Goal: Information Seeking & Learning: Learn about a topic

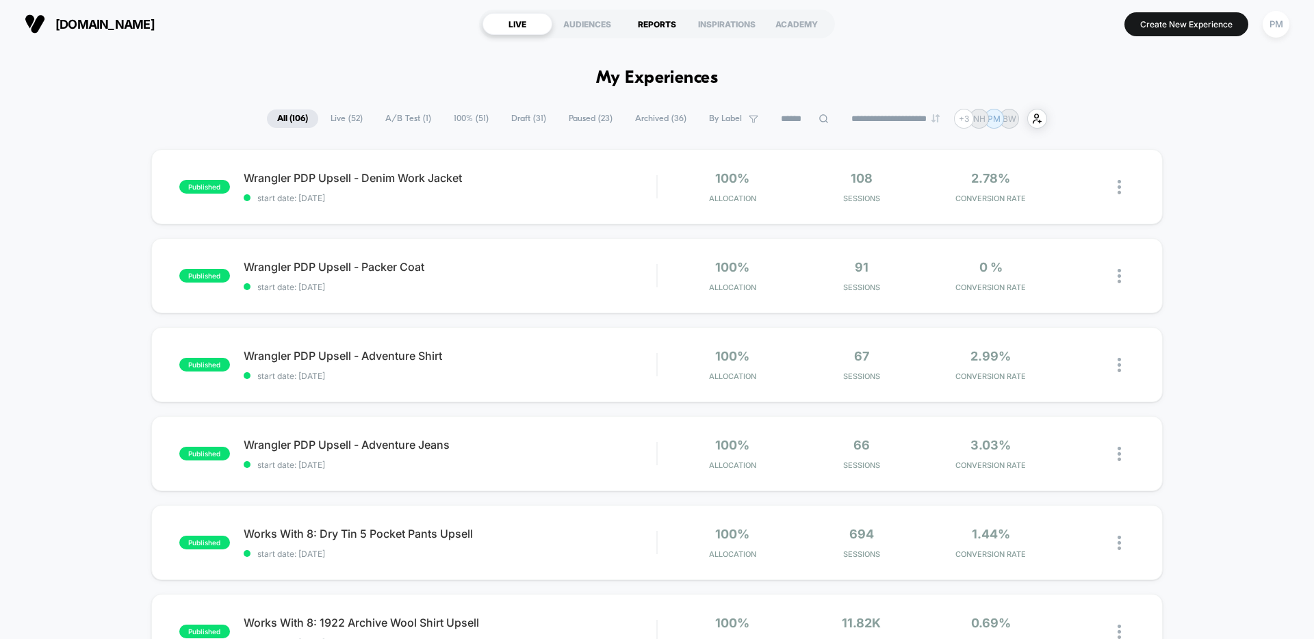
click at [657, 19] on div "REPORTS" at bounding box center [657, 24] width 70 height 22
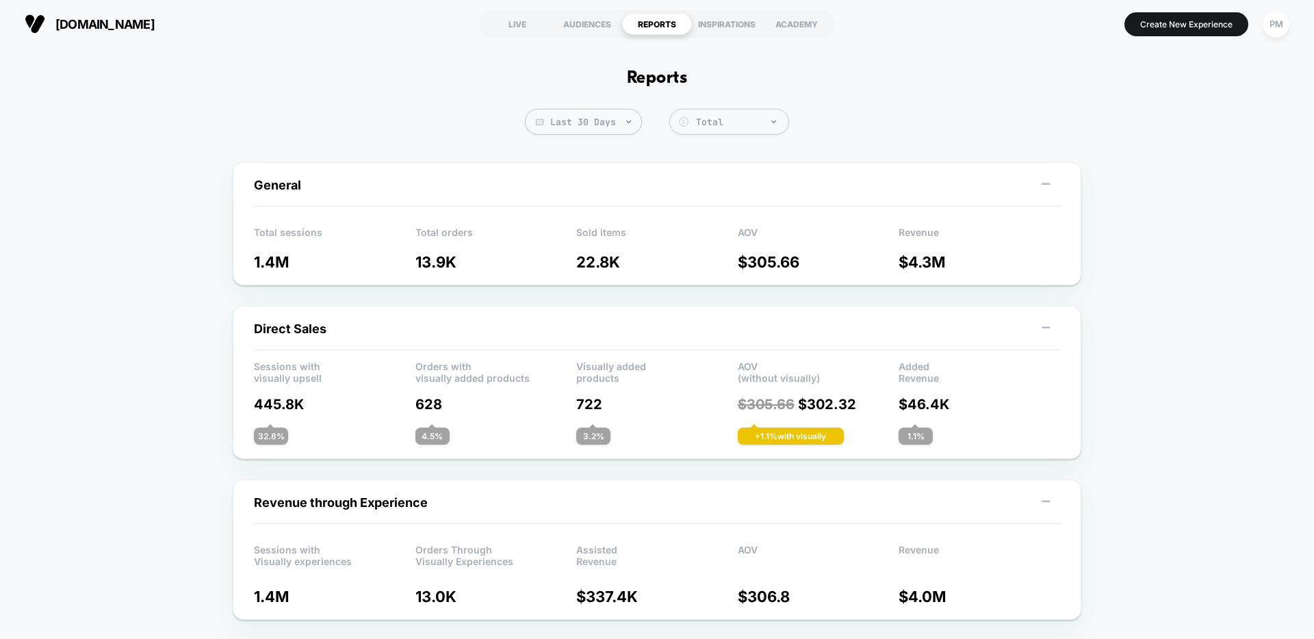
scroll to position [10, 0]
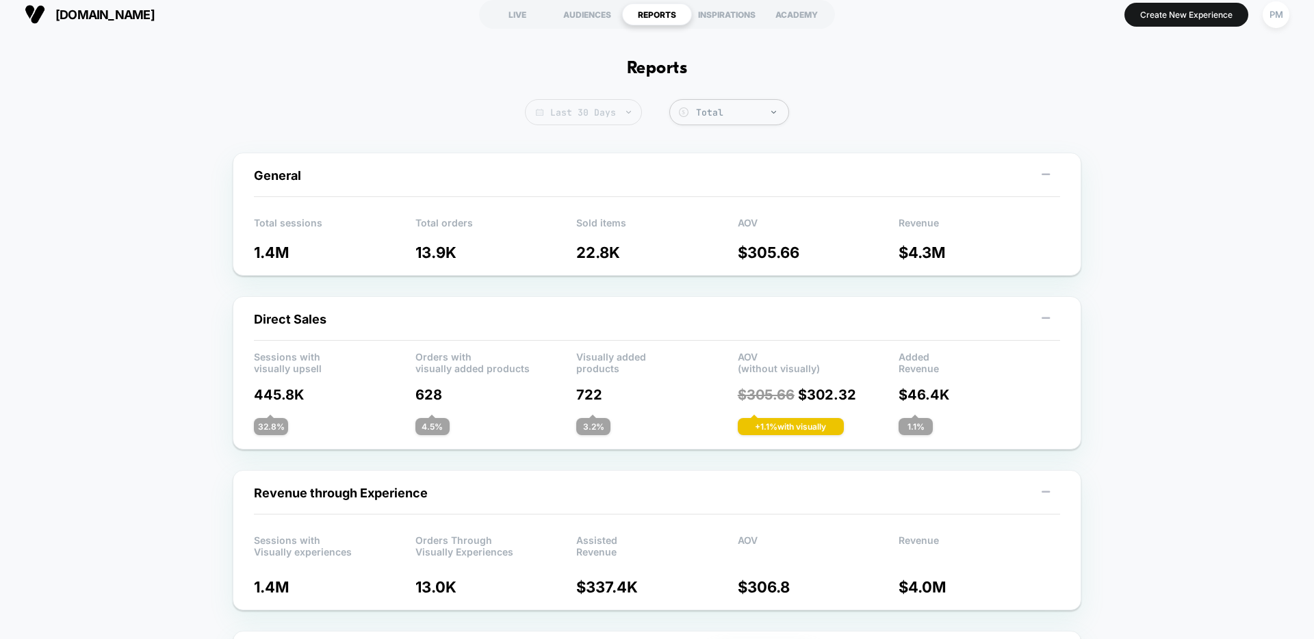
click at [567, 123] on span "Last 30 Days" at bounding box center [583, 112] width 117 height 26
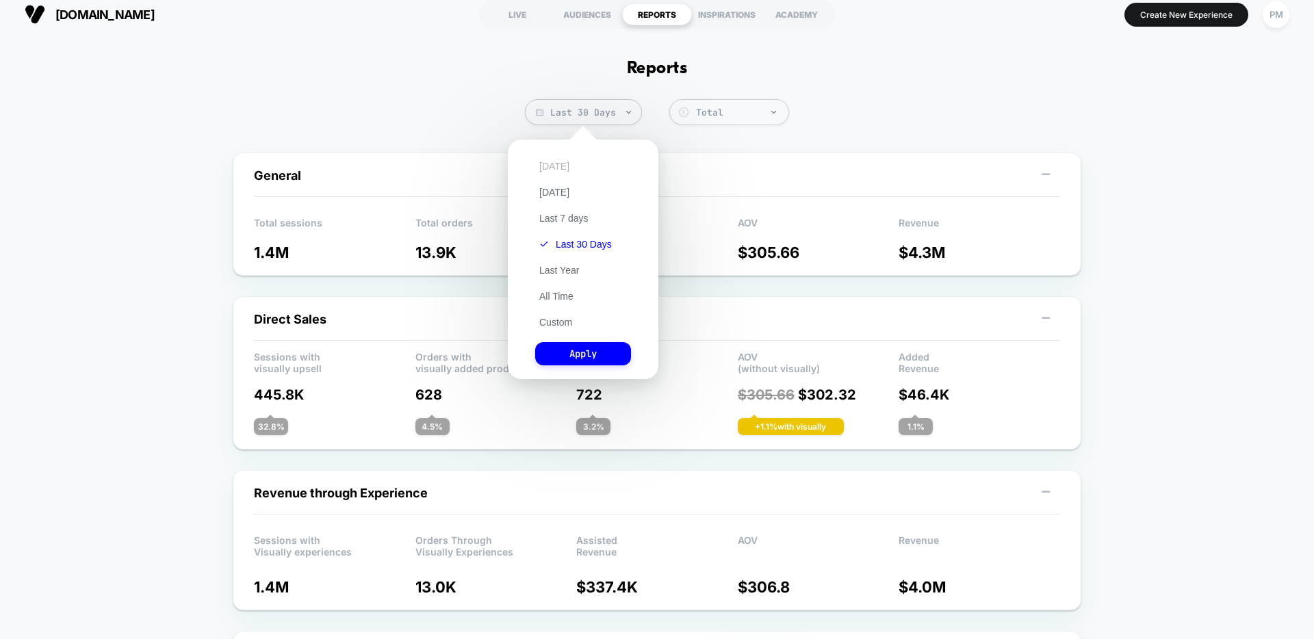
click at [554, 171] on button "[DATE]" at bounding box center [554, 166] width 38 height 12
click at [581, 357] on button "Apply" at bounding box center [583, 353] width 96 height 23
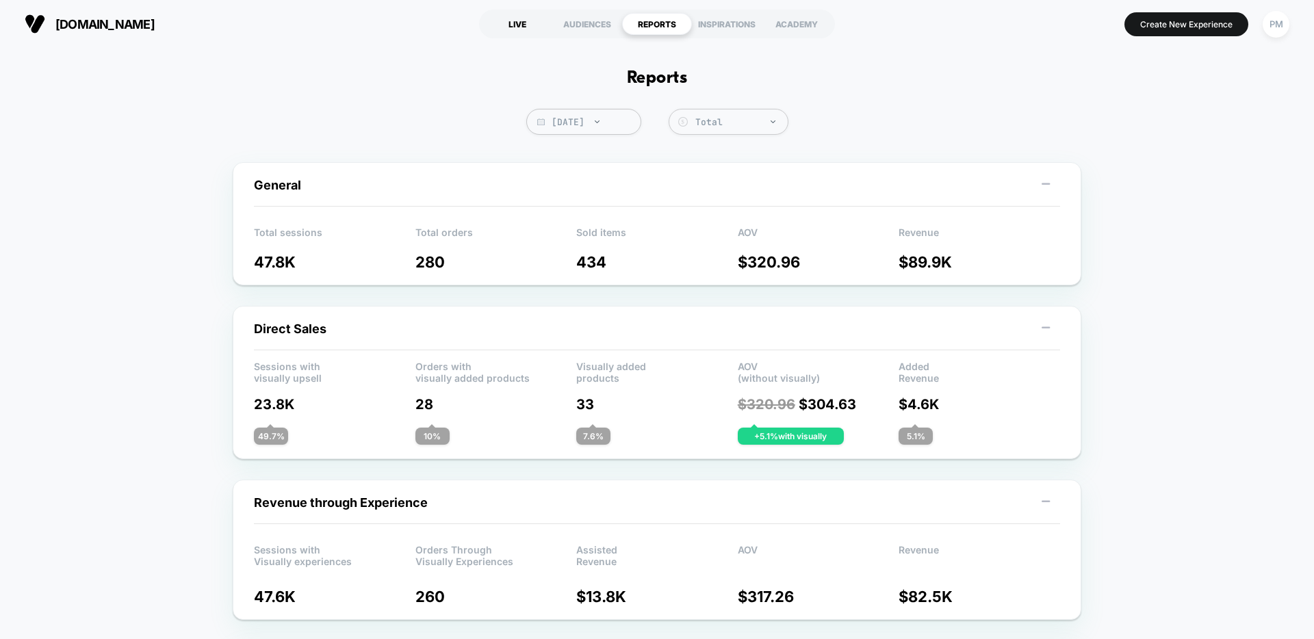
click at [524, 21] on div "LIVE" at bounding box center [518, 24] width 70 height 22
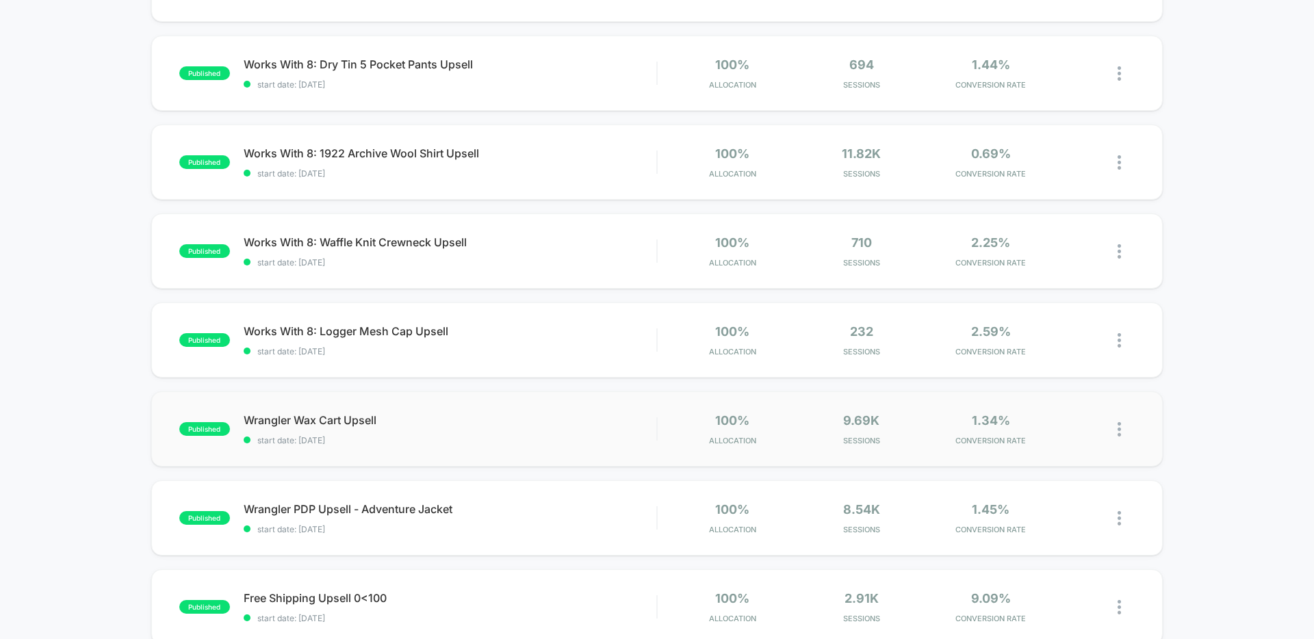
scroll to position [483, 0]
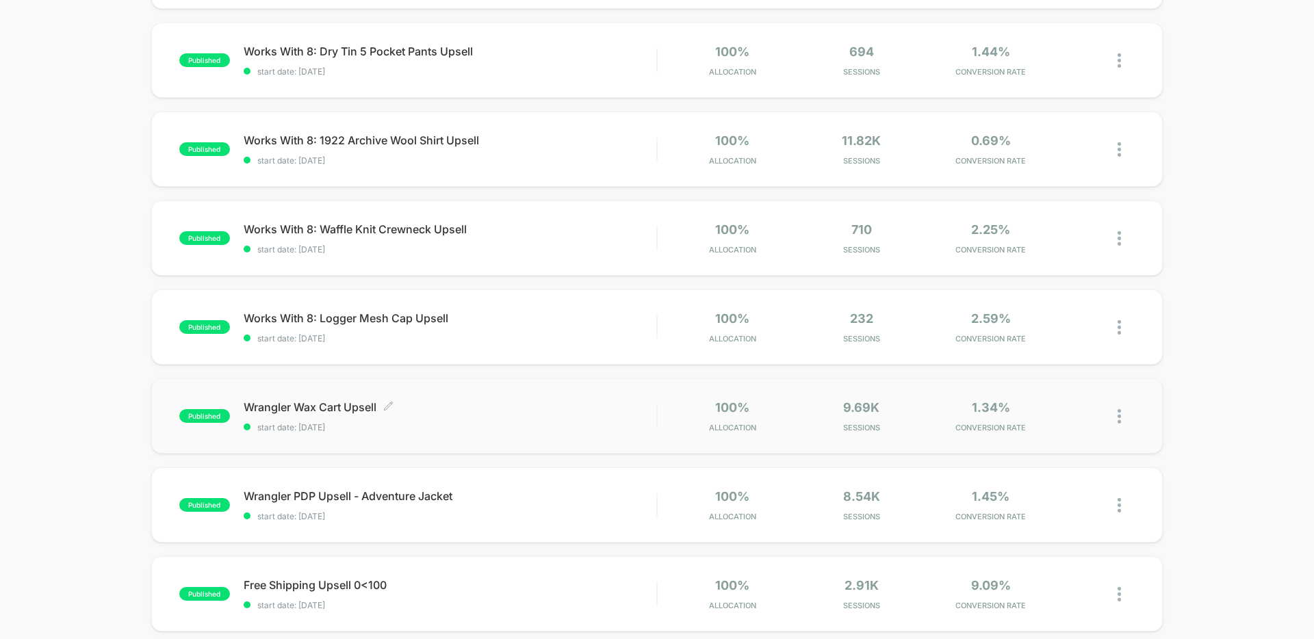
click at [509, 411] on span "Wrangler Wax Cart Upsell Click to edit experience details" at bounding box center [450, 407] width 413 height 14
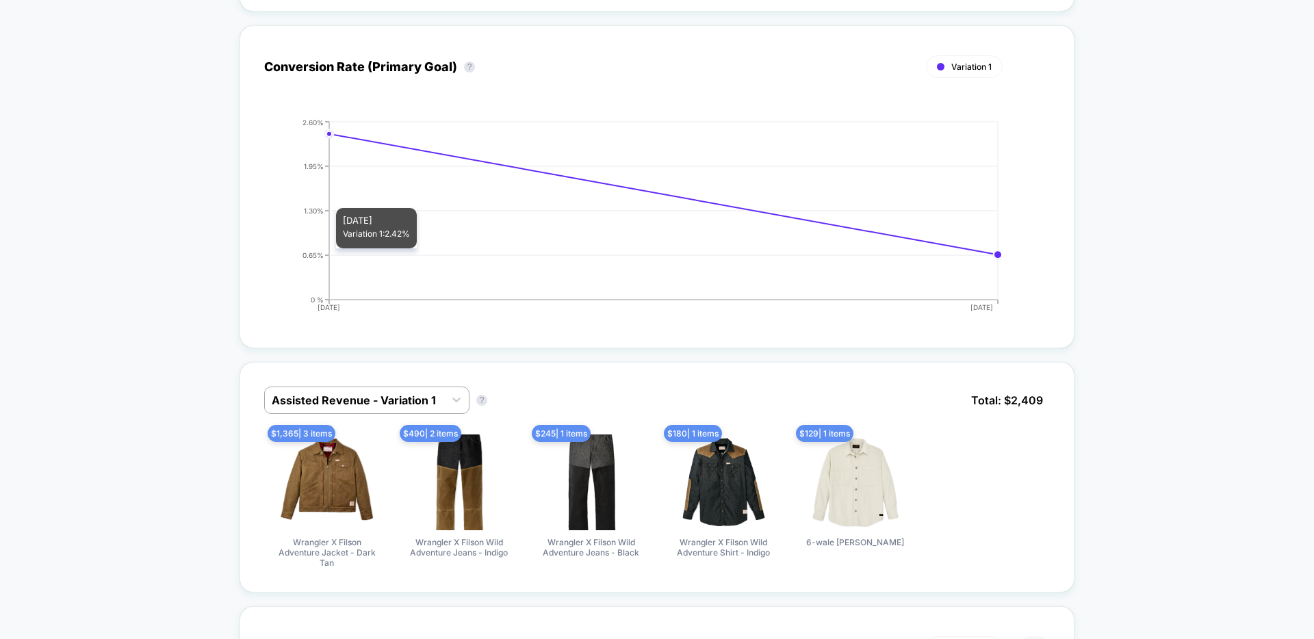
scroll to position [336, 0]
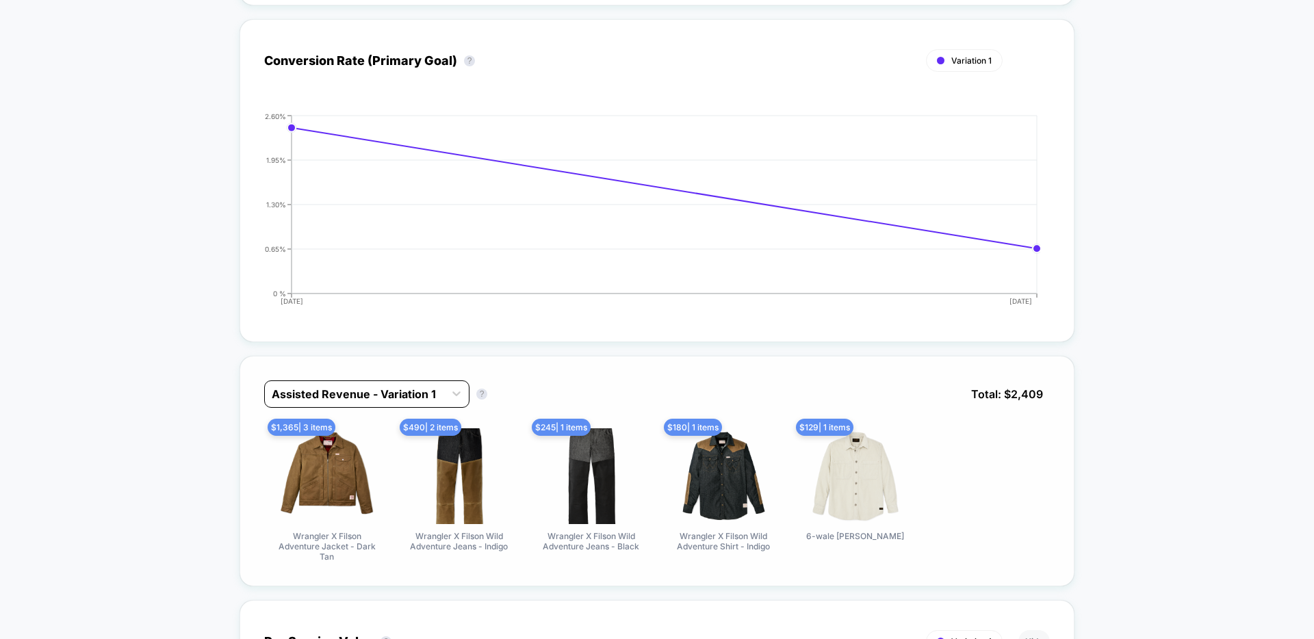
click at [387, 407] on div "Assisted Revenue - Variation 1" at bounding box center [366, 394] width 205 height 27
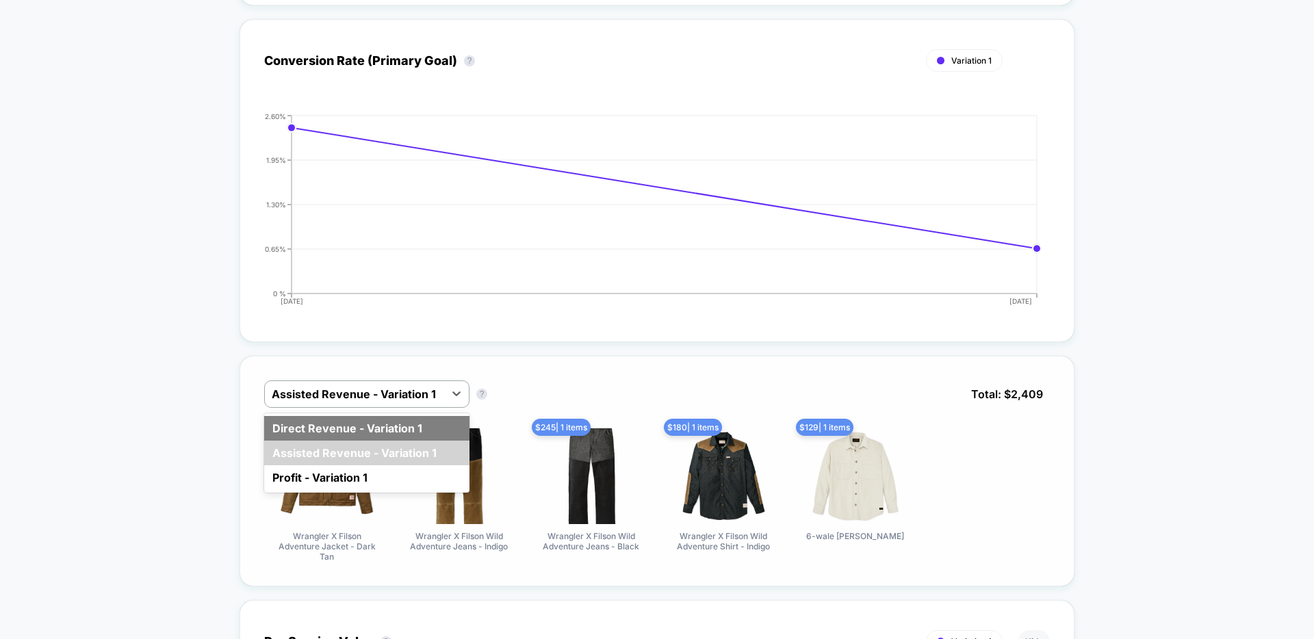
click at [342, 431] on div "Direct Revenue - Variation 1" at bounding box center [366, 428] width 205 height 25
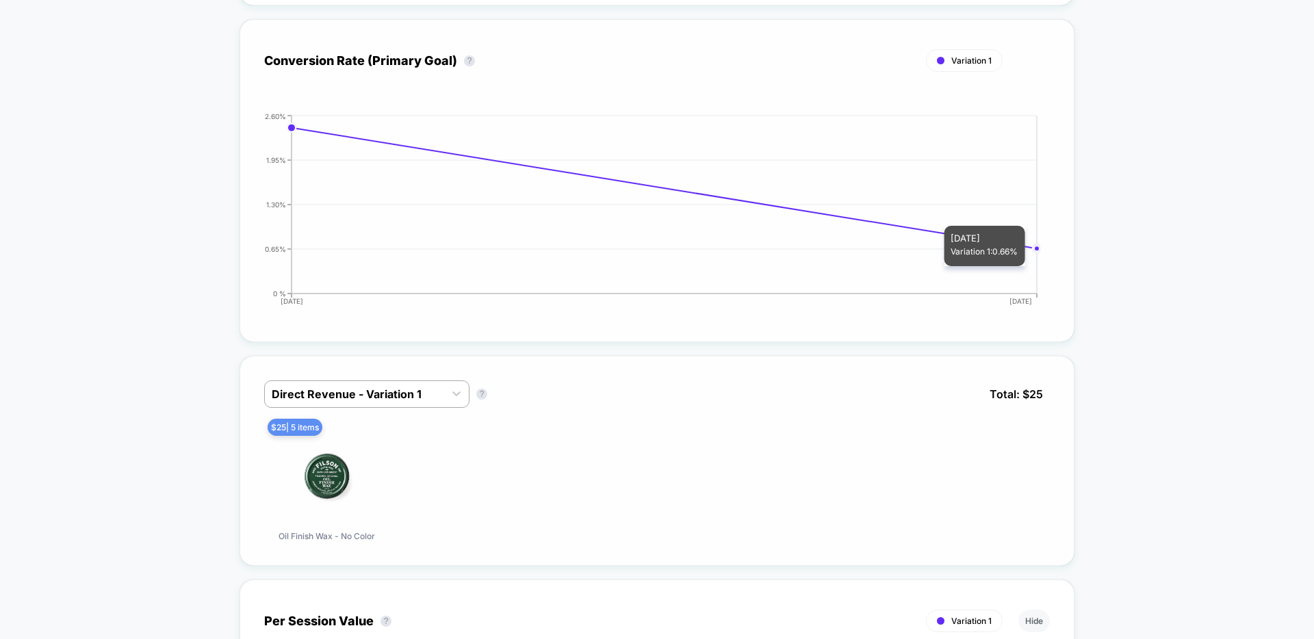
scroll to position [0, 0]
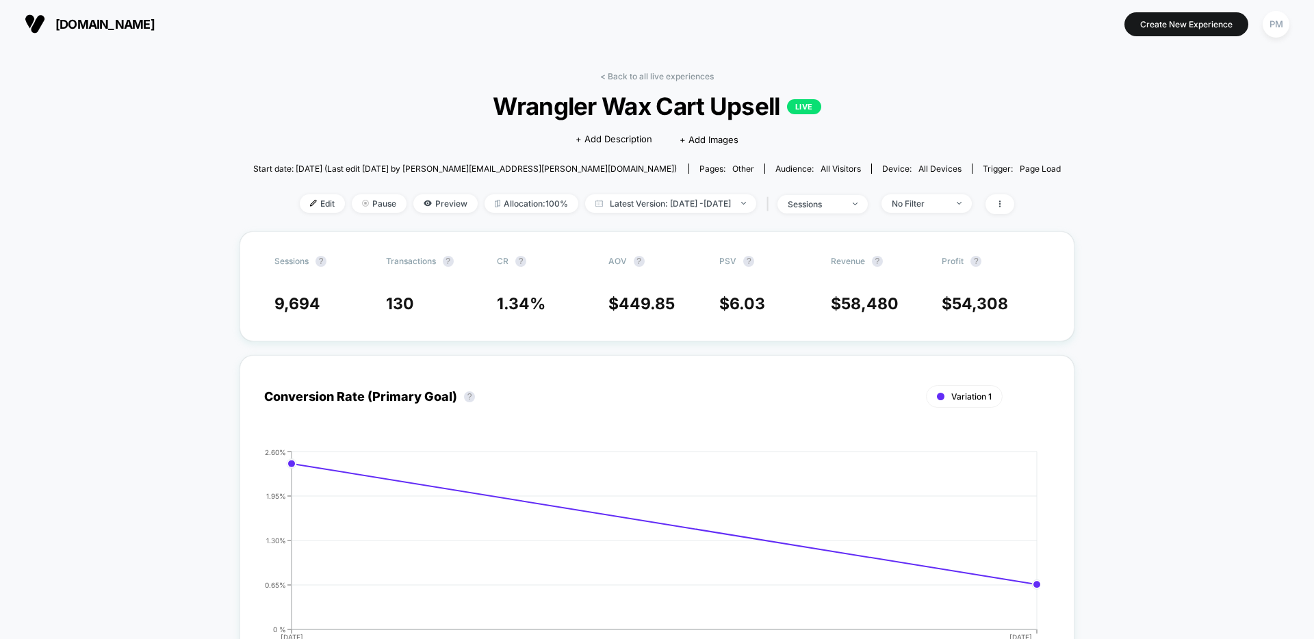
click at [630, 86] on div "< Back to all live experiences Wrangler Wax Cart Upsell LIVE Click to edit expe…" at bounding box center [657, 151] width 808 height 160
click at [630, 81] on div "< Back to all live experiences Wrangler Wax Cart Upsell LIVE Click to edit expe…" at bounding box center [657, 151] width 808 height 160
click at [630, 78] on link "< Back to all live experiences" at bounding box center [657, 76] width 114 height 10
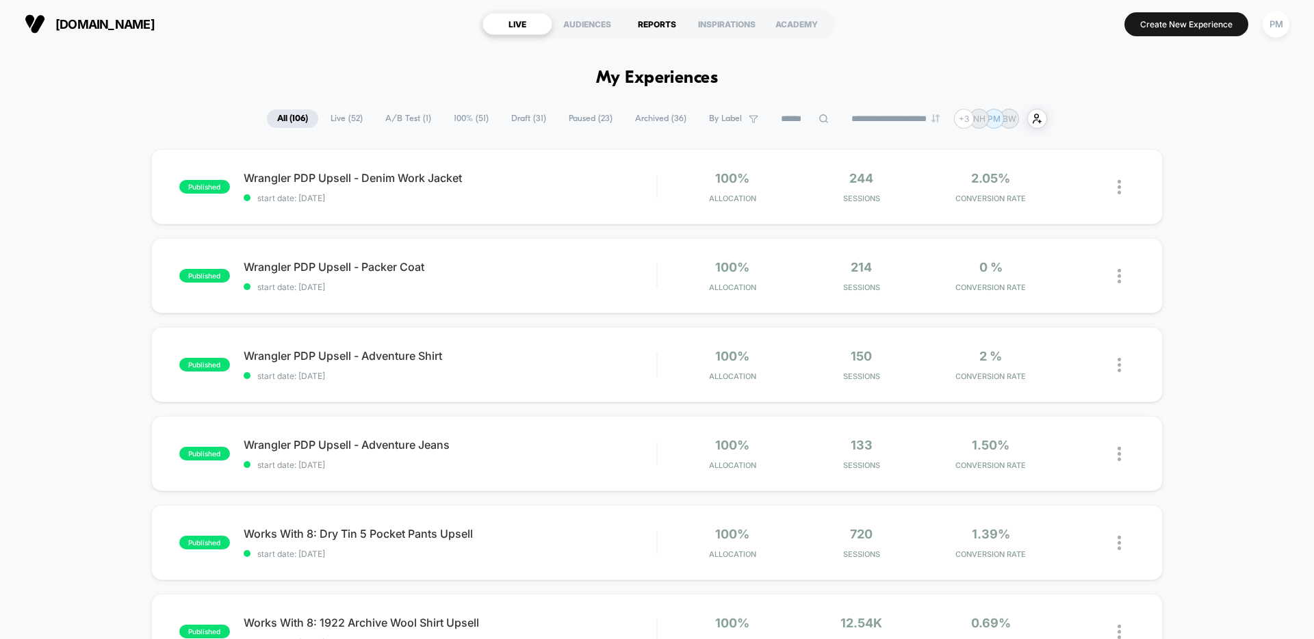
click at [656, 22] on div "REPORTS" at bounding box center [657, 24] width 70 height 22
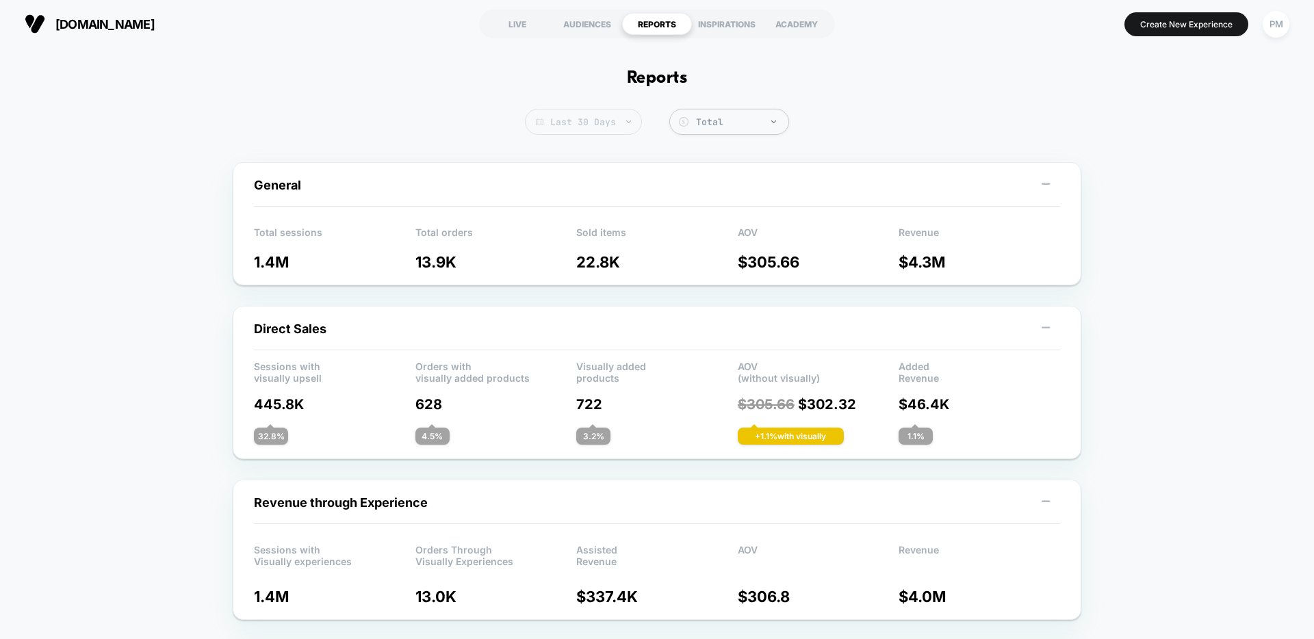
click at [578, 120] on span "Last 30 Days" at bounding box center [583, 122] width 117 height 26
select select "*"
select select "****"
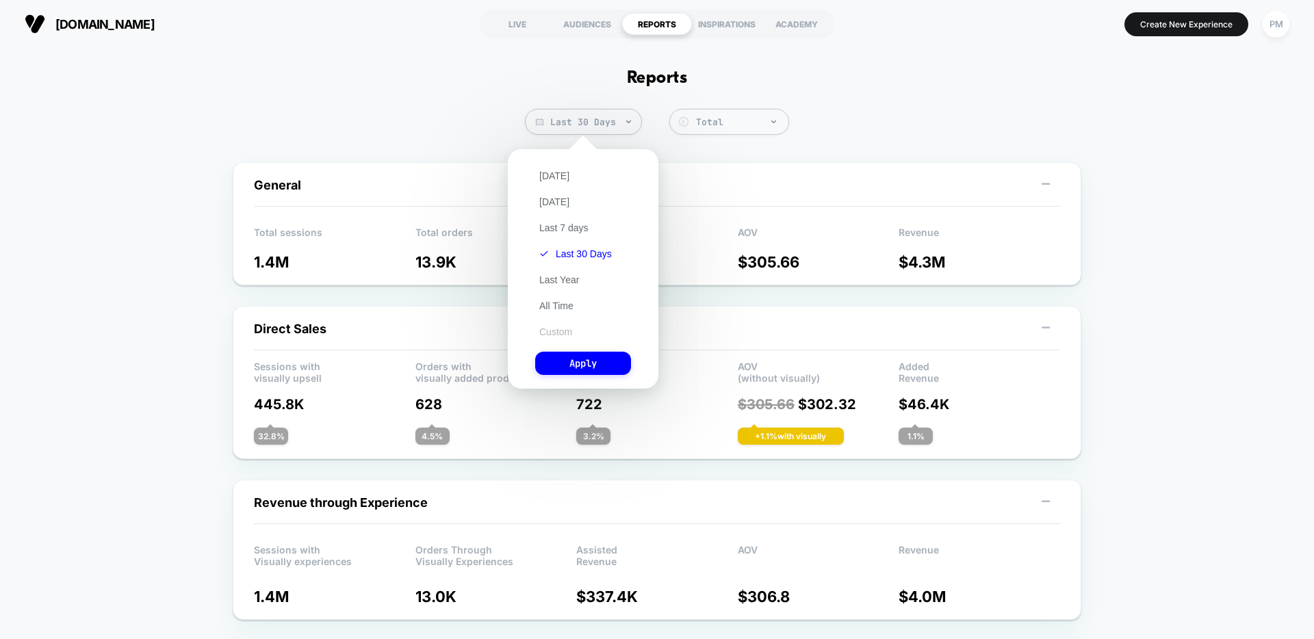
click at [552, 330] on button "Custom" at bounding box center [555, 332] width 41 height 12
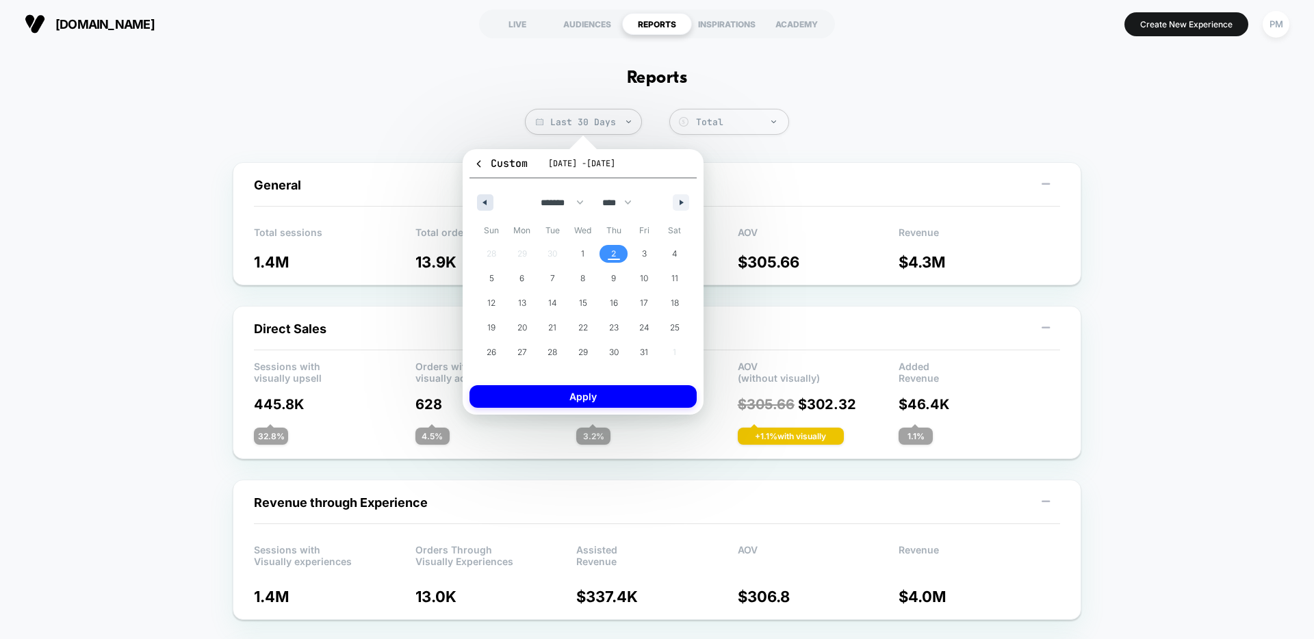
click at [488, 203] on button "button" at bounding box center [485, 202] width 16 height 16
click at [494, 355] on span "28" at bounding box center [492, 352] width 10 height 25
click at [672, 203] on div "******* ******** ***** ***** *** **** **** ****** ********* ******* ******** **…" at bounding box center [583, 199] width 227 height 41
click at [682, 202] on icon "button" at bounding box center [683, 202] width 7 height 5
click at [672, 248] on span "4" at bounding box center [674, 254] width 5 height 25
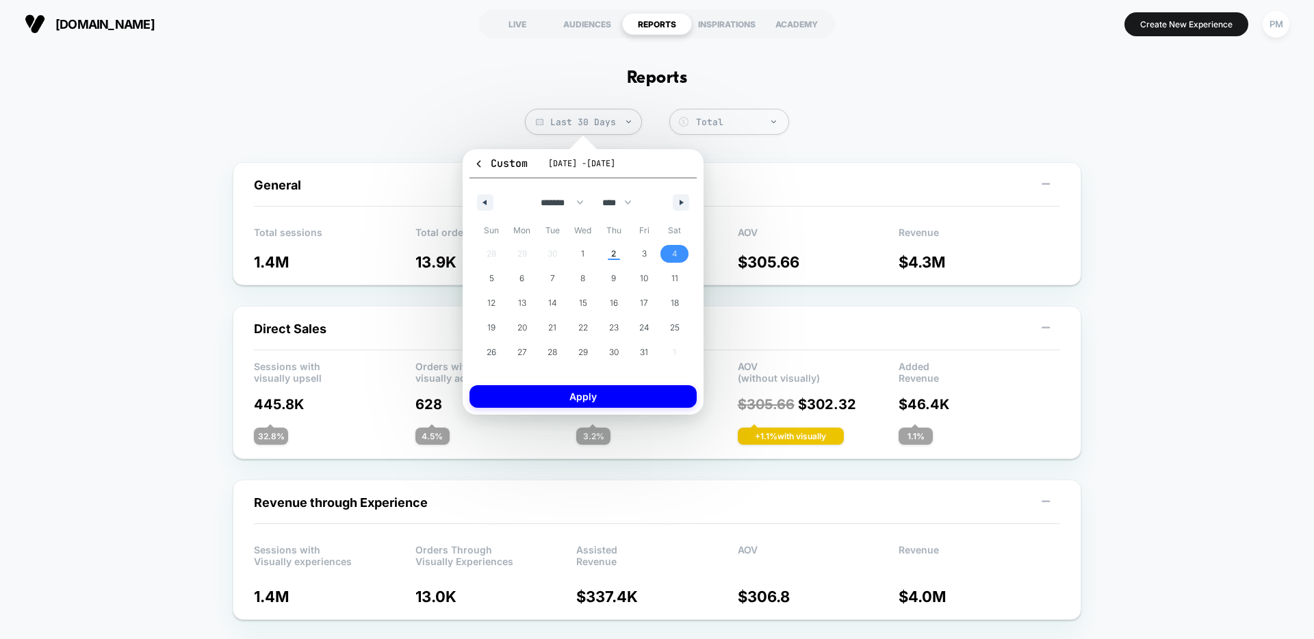
select select "*"
click at [583, 387] on button "Apply" at bounding box center [583, 396] width 227 height 23
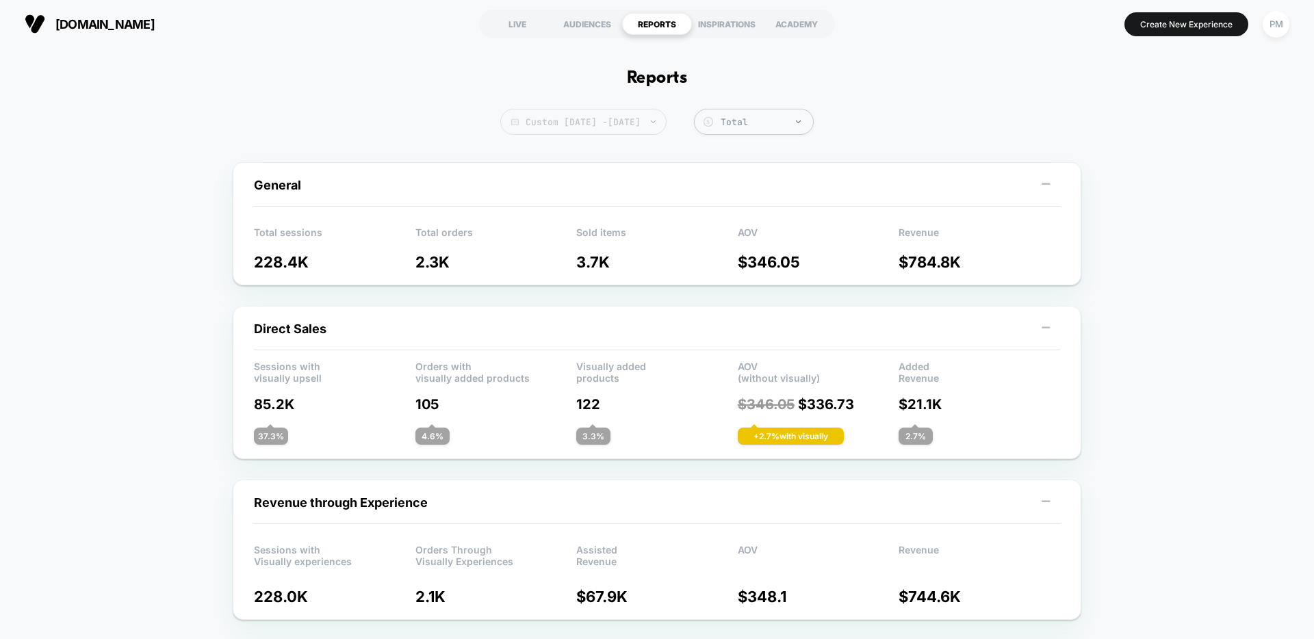
click at [535, 123] on span "Custom Sep 28, 2025 - Oct 4, 2025" at bounding box center [583, 122] width 166 height 26
select select "*"
select select "****"
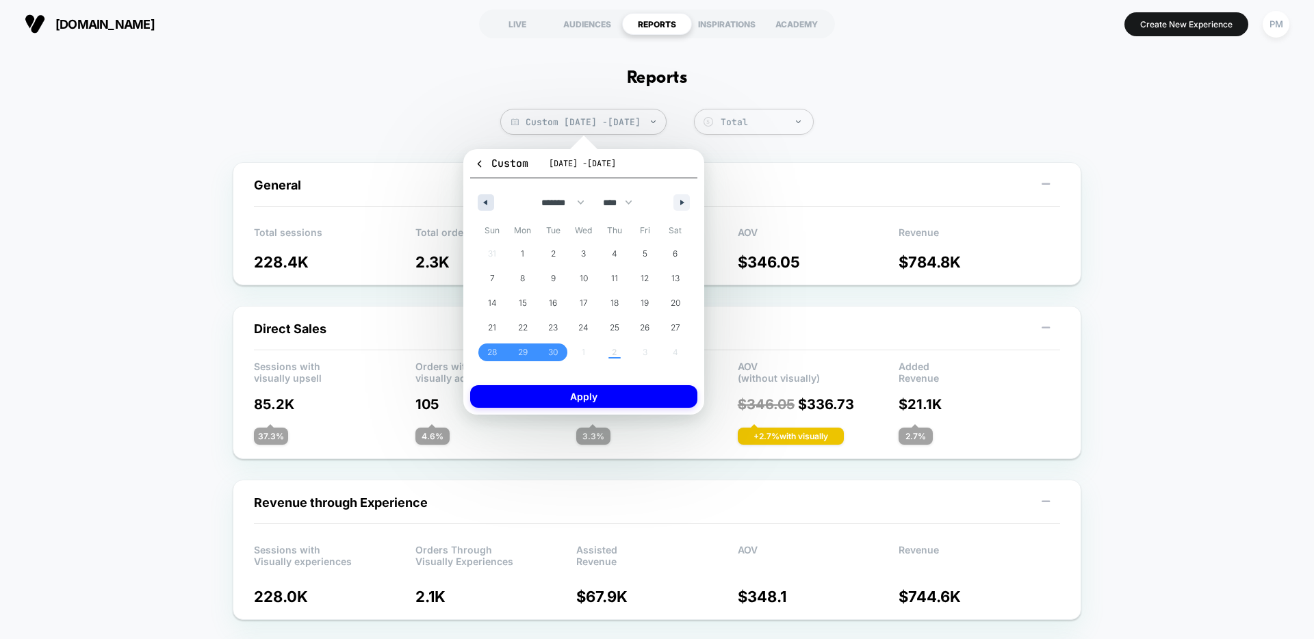
click at [484, 200] on icon "button" at bounding box center [484, 202] width 7 height 5
select select "*"
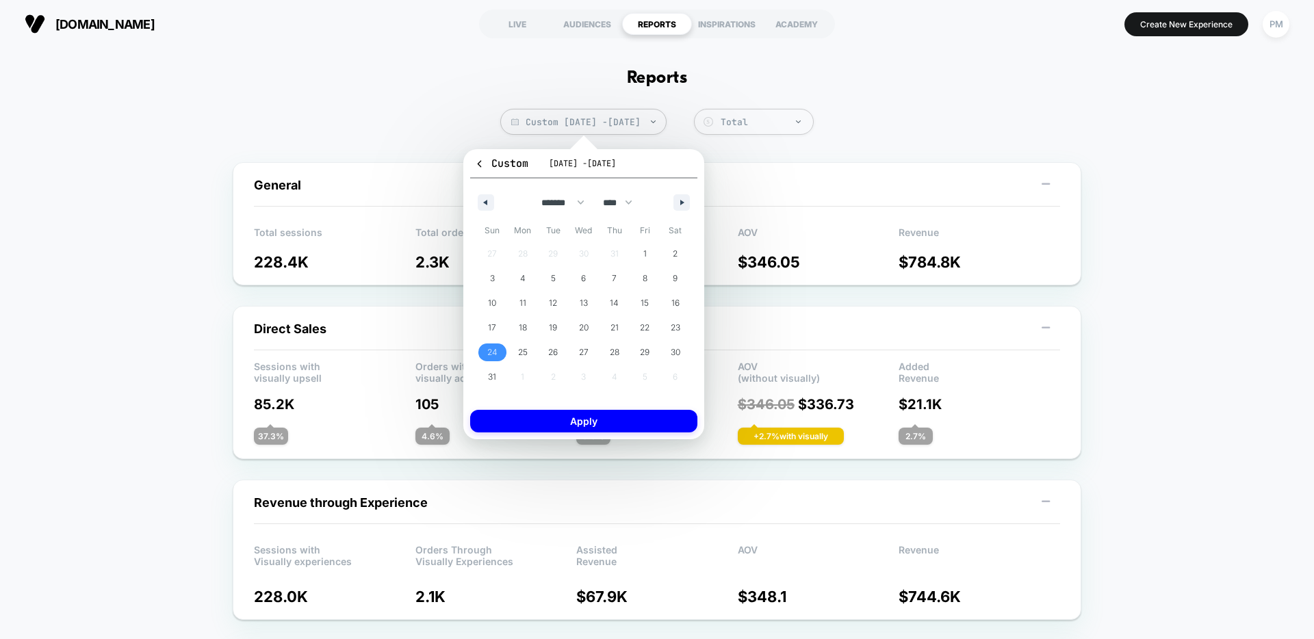
click at [496, 352] on span "24" at bounding box center [492, 352] width 10 height 25
click at [680, 354] on span "30" at bounding box center [676, 352] width 10 height 25
click at [593, 422] on button "Apply" at bounding box center [583, 421] width 227 height 23
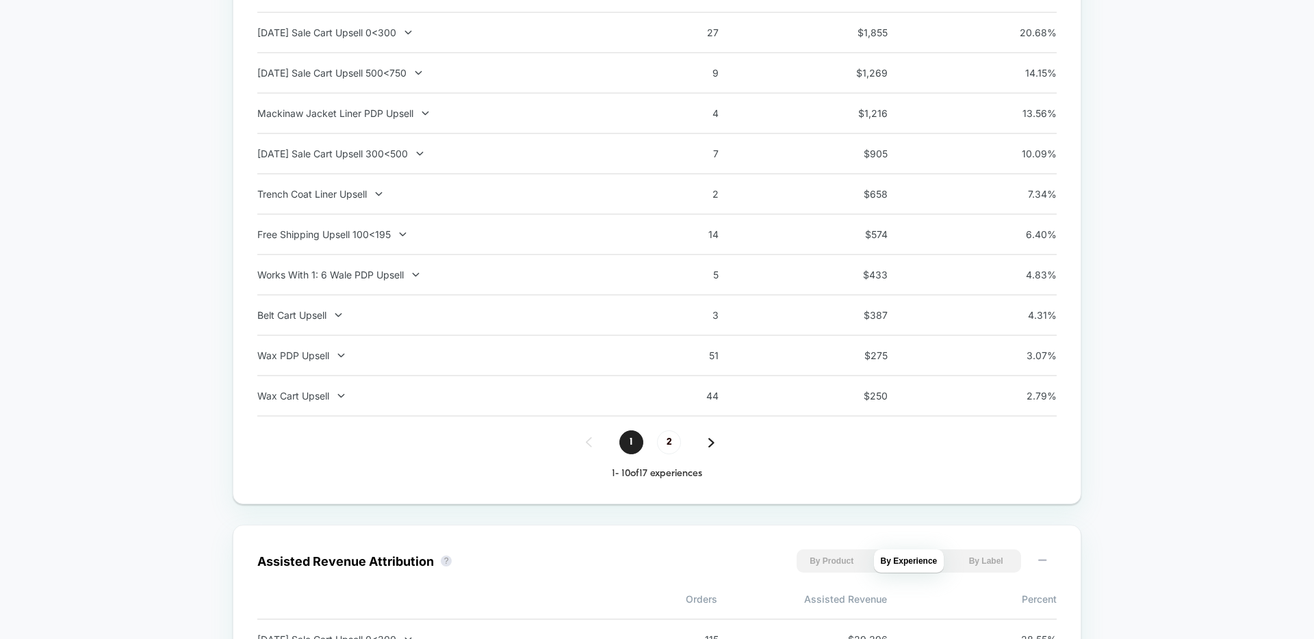
scroll to position [1059, 0]
click at [387, 29] on div "Labor Day Sale Cart Upsell 0<300" at bounding box center [437, 31] width 360 height 12
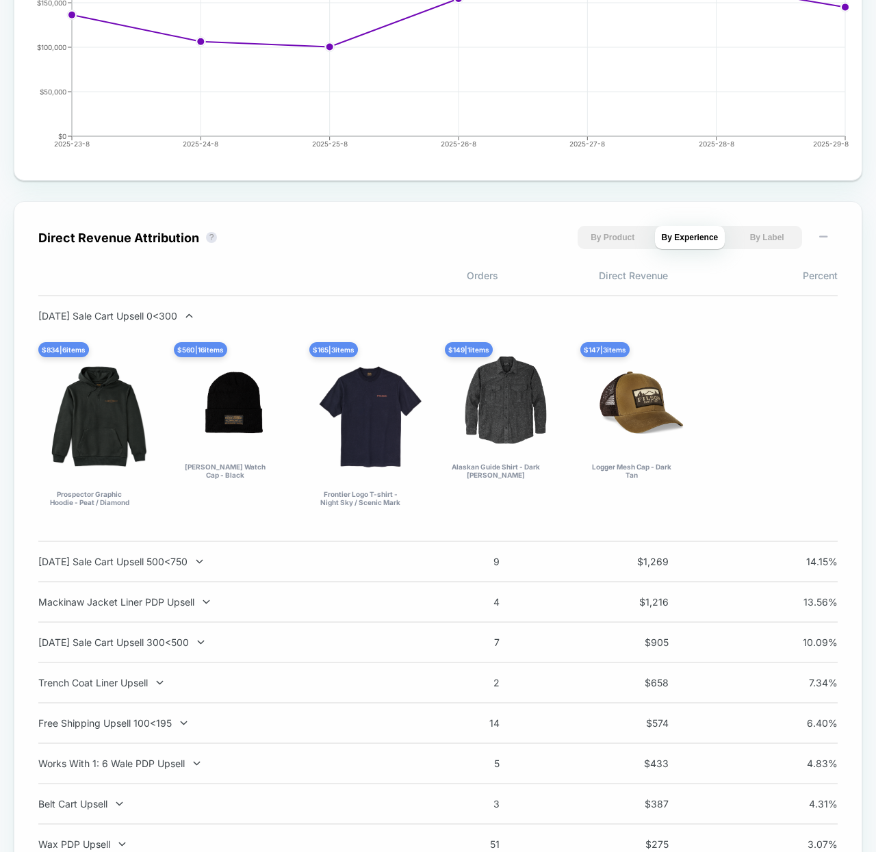
scroll to position [899, 0]
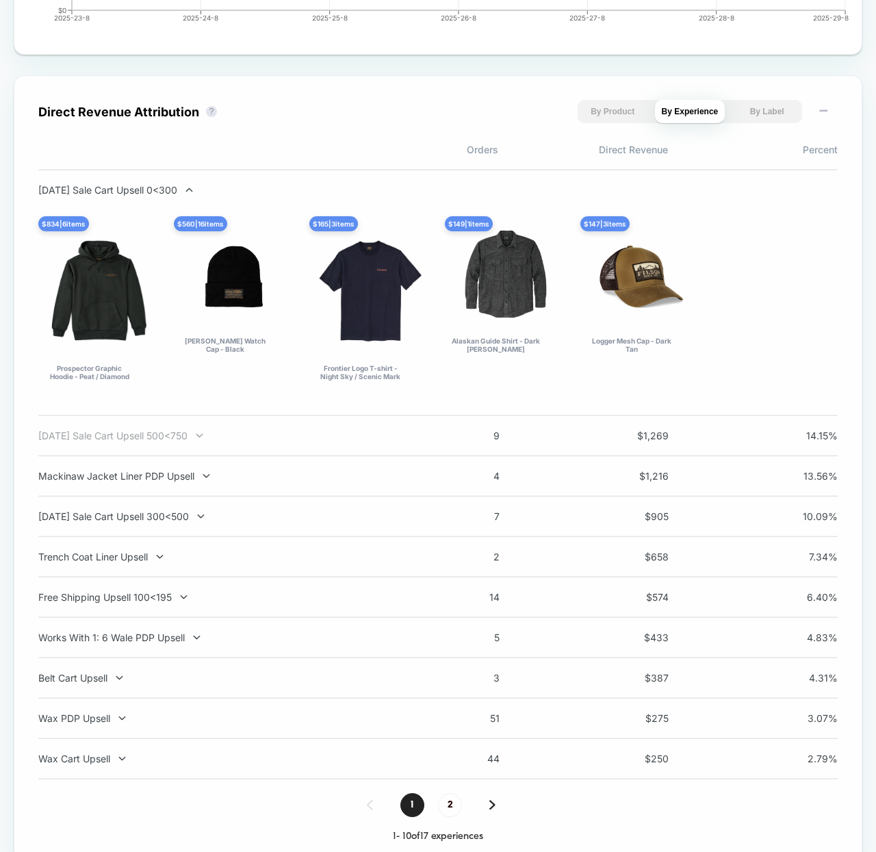
click at [144, 435] on div "Labor Day Sale Cart Upsell 500<750" at bounding box center [218, 436] width 360 height 12
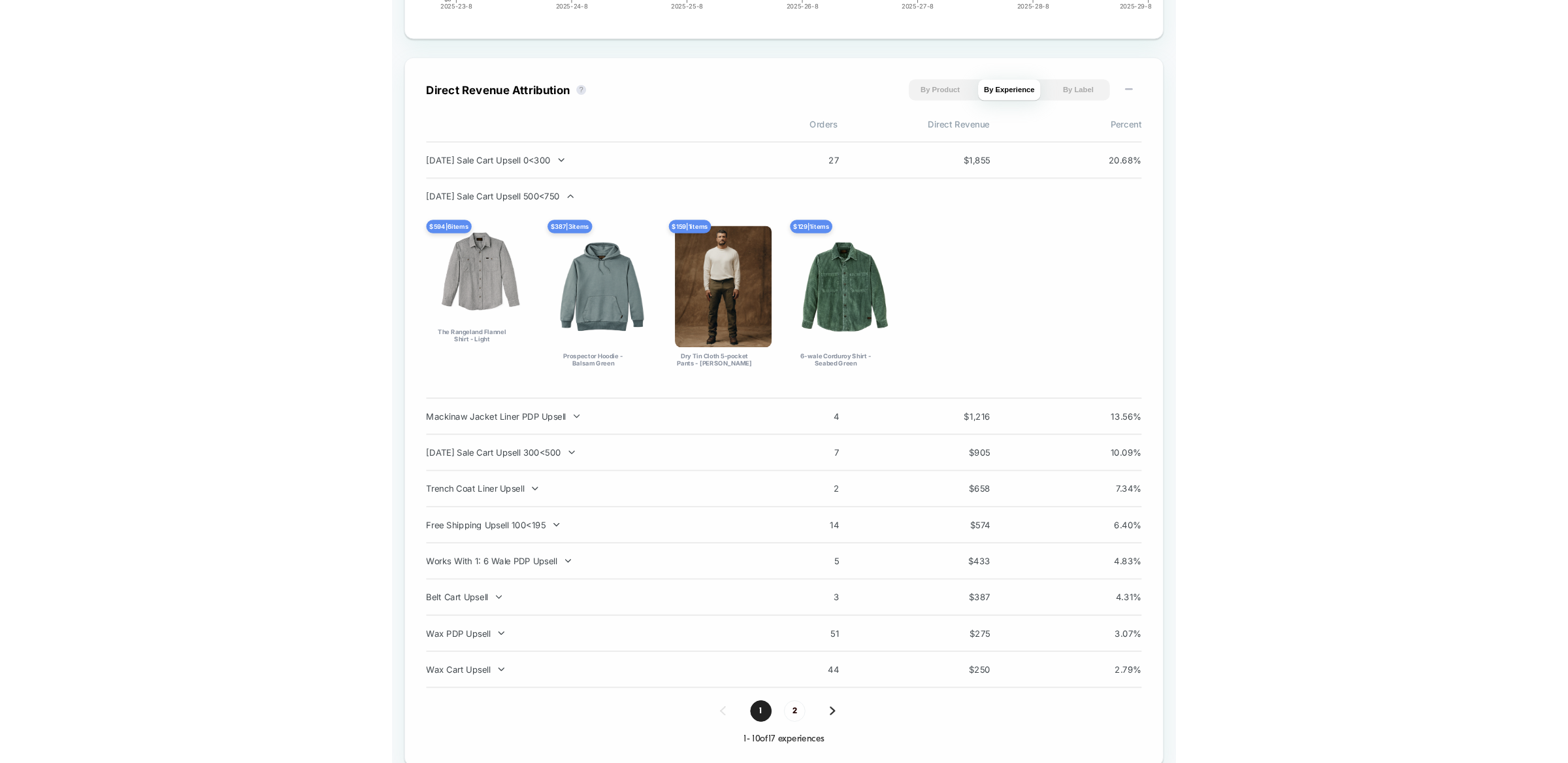
scroll to position [871, 0]
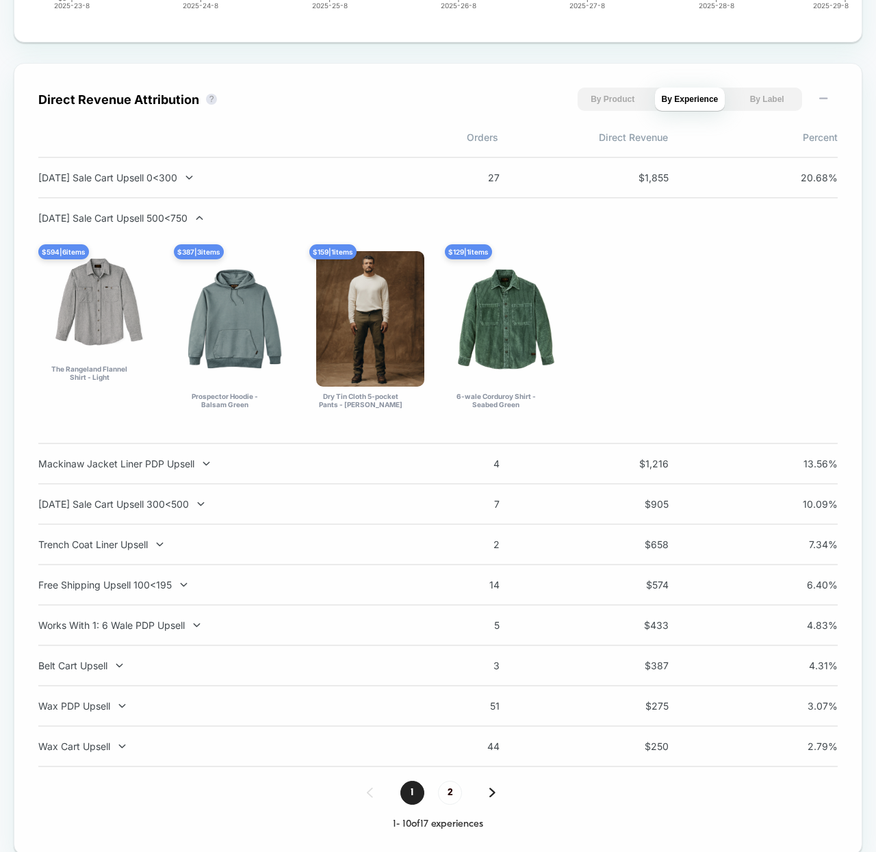
click at [672, 295] on div "$ 594 | 6 items The Rangeland Flannel Shirt - Light Heather Gray $ 387 | 3 item…" at bounding box center [438, 329] width 800 height 171
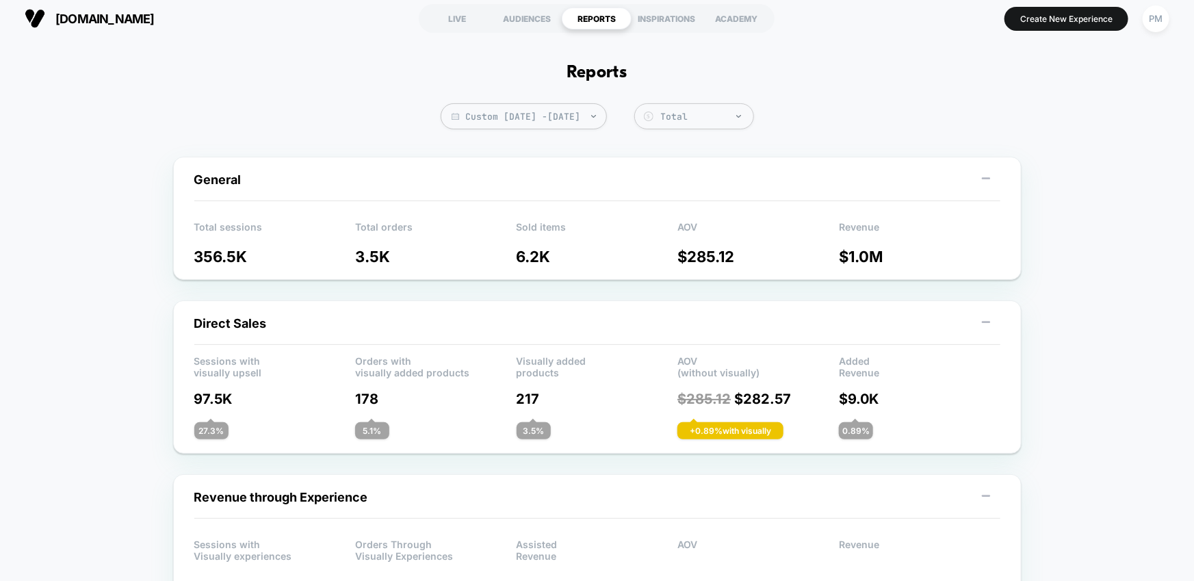
scroll to position [6, 0]
click at [476, 112] on span "Custom Aug 24, 2025 - Aug 30, 2025" at bounding box center [524, 116] width 166 height 26
select select "*"
select select "****"
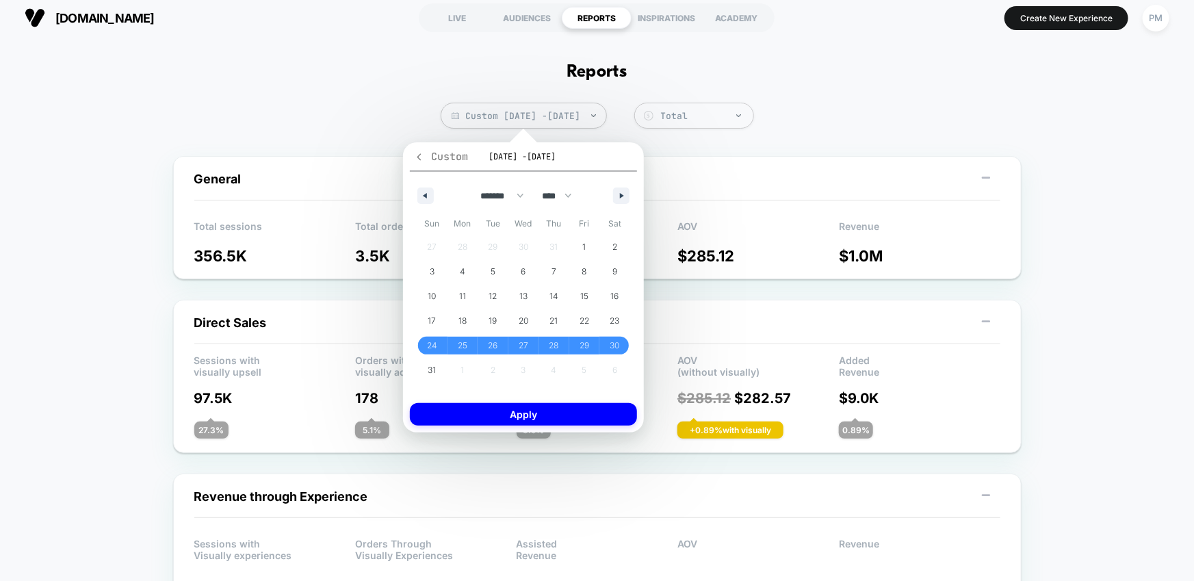
click at [418, 155] on icon "button" at bounding box center [420, 156] width 4 height 7
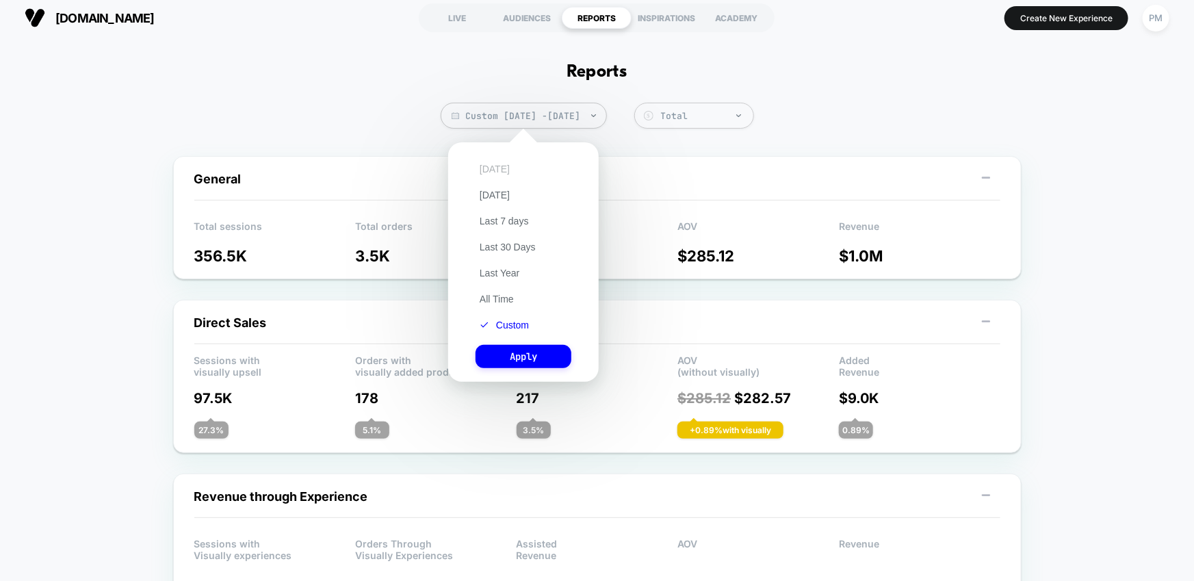
click at [483, 163] on button "[DATE]" at bounding box center [495, 169] width 38 height 12
click at [520, 366] on button "Apply" at bounding box center [524, 356] width 96 height 23
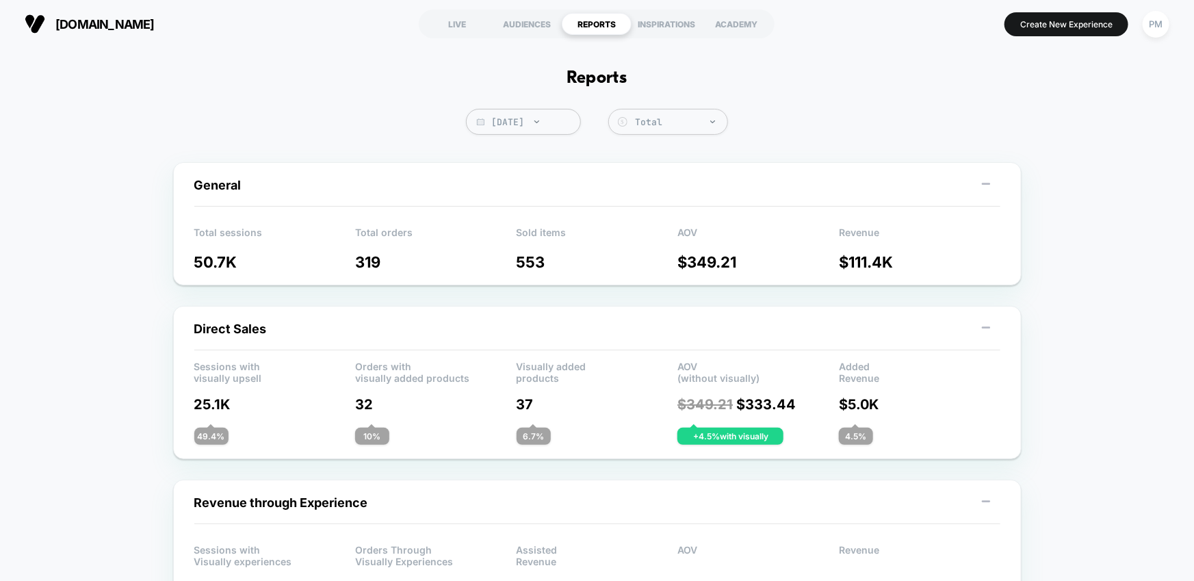
click at [498, 120] on span "Today" at bounding box center [523, 122] width 115 height 26
select select "*"
select select "****"
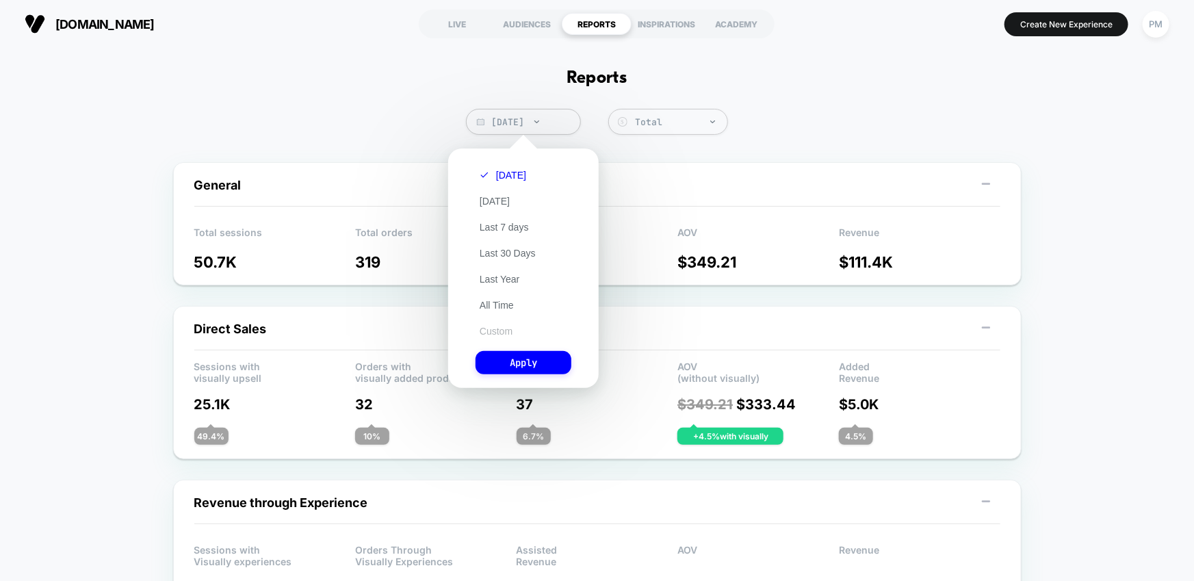
click at [502, 334] on button "Custom" at bounding box center [496, 331] width 41 height 12
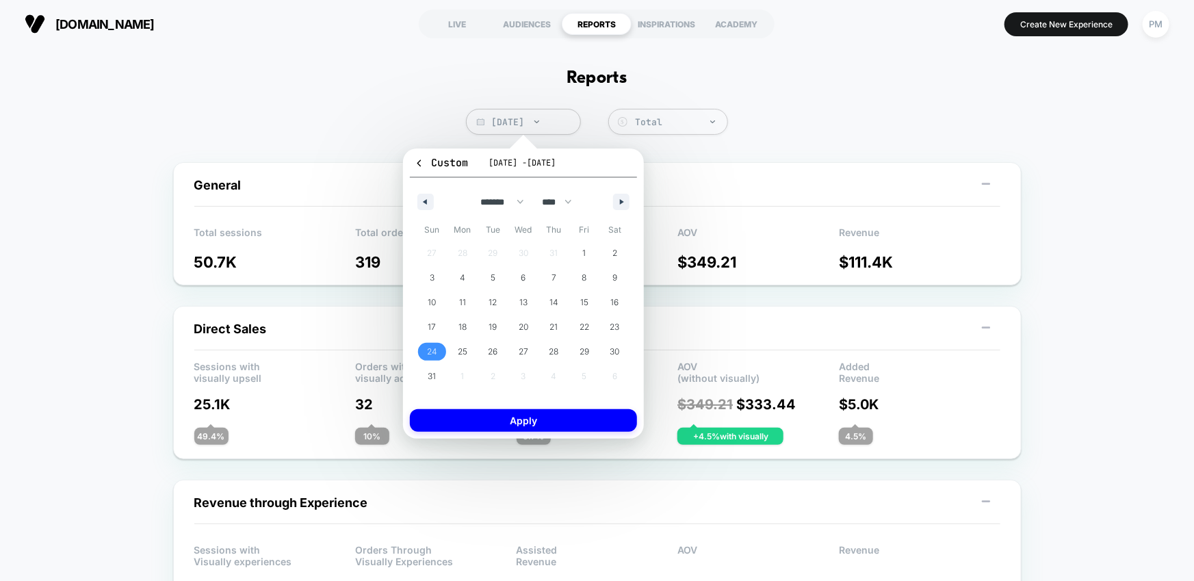
click at [429, 350] on span "24" at bounding box center [432, 352] width 10 height 25
click at [617, 356] on span "30" at bounding box center [616, 352] width 10 height 25
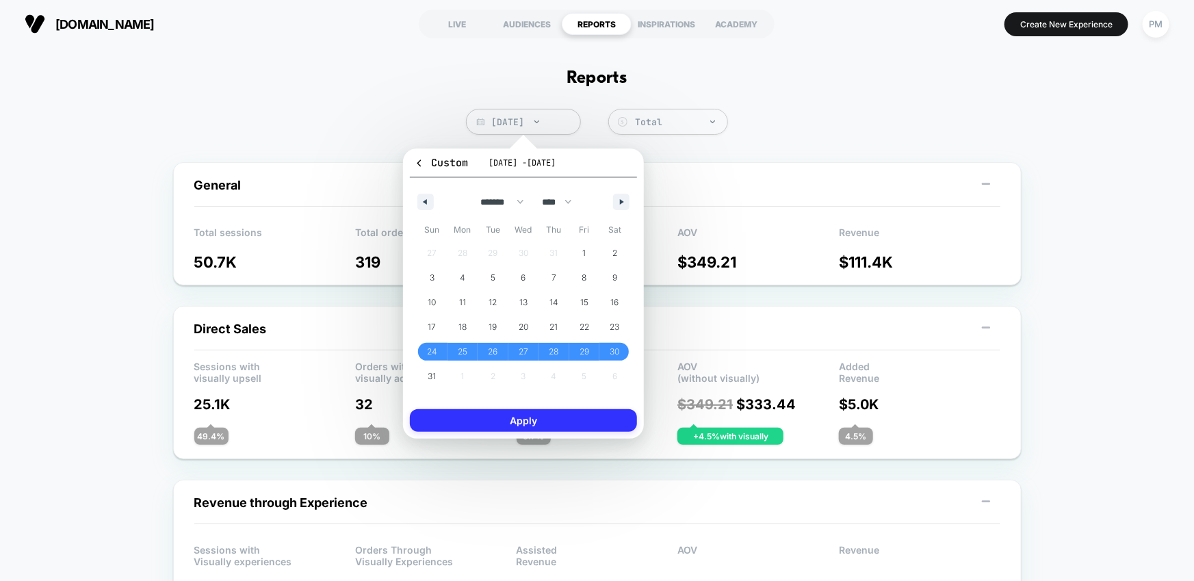
click at [564, 418] on button "Apply" at bounding box center [523, 420] width 227 height 23
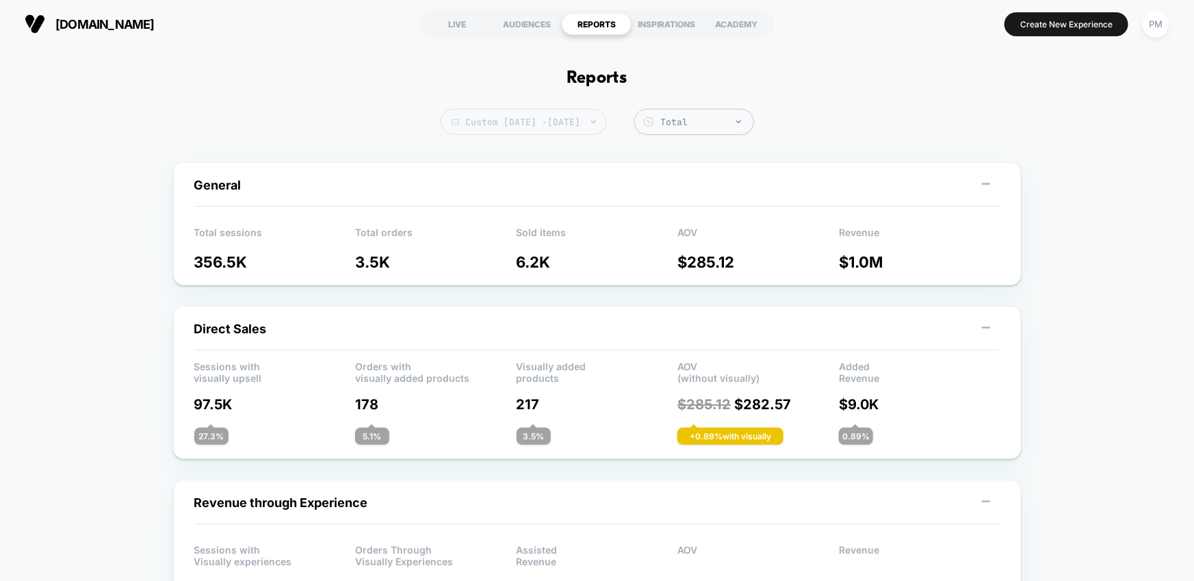
click at [568, 116] on span "Custom Aug 24, 2025 - Aug 30, 2025" at bounding box center [524, 122] width 166 height 26
select select "*"
select select "****"
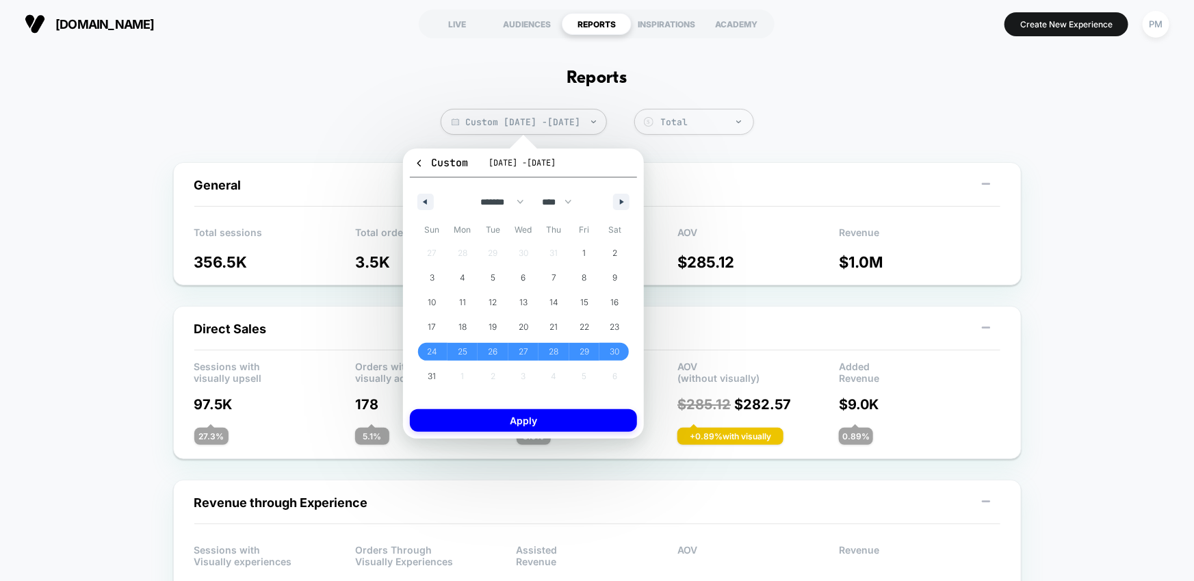
click at [619, 190] on div "******* ******** ***** ***** *** **** **** ****** ********* ******* ******** **…" at bounding box center [523, 198] width 227 height 41
click at [619, 199] on button "button" at bounding box center [621, 202] width 16 height 16
select select "*"
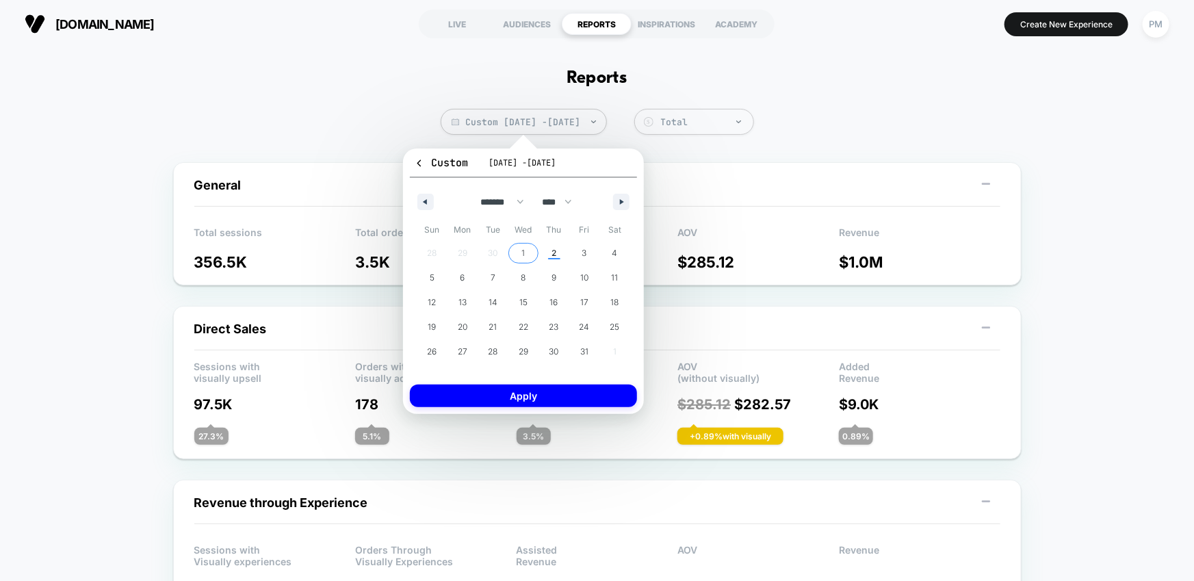
click at [530, 259] on span "1" at bounding box center [524, 253] width 31 height 18
click at [548, 259] on span "2" at bounding box center [554, 253] width 31 height 18
click at [524, 397] on button "Apply" at bounding box center [523, 396] width 227 height 23
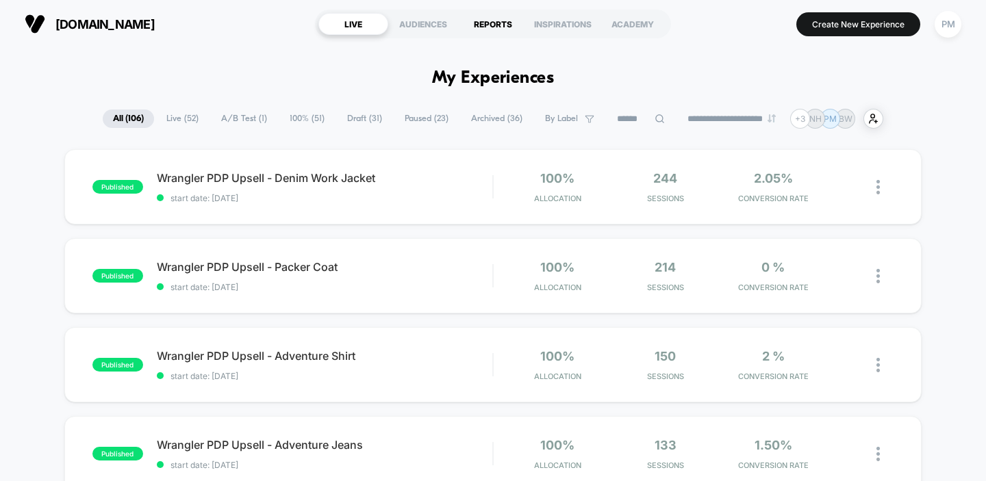
click at [494, 26] on div "REPORTS" at bounding box center [493, 24] width 70 height 22
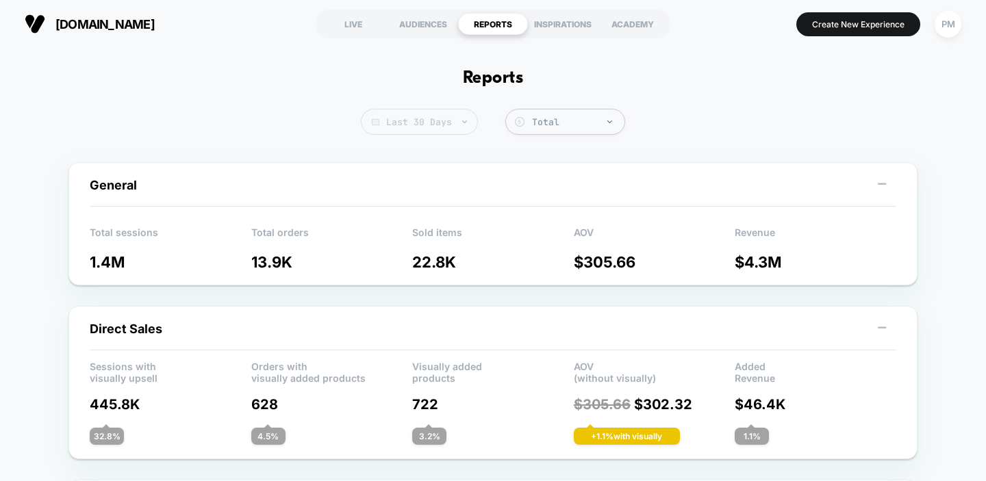
click at [422, 110] on span "Last 30 Days" at bounding box center [419, 122] width 117 height 26
select select "*"
select select "****"
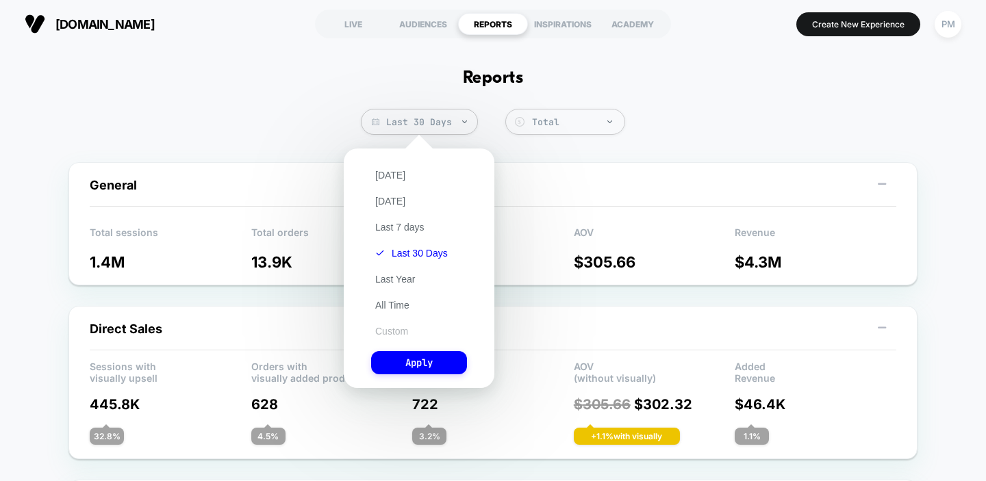
click at [385, 327] on button "Custom" at bounding box center [391, 331] width 41 height 12
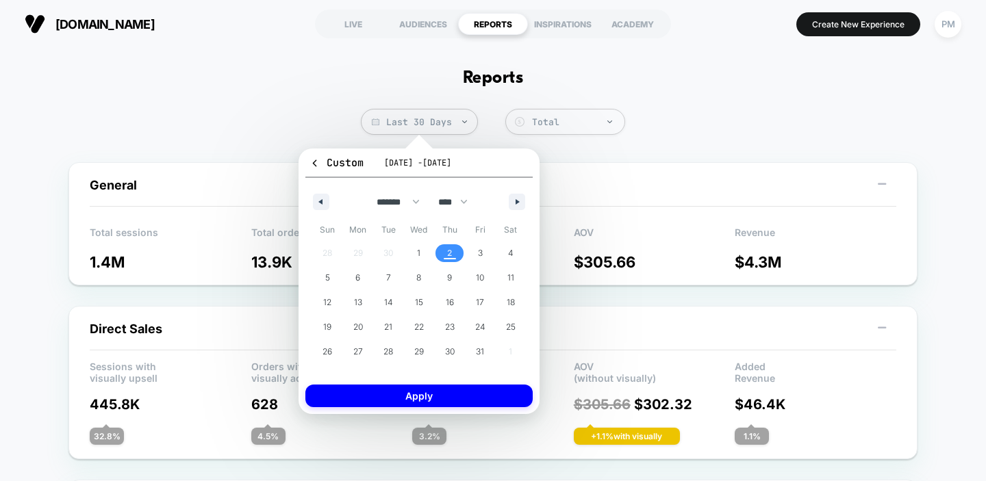
click at [318, 193] on div "******* ******** ***** ***** *** **** **** ****** ********* ******* ******** **…" at bounding box center [418, 198] width 227 height 41
click at [318, 198] on button "button" at bounding box center [321, 202] width 16 height 16
select select "*"
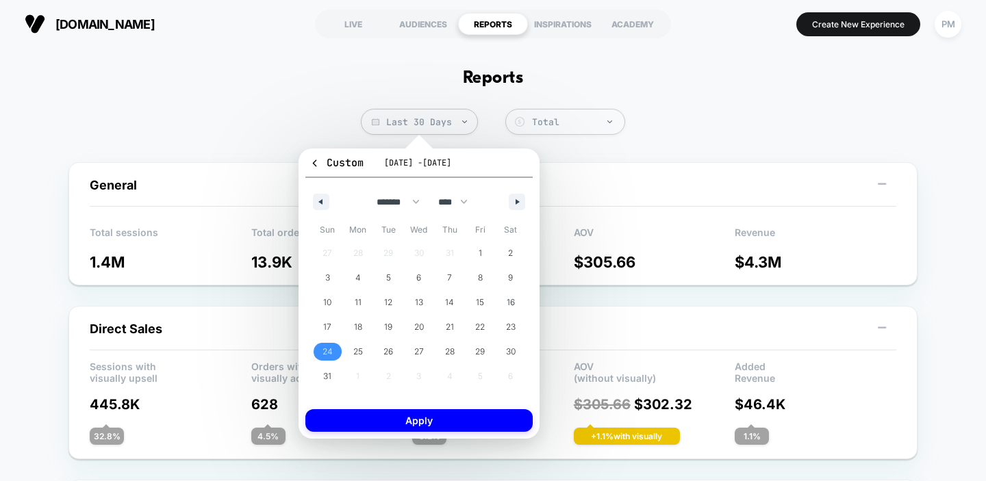
click at [324, 354] on span "24" at bounding box center [327, 352] width 10 height 25
click at [515, 350] on span "30" at bounding box center [510, 352] width 31 height 18
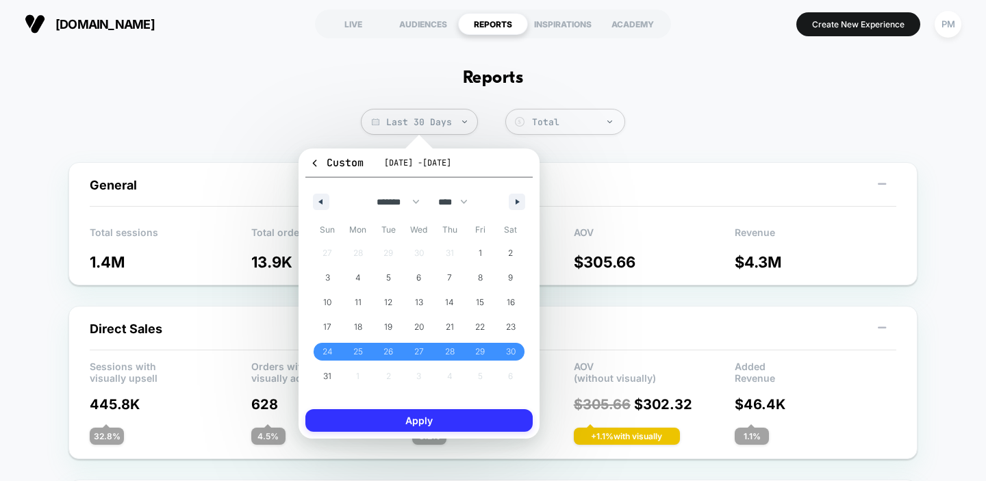
click at [455, 416] on button "Apply" at bounding box center [418, 420] width 227 height 23
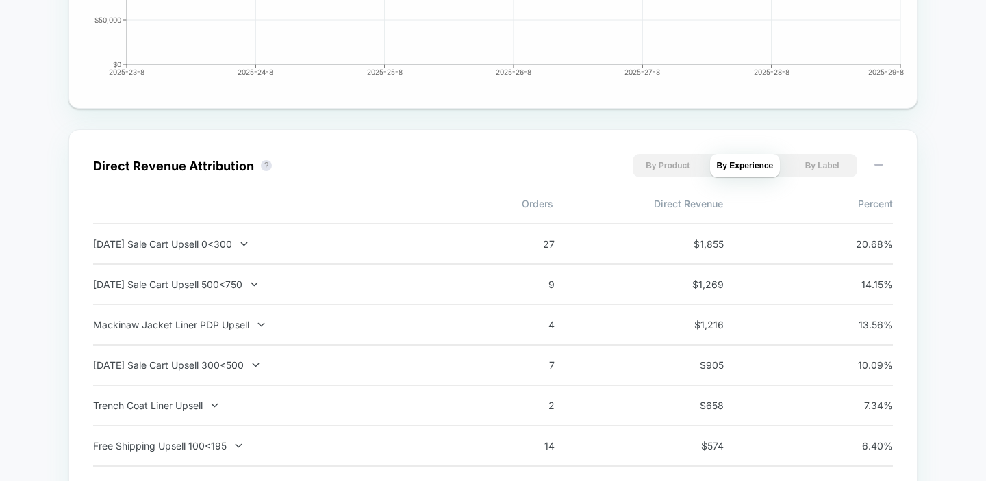
scroll to position [849, 0]
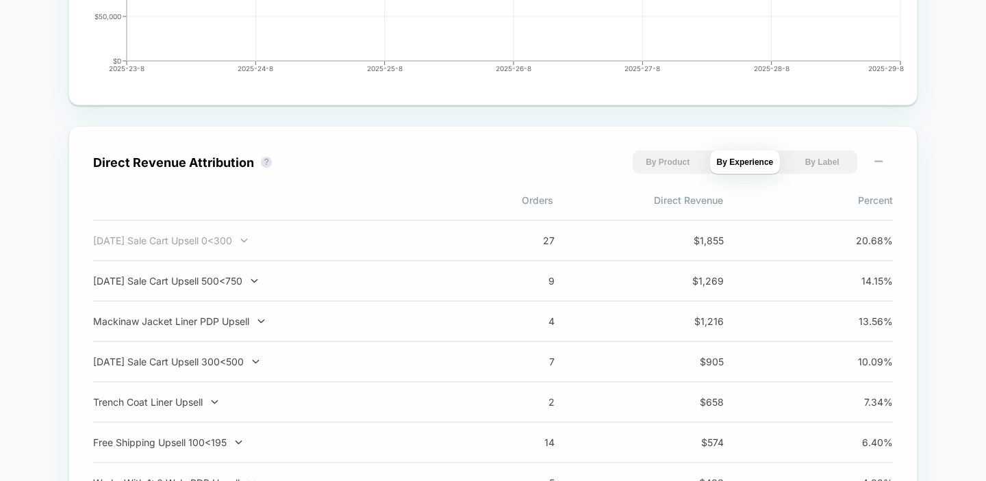
click at [210, 239] on div "Labor Day Sale Cart Upsell 0<300" at bounding box center [273, 241] width 360 height 12
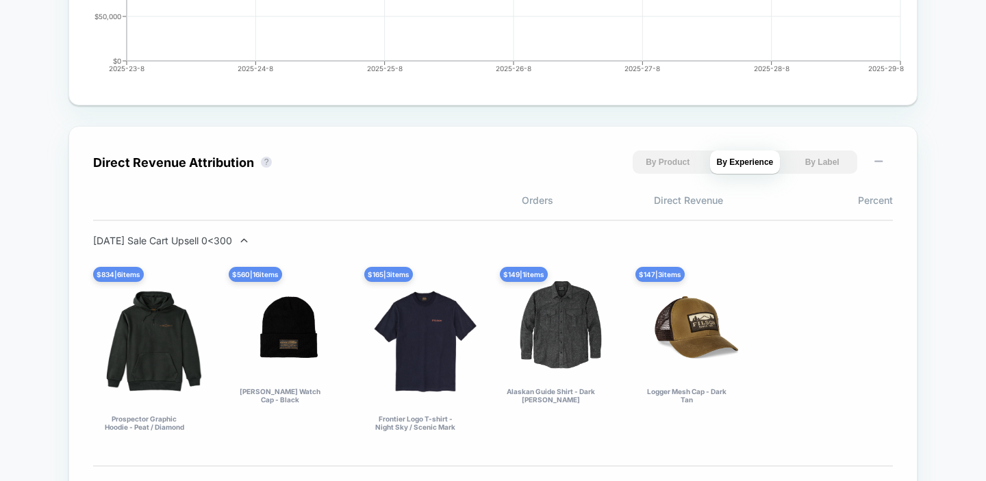
click at [210, 239] on div "Labor Day Sale Cart Upsell 0<300" at bounding box center [273, 241] width 360 height 12
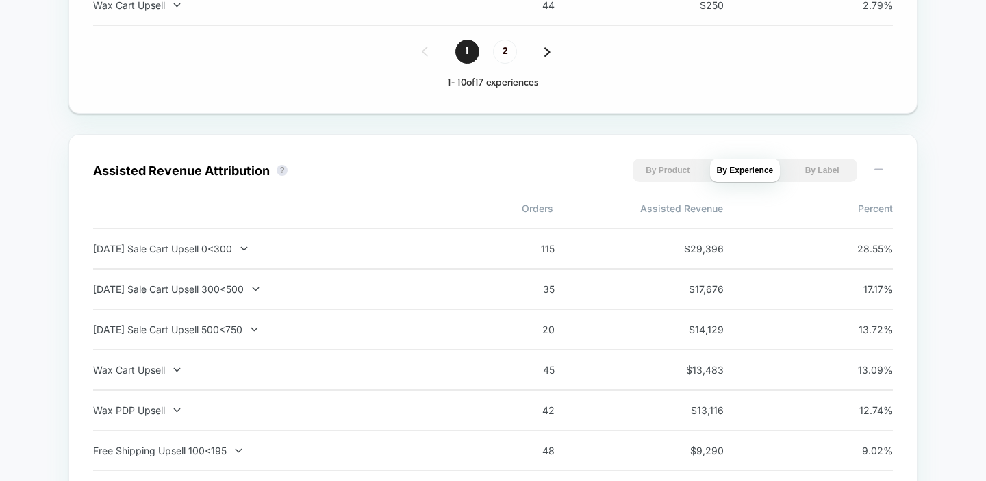
scroll to position [1507, 0]
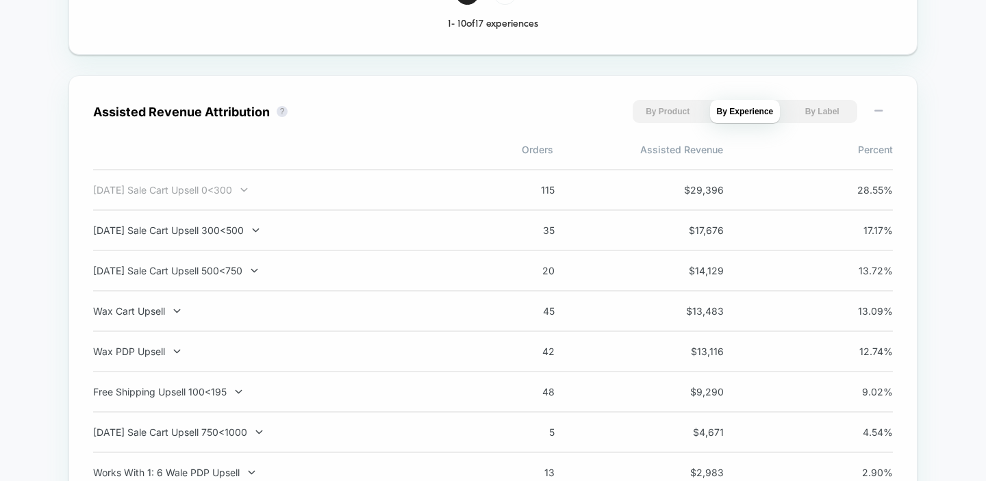
click at [195, 196] on div "Labor Day Sale Cart Upsell 0<300" at bounding box center [273, 190] width 360 height 12
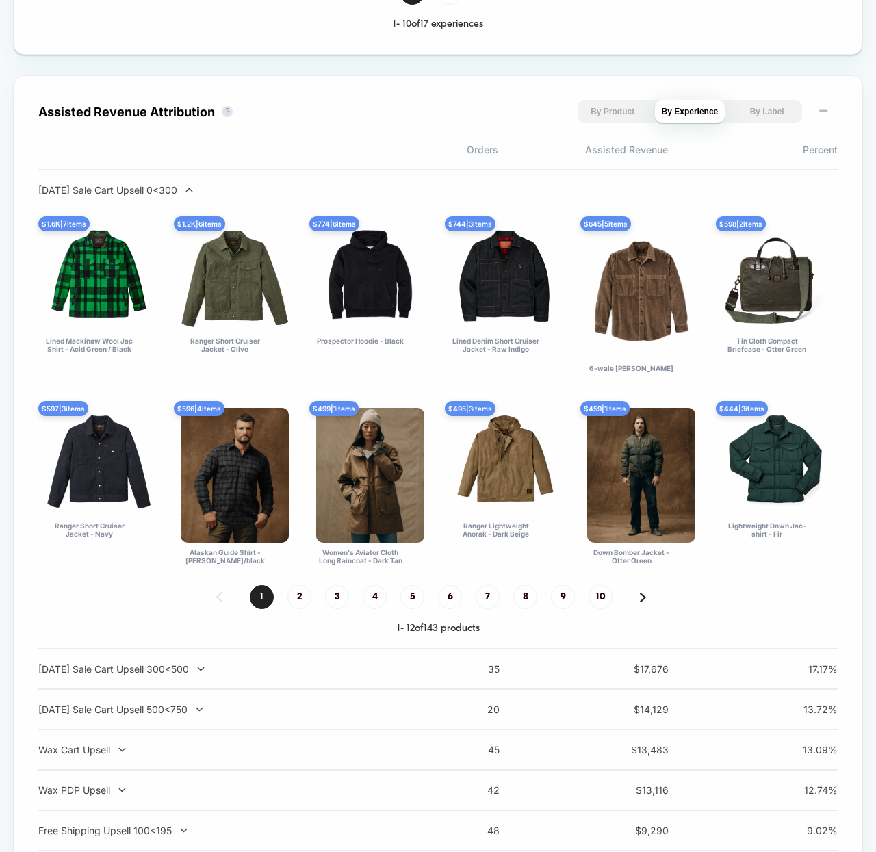
click at [640, 602] on img at bounding box center [643, 598] width 6 height 10
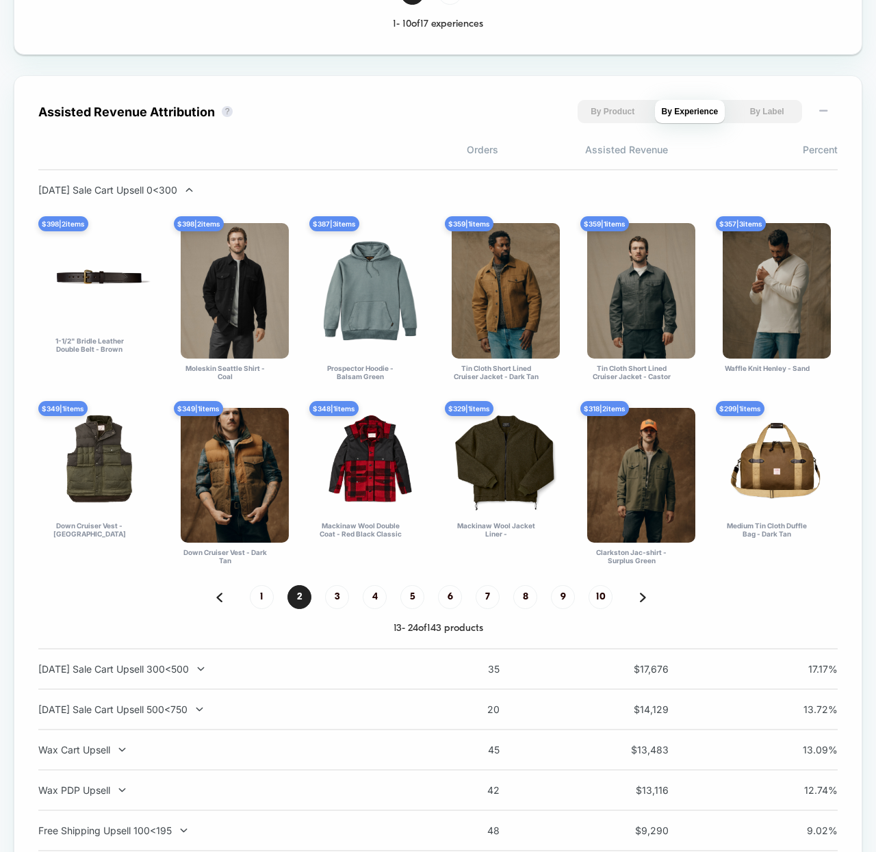
click at [640, 602] on img at bounding box center [643, 598] width 6 height 10
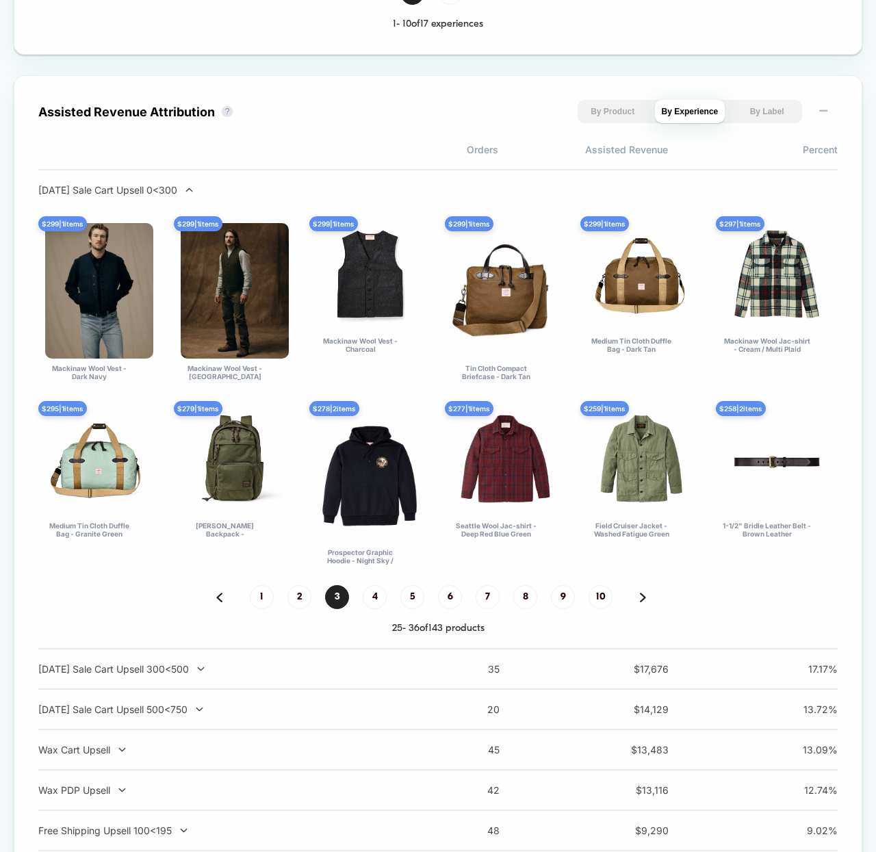
click at [640, 602] on img at bounding box center [643, 598] width 6 height 10
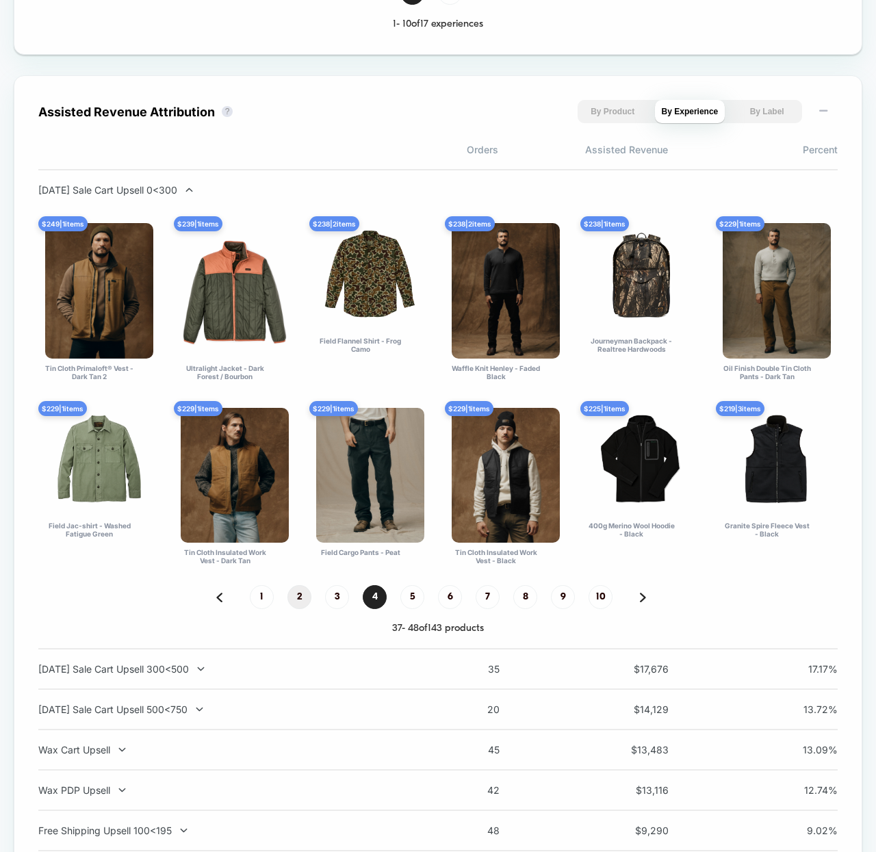
click at [297, 603] on span "2" at bounding box center [299, 597] width 24 height 24
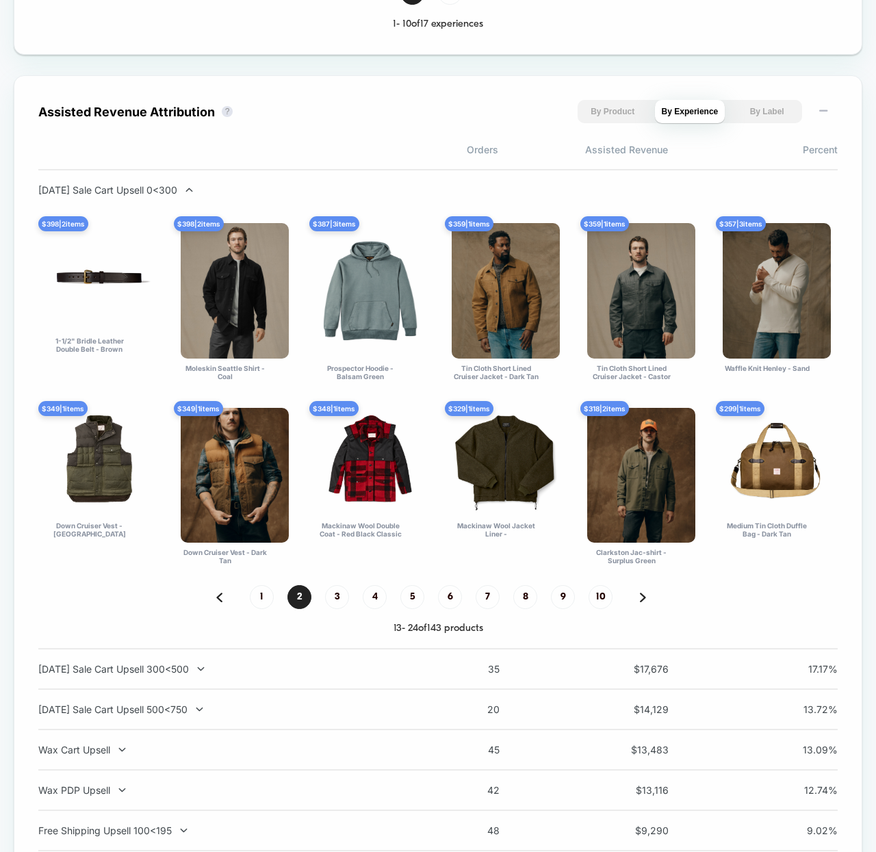
click at [642, 602] on img at bounding box center [643, 598] width 6 height 10
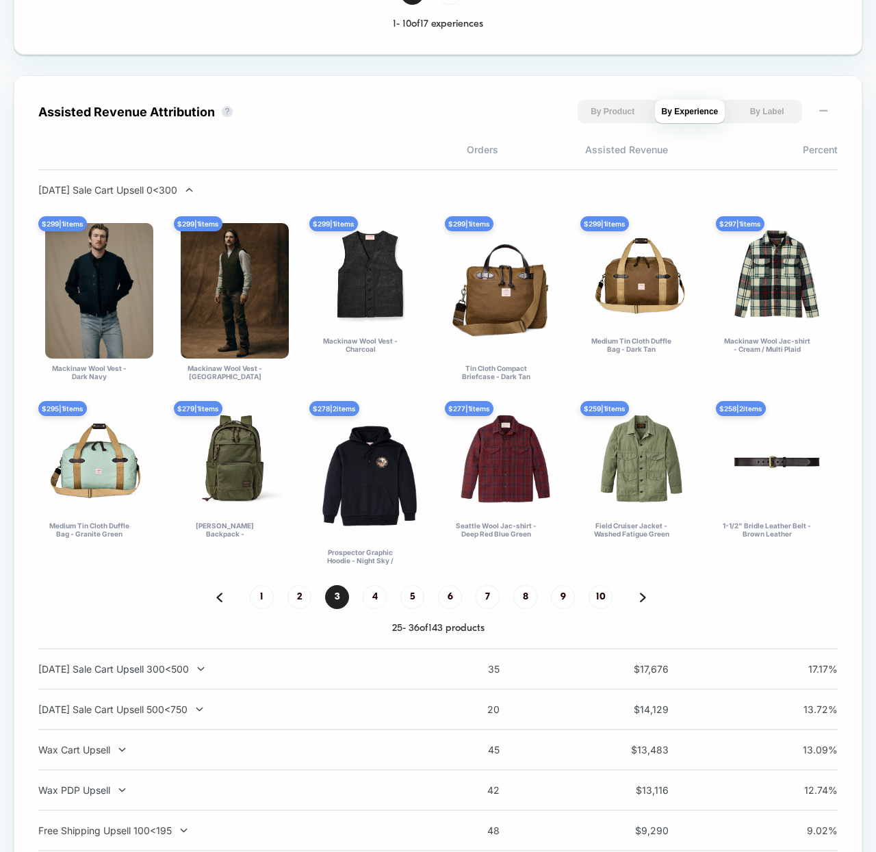
click at [642, 602] on img at bounding box center [643, 598] width 6 height 10
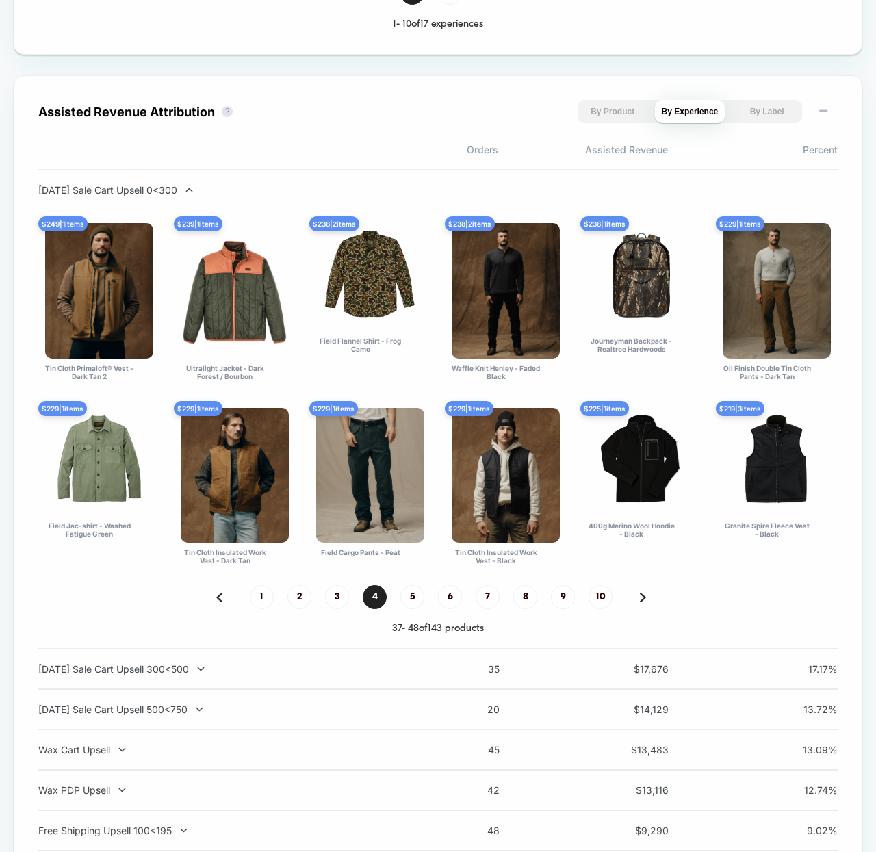
click at [642, 602] on img at bounding box center [643, 598] width 6 height 10
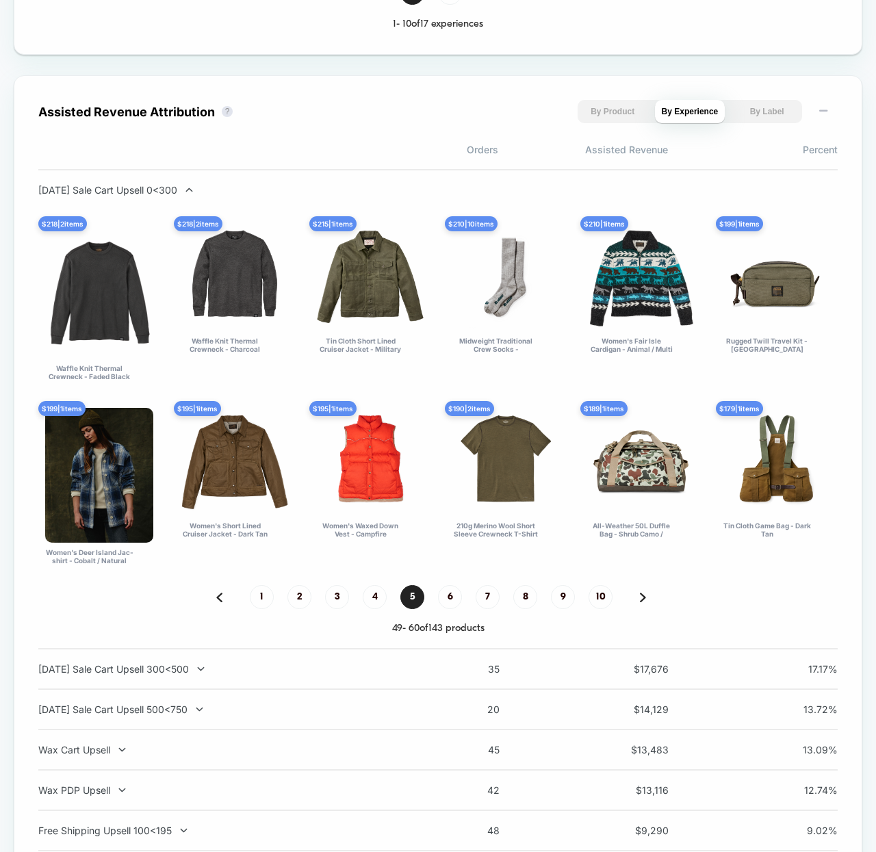
click at [641, 602] on img at bounding box center [643, 598] width 6 height 10
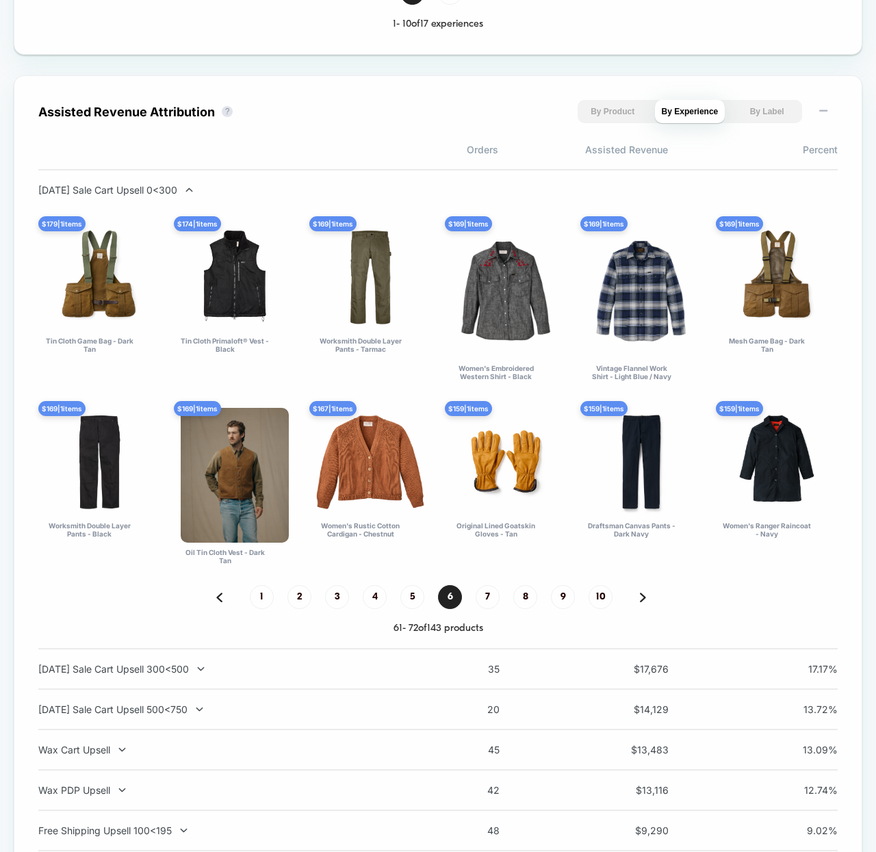
click at [641, 602] on img at bounding box center [643, 598] width 6 height 10
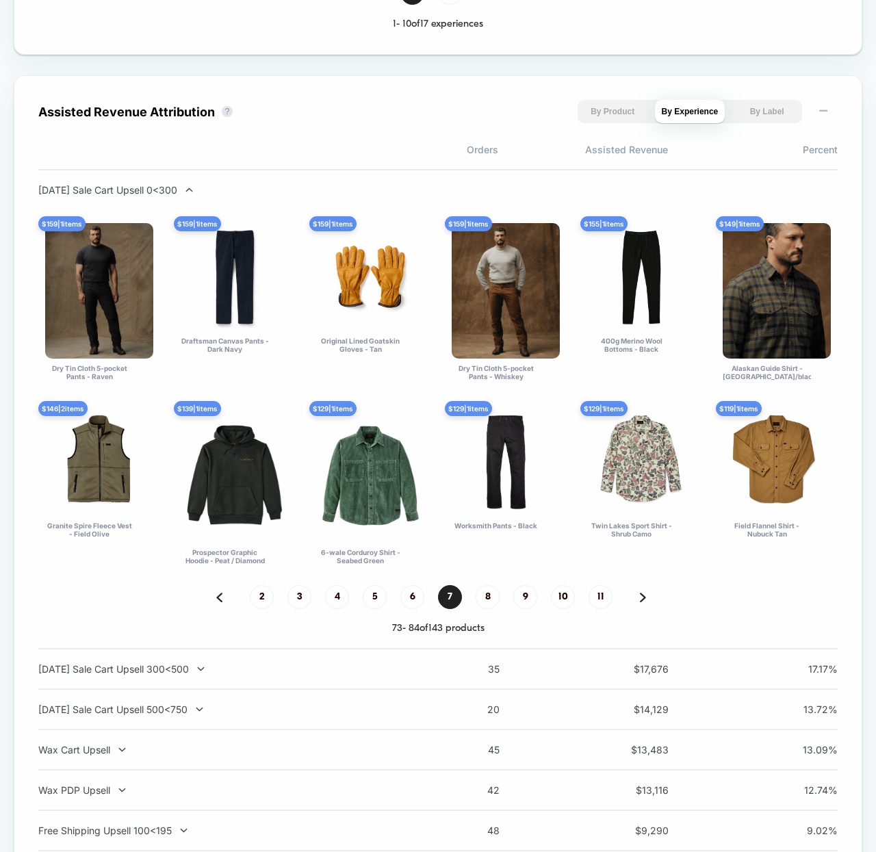
click at [641, 602] on img at bounding box center [643, 598] width 6 height 10
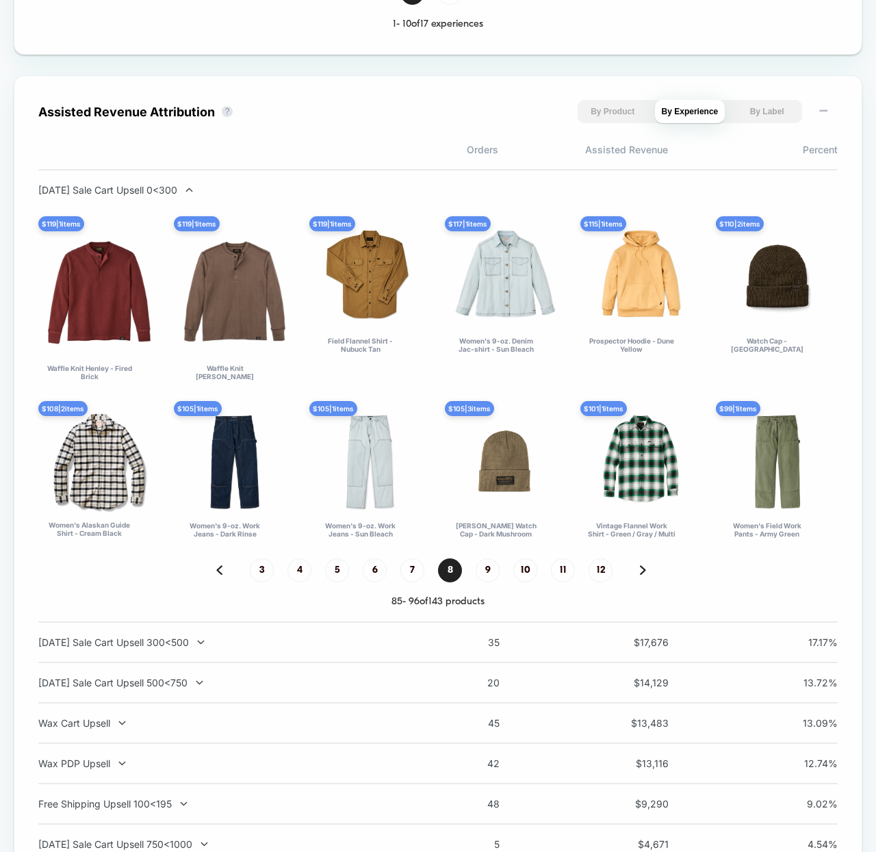
click at [641, 606] on div "85 - 96 of 143 products" at bounding box center [438, 602] width 800 height 12
click at [641, 575] on img at bounding box center [643, 570] width 6 height 10
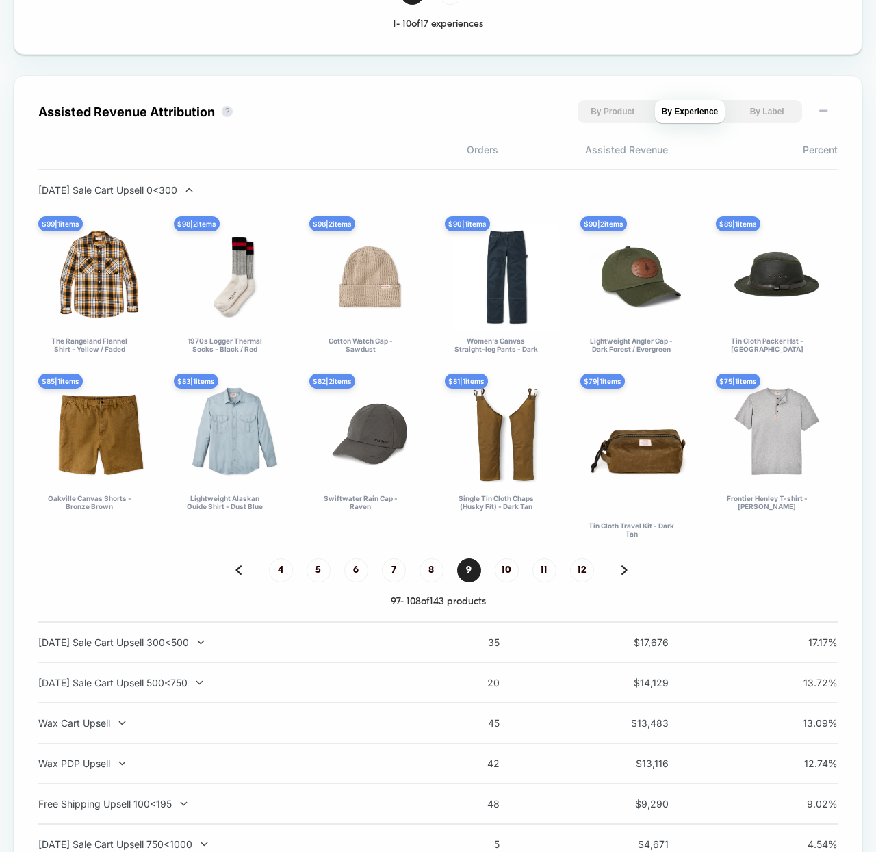
click at [624, 575] on img at bounding box center [625, 570] width 6 height 10
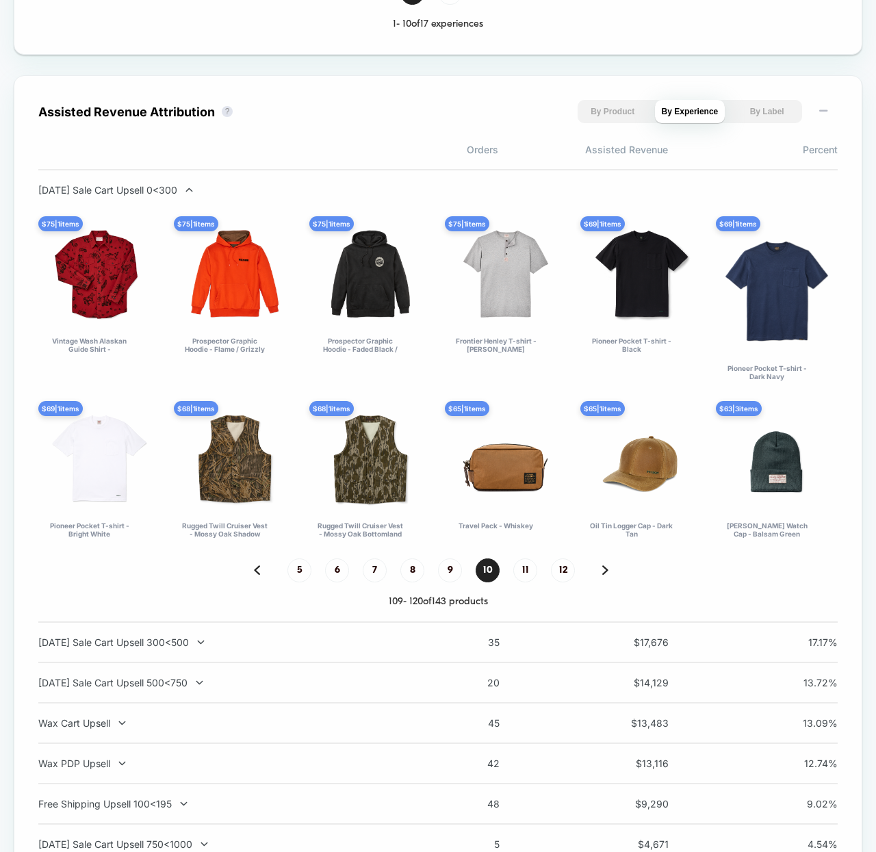
click at [606, 575] on img at bounding box center [605, 570] width 6 height 10
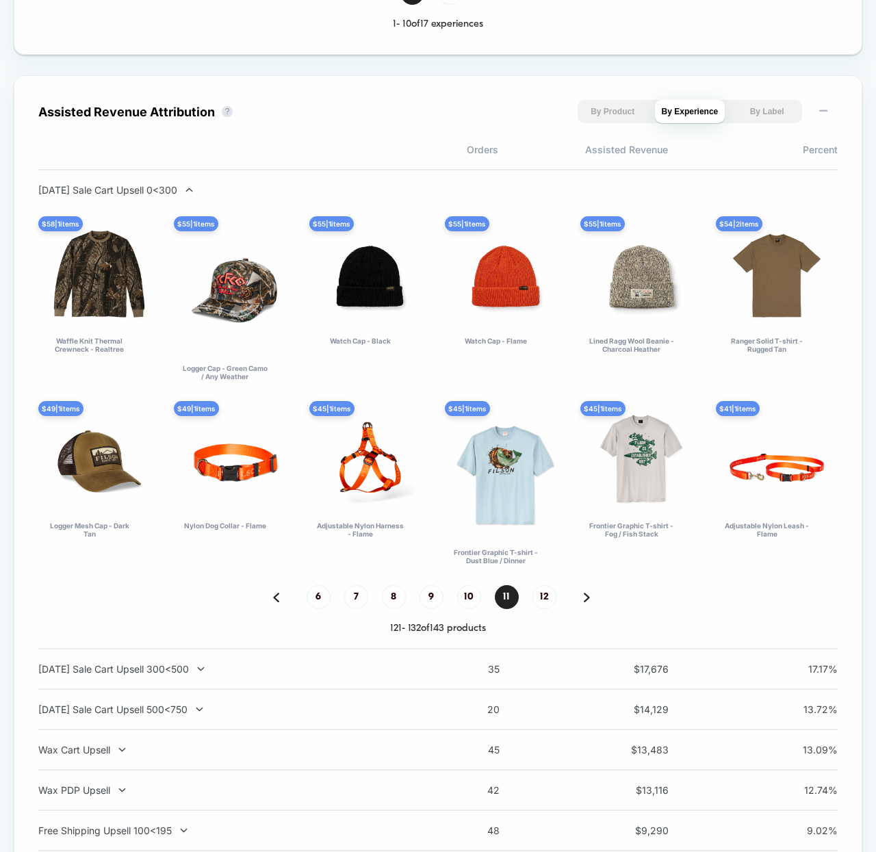
click at [585, 602] on img at bounding box center [587, 598] width 6 height 10
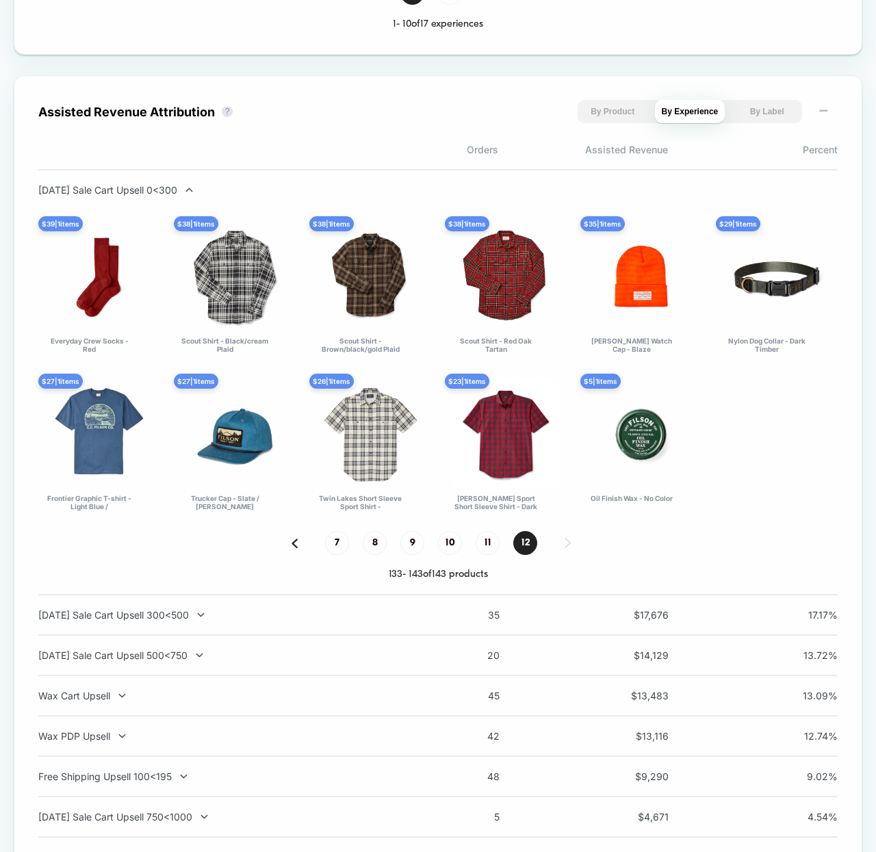
scroll to position [1598, 0]
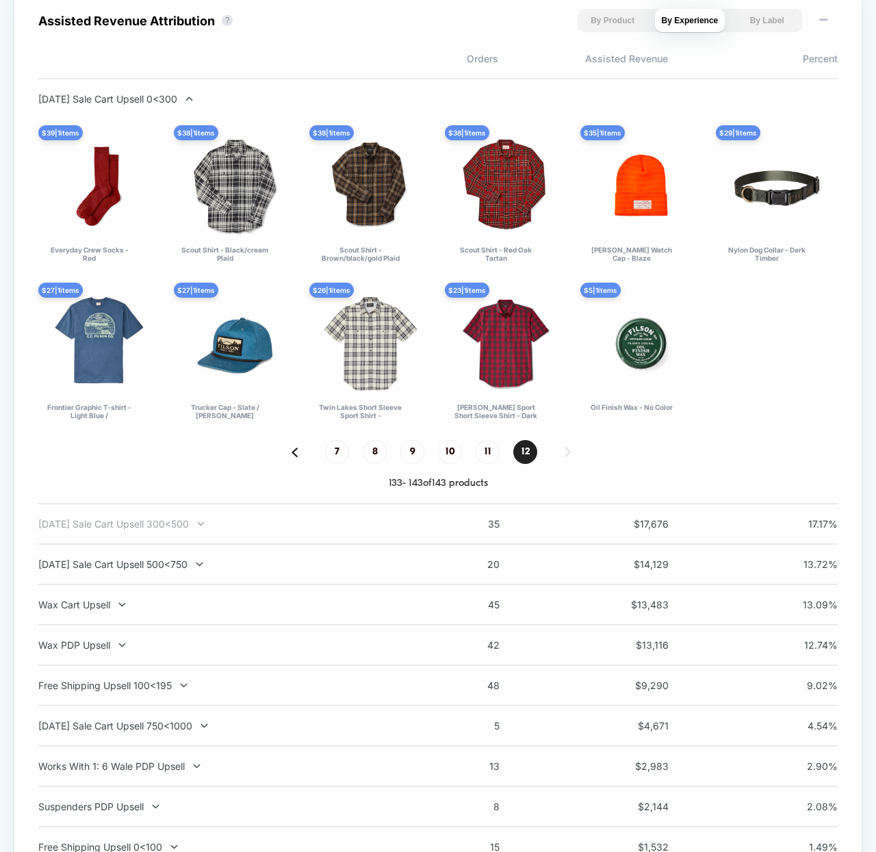
click at [205, 530] on div "Labor Day Sale Cart Upsell 300<500" at bounding box center [218, 524] width 360 height 12
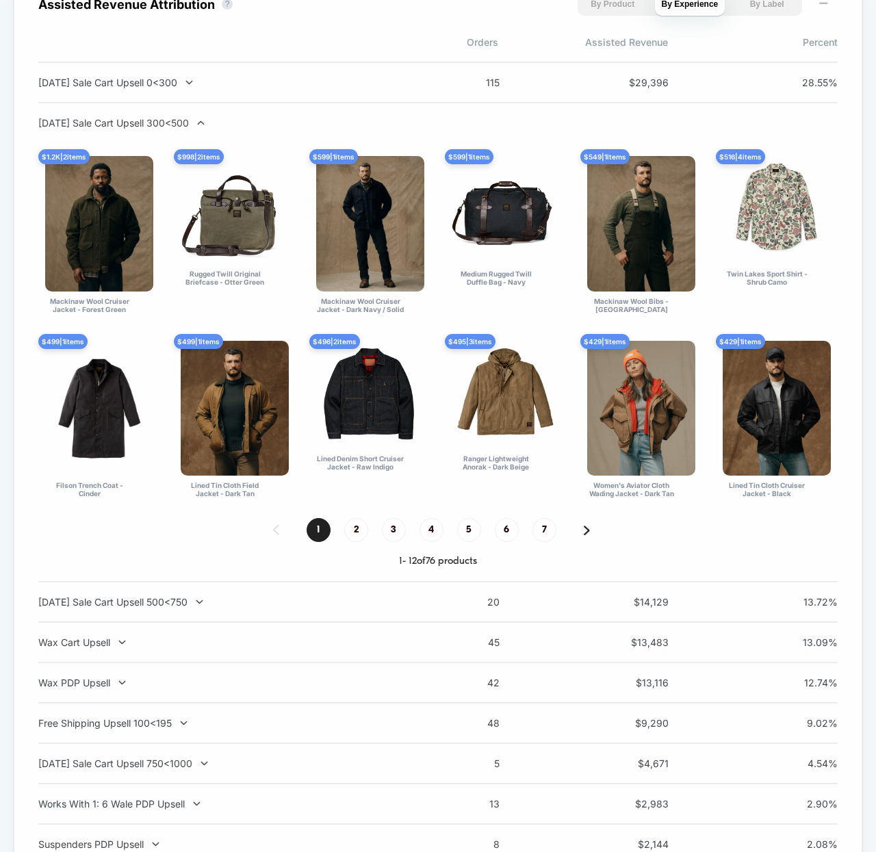
scroll to position [1620, 0]
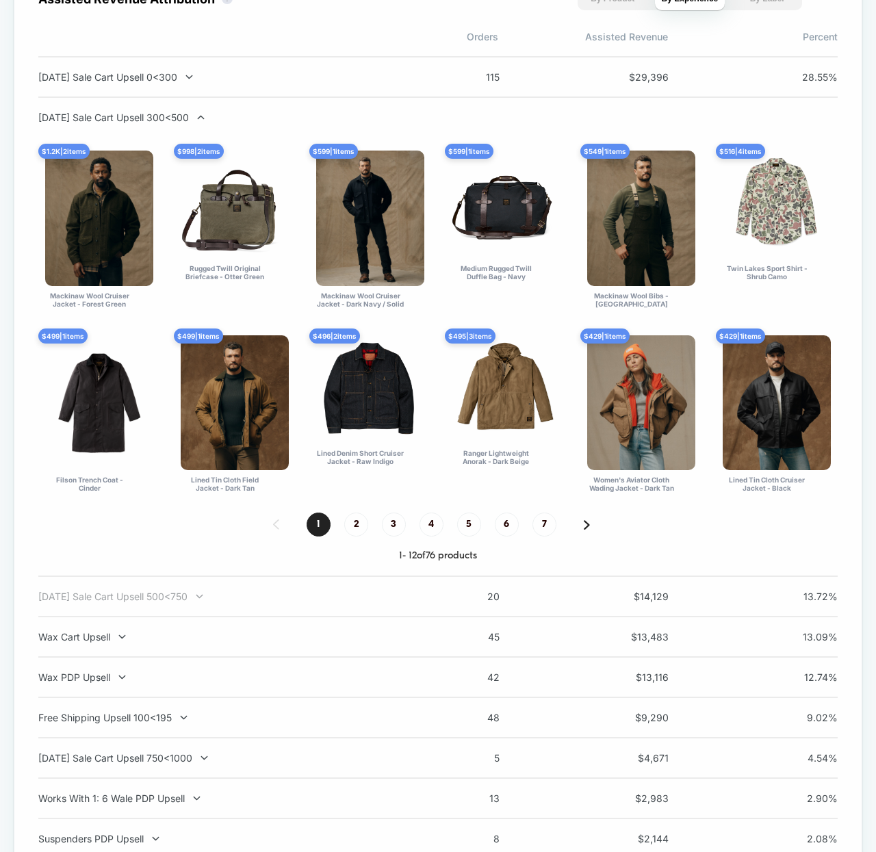
click at [276, 602] on div "Labor Day Sale Cart Upsell 500<750" at bounding box center [218, 597] width 360 height 12
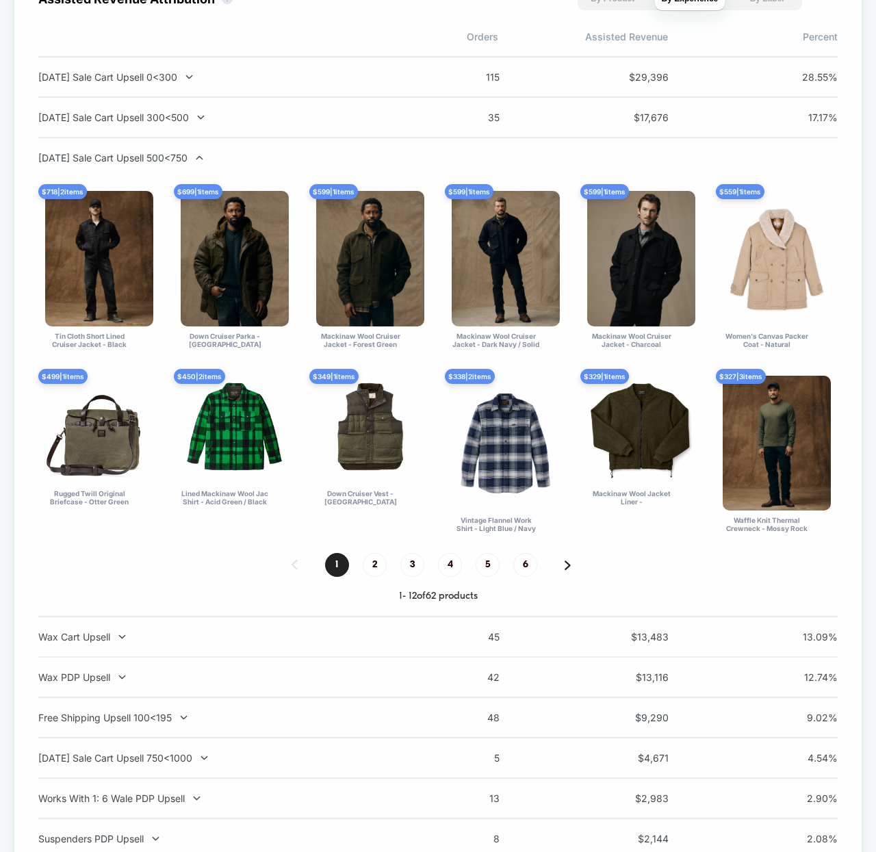
click at [573, 571] on div "1 2 3 4 5 6" at bounding box center [438, 565] width 800 height 24
click at [570, 570] on img at bounding box center [568, 566] width 6 height 10
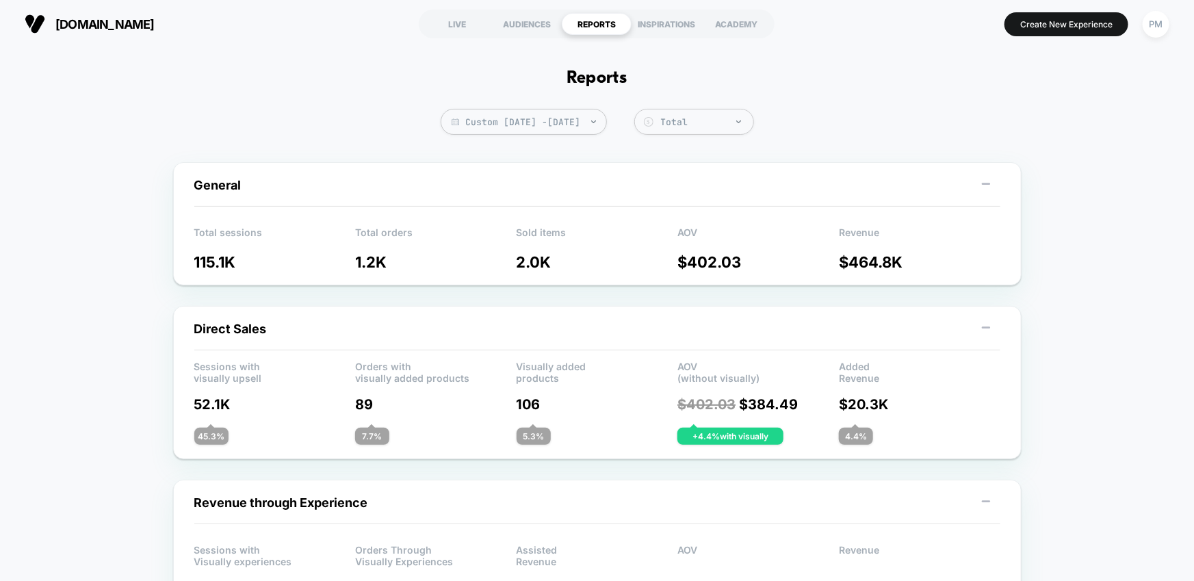
click at [559, 128] on span "Custom [DATE] - [DATE]" at bounding box center [524, 122] width 166 height 26
select select "*"
select select "****"
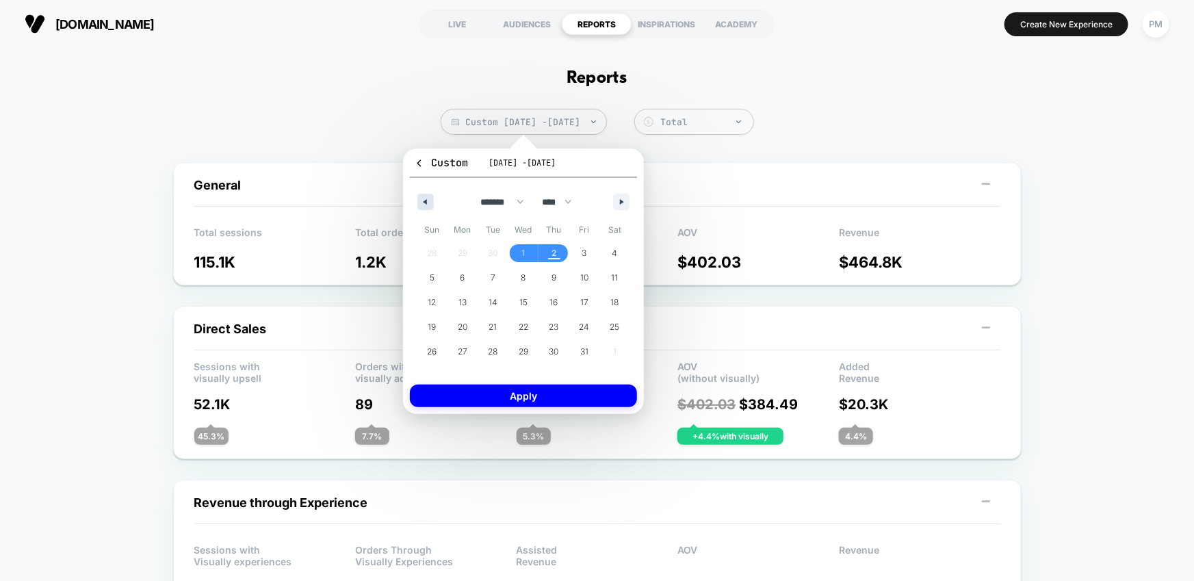
click at [420, 203] on button "button" at bounding box center [426, 202] width 16 height 16
click at [440, 350] on span "28" at bounding box center [432, 352] width 31 height 18
click at [628, 201] on button "button" at bounding box center [621, 202] width 16 height 16
click at [553, 256] on span "2" at bounding box center [554, 253] width 5 height 25
select select "*"
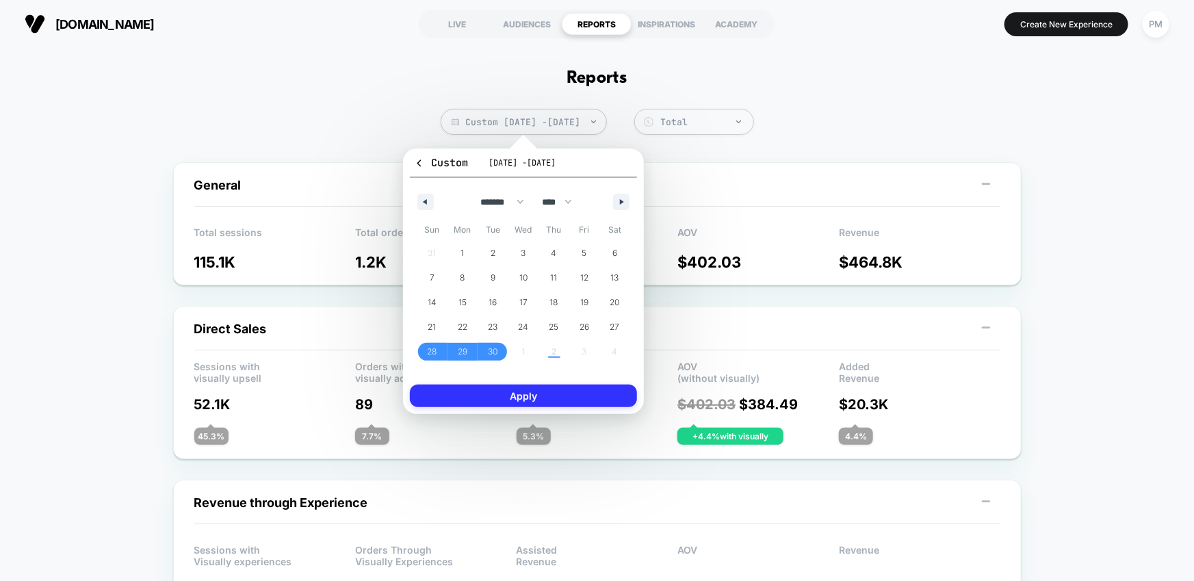
click at [583, 399] on button "Apply" at bounding box center [523, 396] width 227 height 23
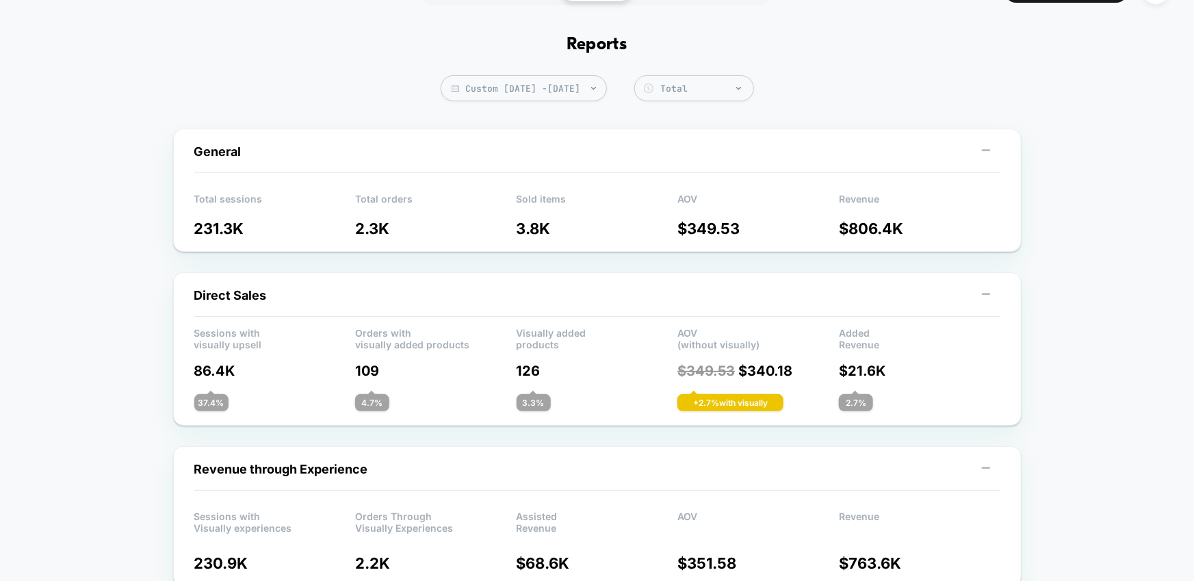
scroll to position [38, 0]
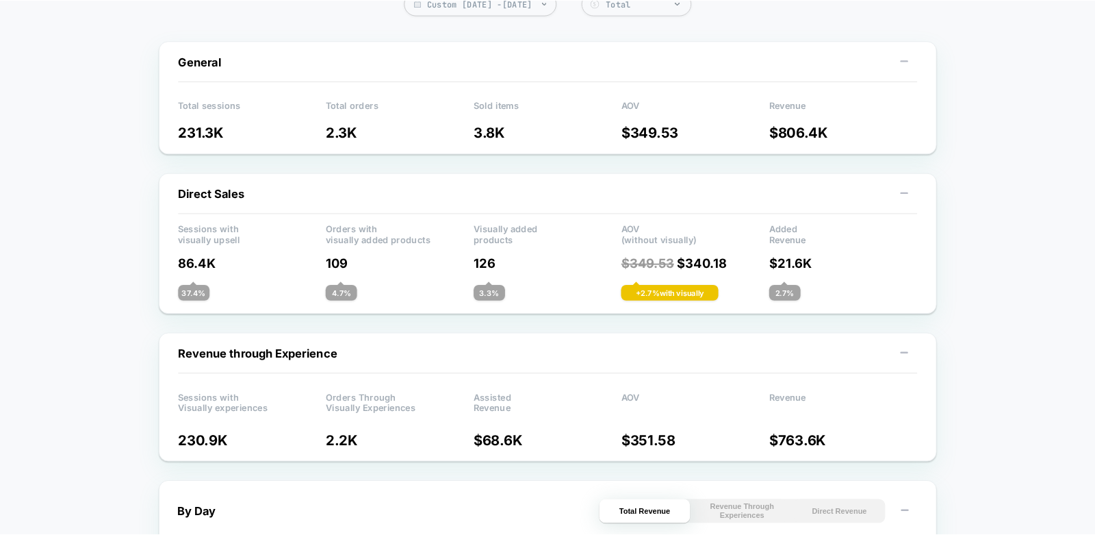
scroll to position [0, 0]
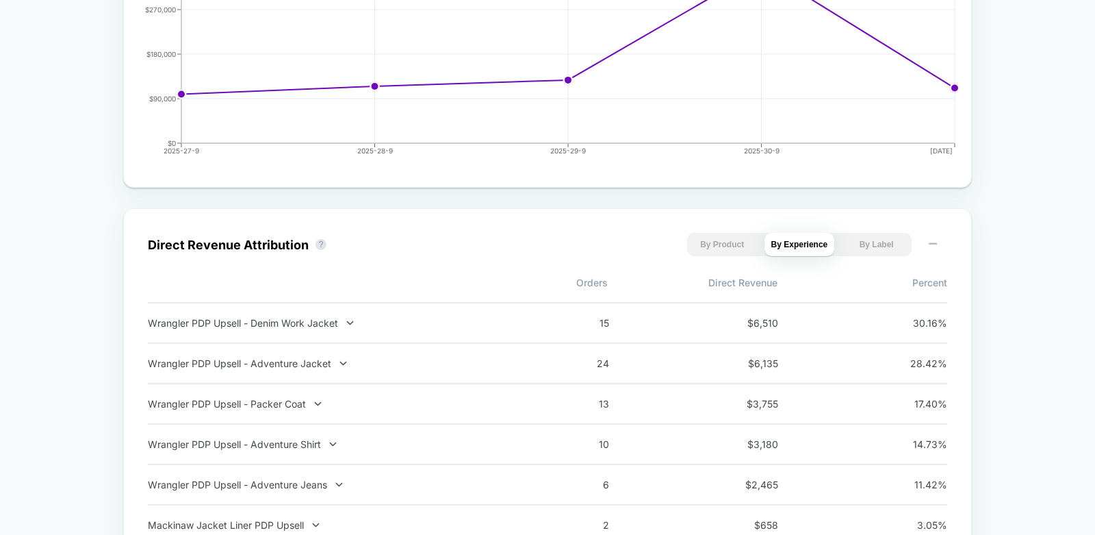
scroll to position [808, 0]
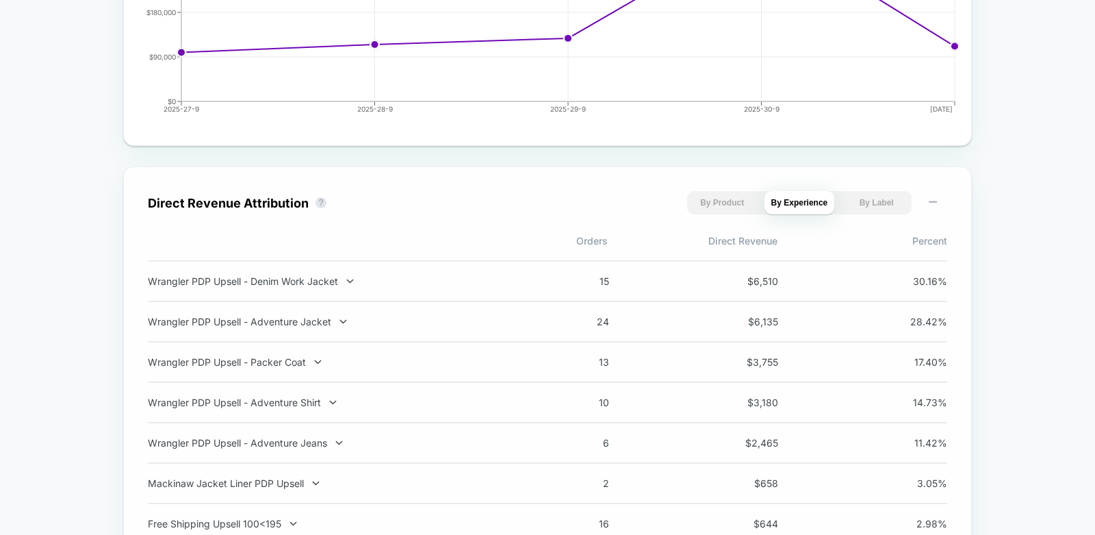
click at [470, 183] on div "Direct Revenue Attribution ? By Product By Experience By Label Orders Direct Re…" at bounding box center [547, 459] width 849 height 587
click at [290, 271] on div "Wrangler PDP Upsell - Denim Work Jacket 15 $ 6,510 30.16 %" at bounding box center [548, 281] width 800 height 42
click at [282, 279] on div "Wrangler PDP Upsell - Denim Work Jacket" at bounding box center [328, 281] width 360 height 12
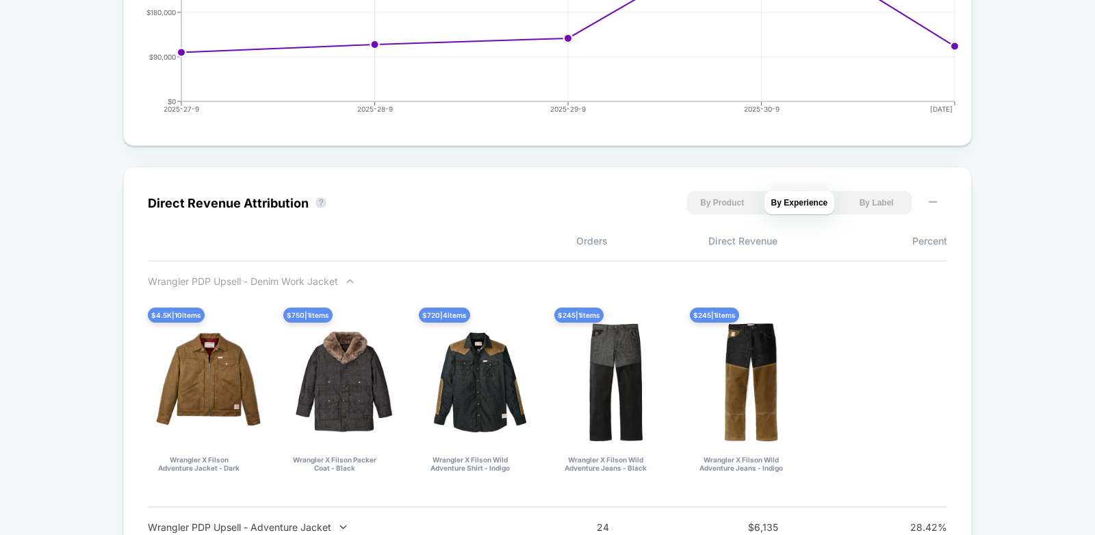
click at [282, 279] on div "Wrangler PDP Upsell - Denim Work Jacket" at bounding box center [328, 281] width 360 height 12
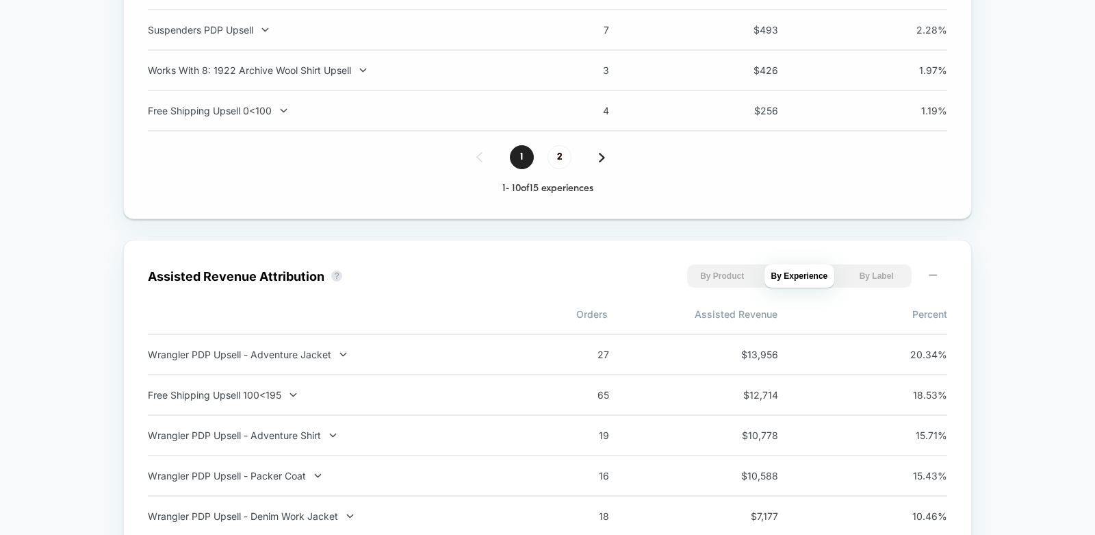
scroll to position [1400, 0]
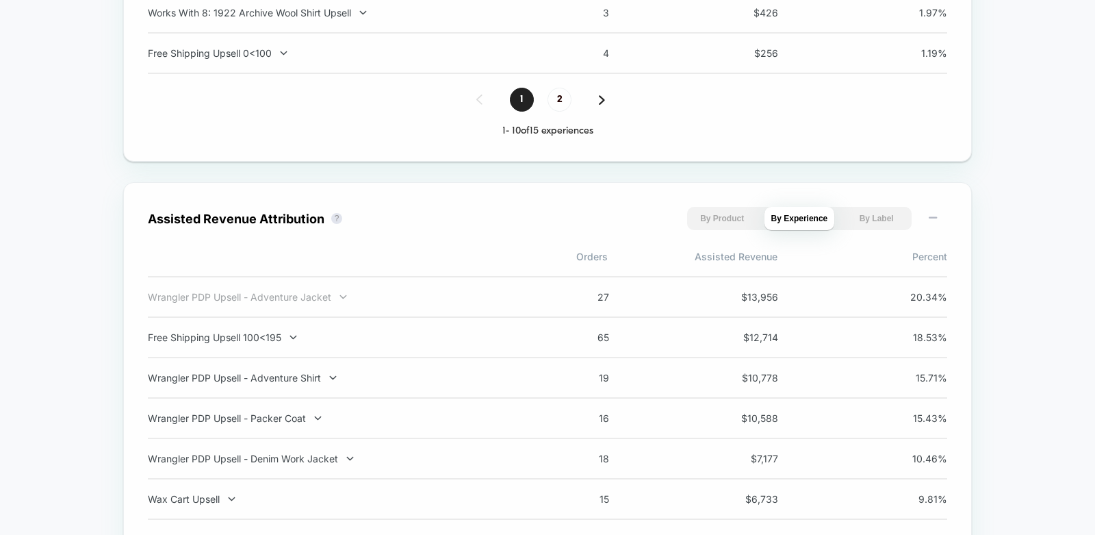
click at [287, 296] on div "Wrangler PDP Upsell - Adventure Jacket" at bounding box center [328, 297] width 360 height 12
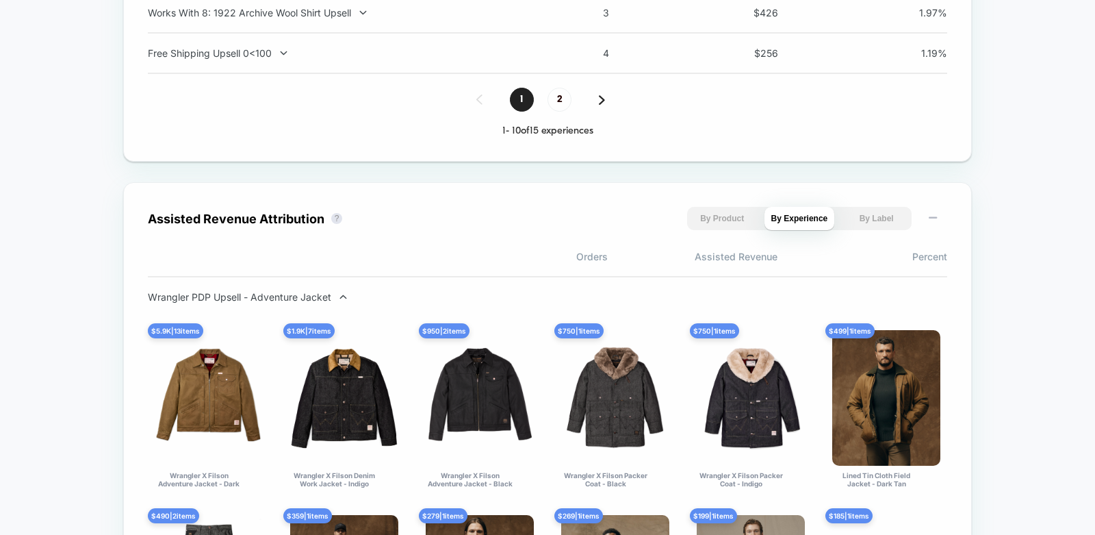
click at [287, 296] on div "Wrangler PDP Upsell - Adventure Jacket" at bounding box center [328, 297] width 360 height 12
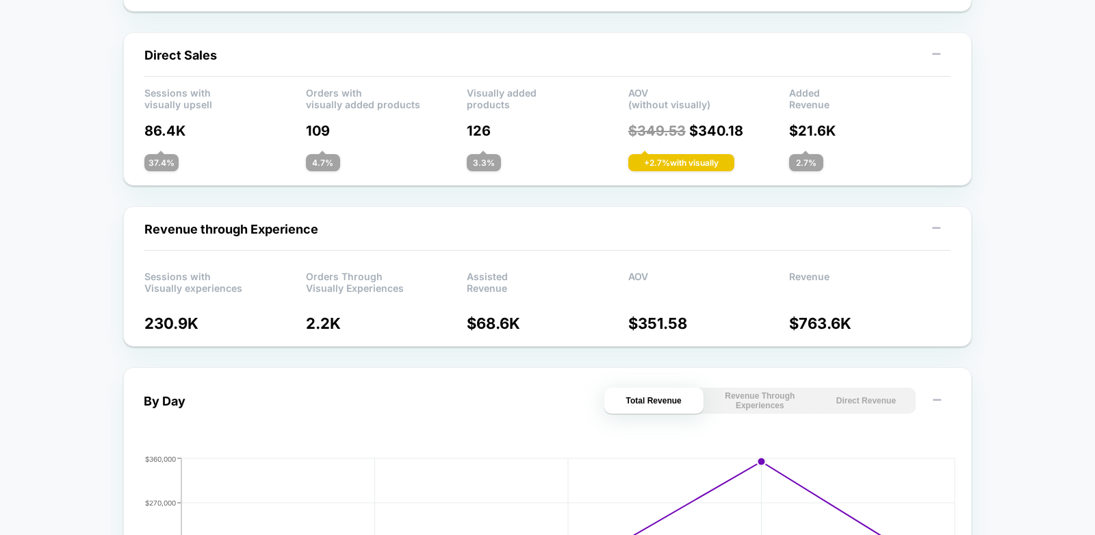
scroll to position [0, 0]
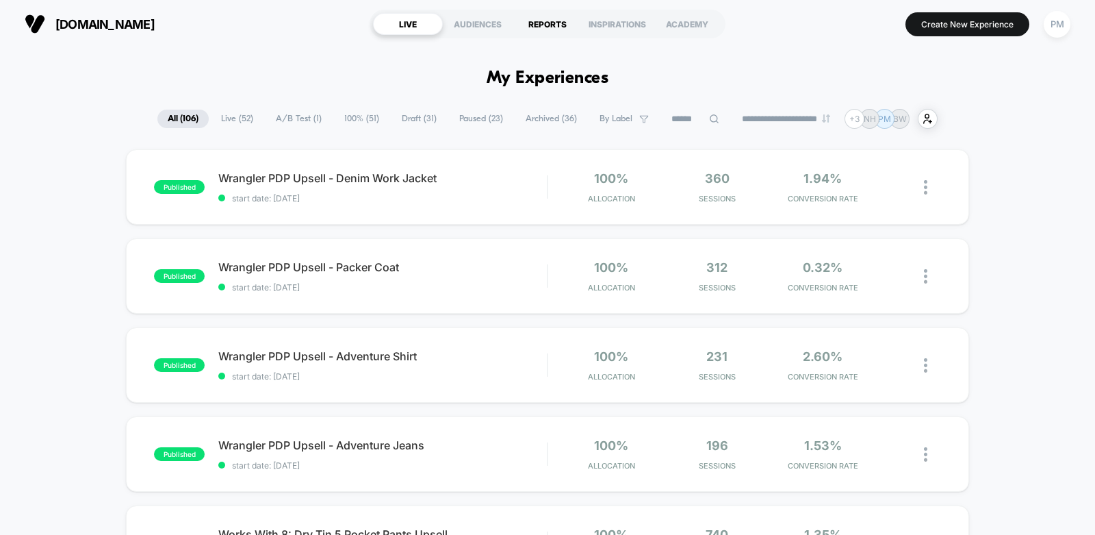
click at [546, 21] on div "REPORTS" at bounding box center [548, 24] width 70 height 22
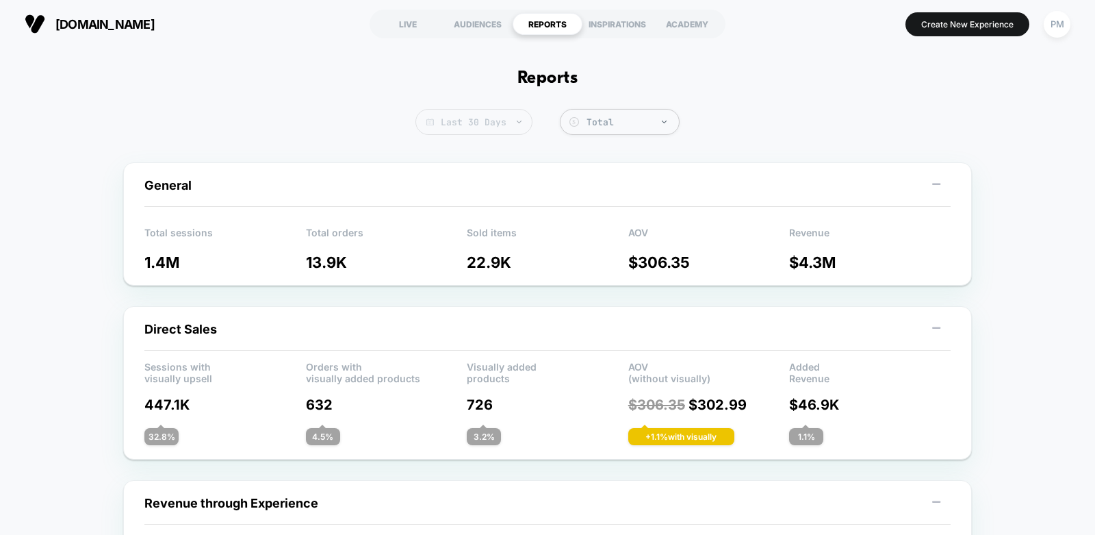
click at [488, 134] on span "Last 30 Days" at bounding box center [473, 122] width 117 height 26
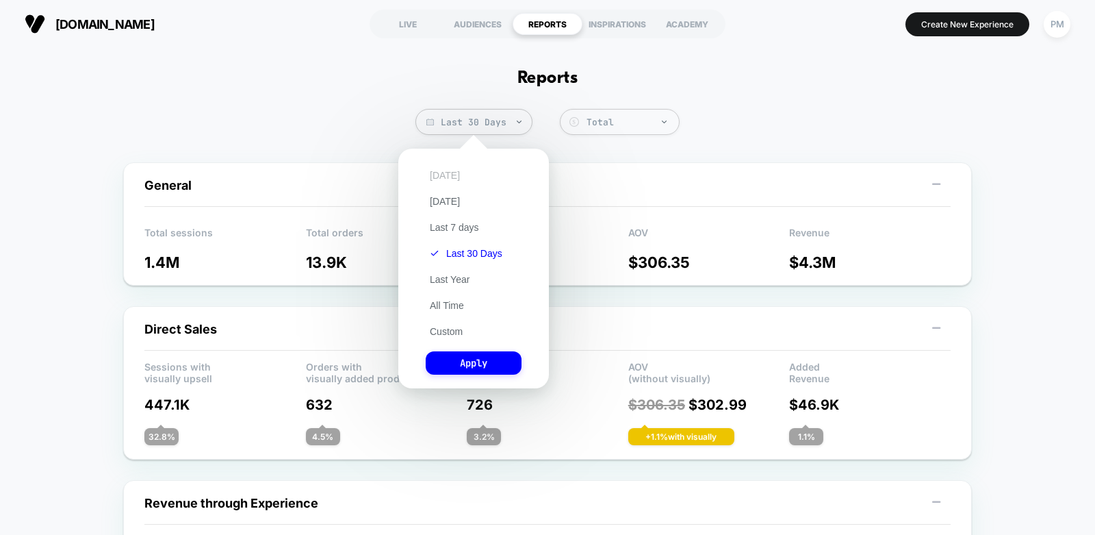
click at [445, 169] on button "[DATE]" at bounding box center [445, 175] width 38 height 12
click at [468, 366] on button "Apply" at bounding box center [474, 362] width 96 height 23
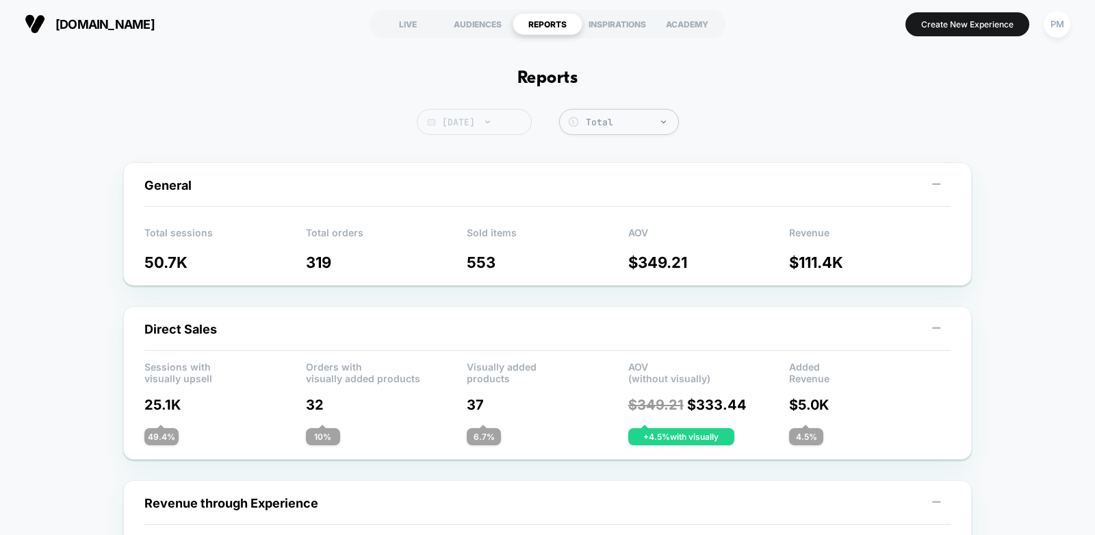
click at [489, 129] on span "Today" at bounding box center [474, 122] width 115 height 26
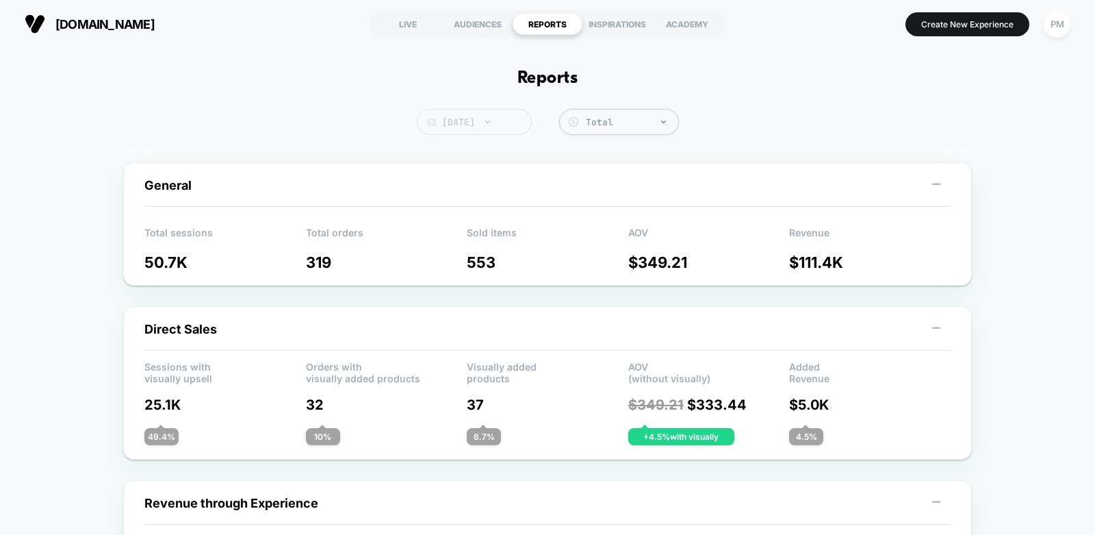
click at [453, 118] on span "[DATE]" at bounding box center [474, 122] width 115 height 26
select select "*"
select select "****"
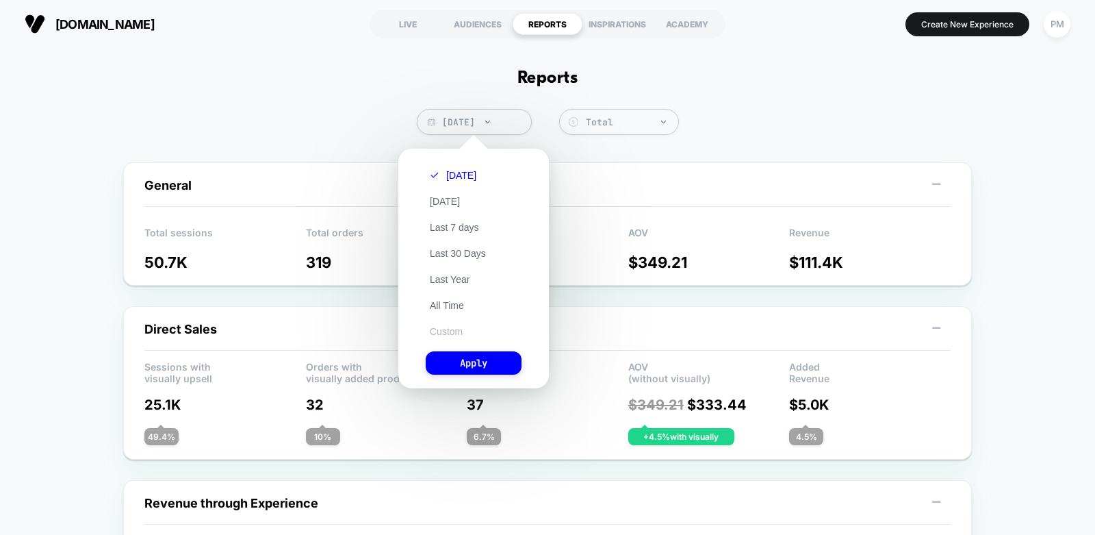
click at [445, 333] on button "Custom" at bounding box center [446, 331] width 41 height 12
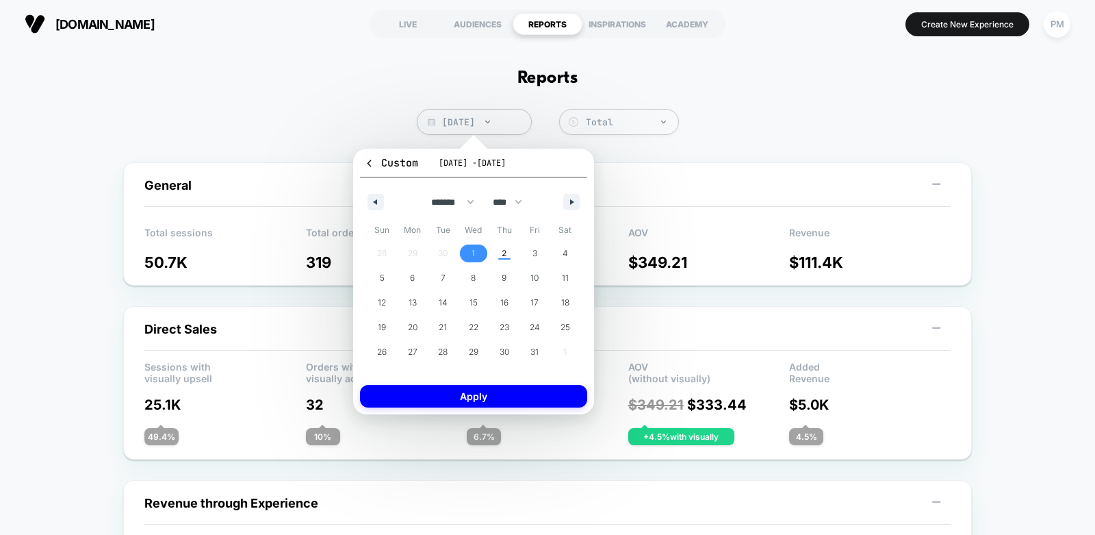
click at [481, 255] on span "1" at bounding box center [474, 253] width 31 height 18
click at [504, 255] on span "2" at bounding box center [504, 253] width 5 height 25
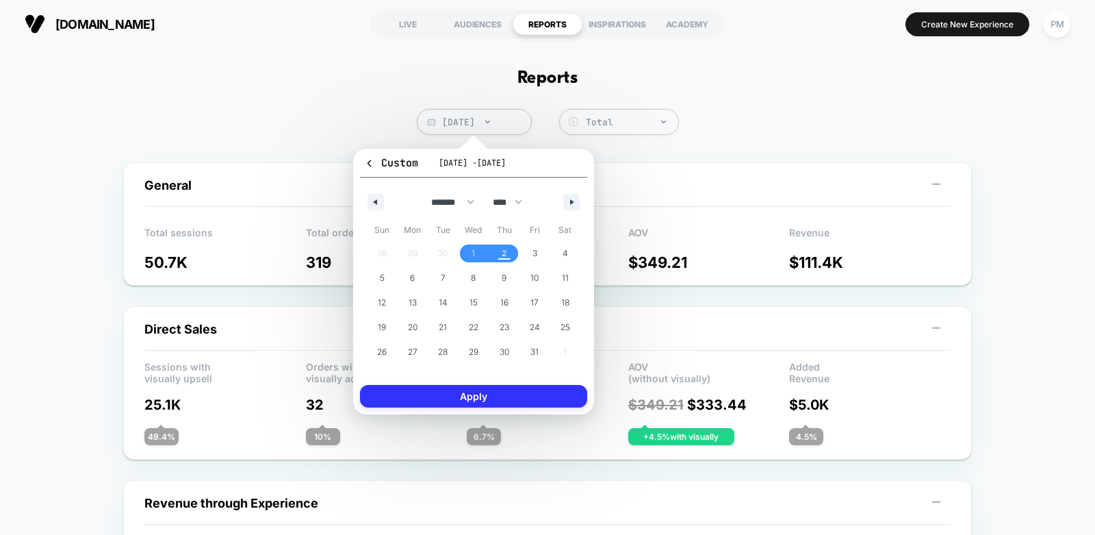
click at [494, 396] on button "Apply" at bounding box center [473, 396] width 227 height 23
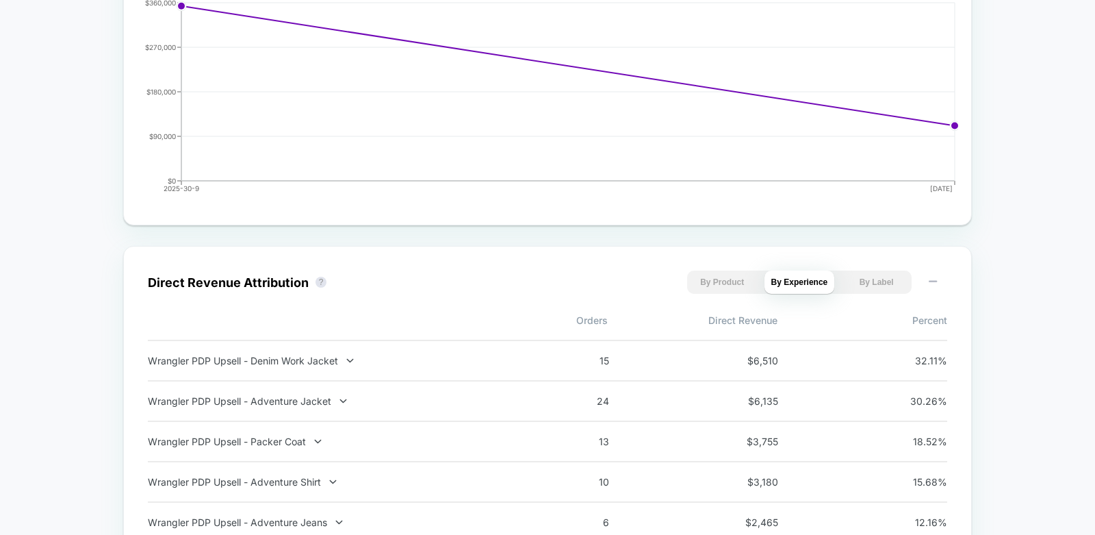
scroll to position [730, 0]
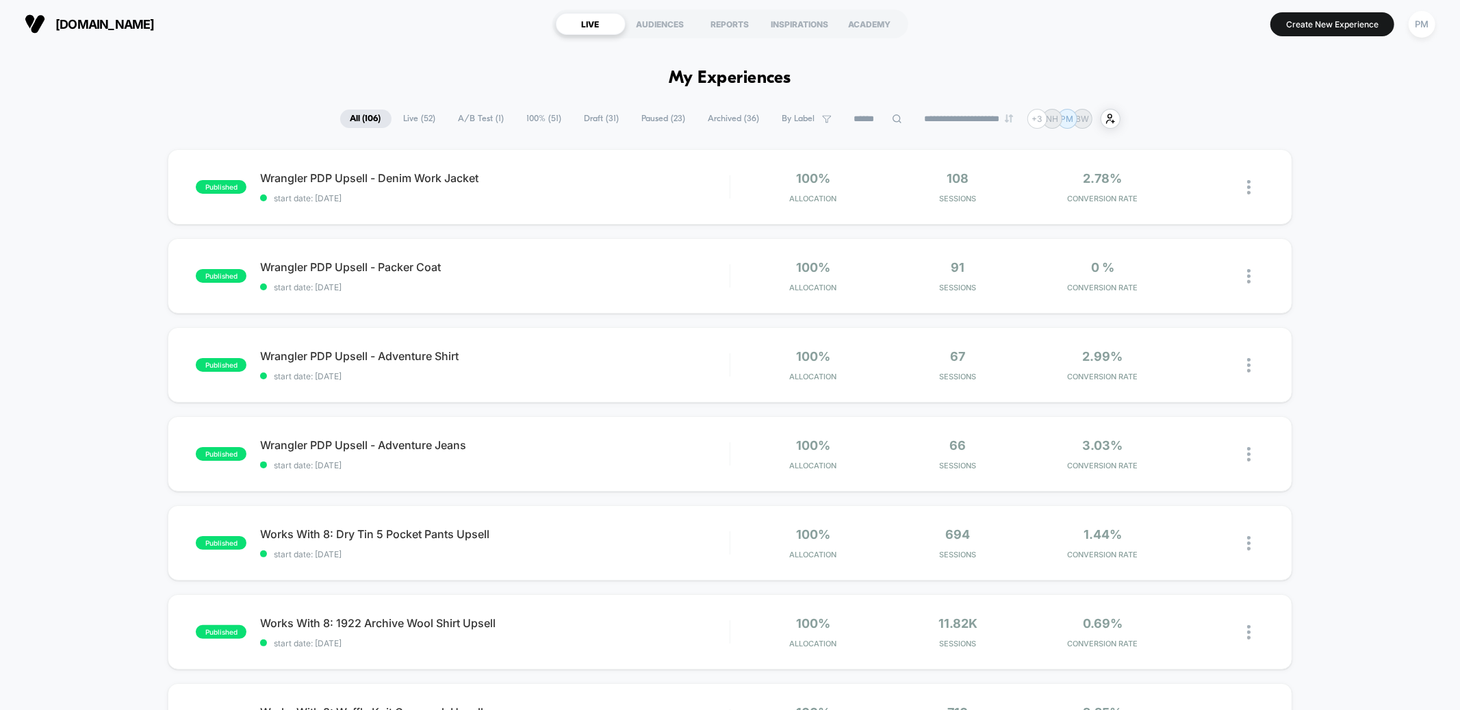
click at [979, 27] on section "Create New Experience PM" at bounding box center [1206, 24] width 466 height 34
click at [733, 30] on div "REPORTS" at bounding box center [730, 24] width 70 height 22
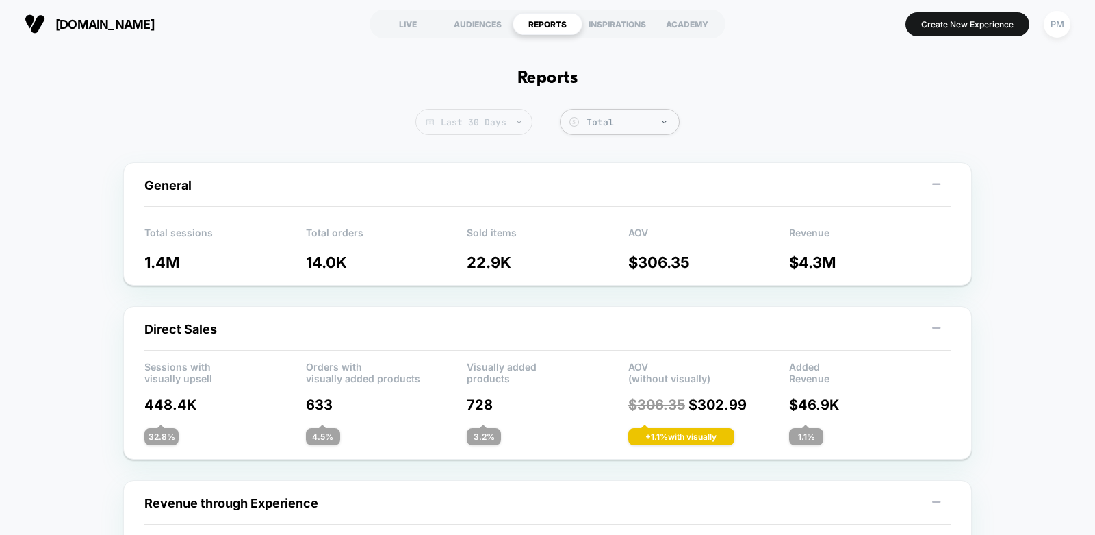
click at [500, 110] on span "Last 30 Days" at bounding box center [473, 122] width 117 height 26
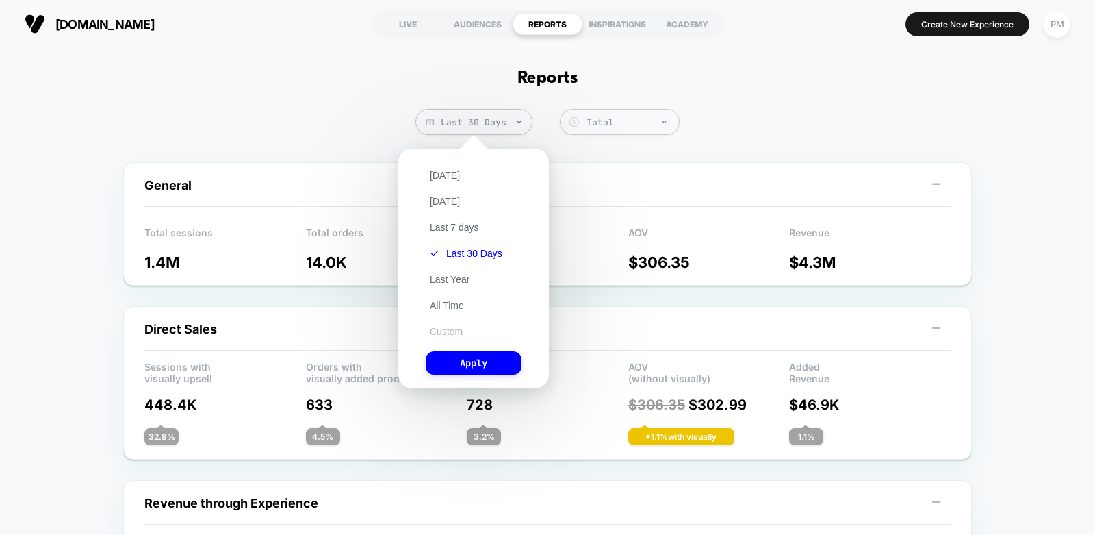
click at [448, 333] on button "Custom" at bounding box center [446, 331] width 41 height 12
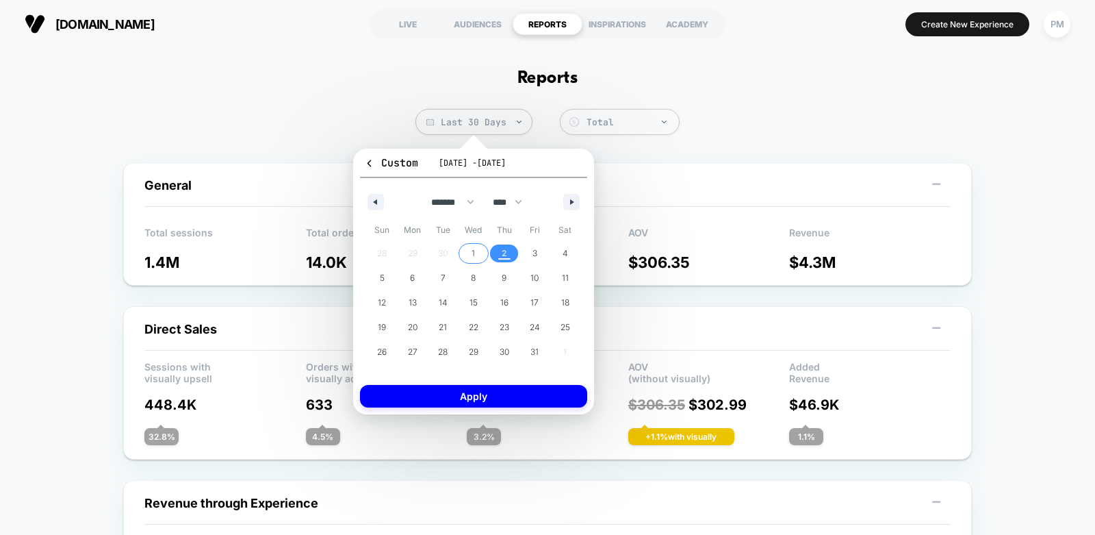
click at [479, 251] on span "1" at bounding box center [474, 253] width 31 height 18
click at [507, 251] on span "2" at bounding box center [504, 253] width 31 height 18
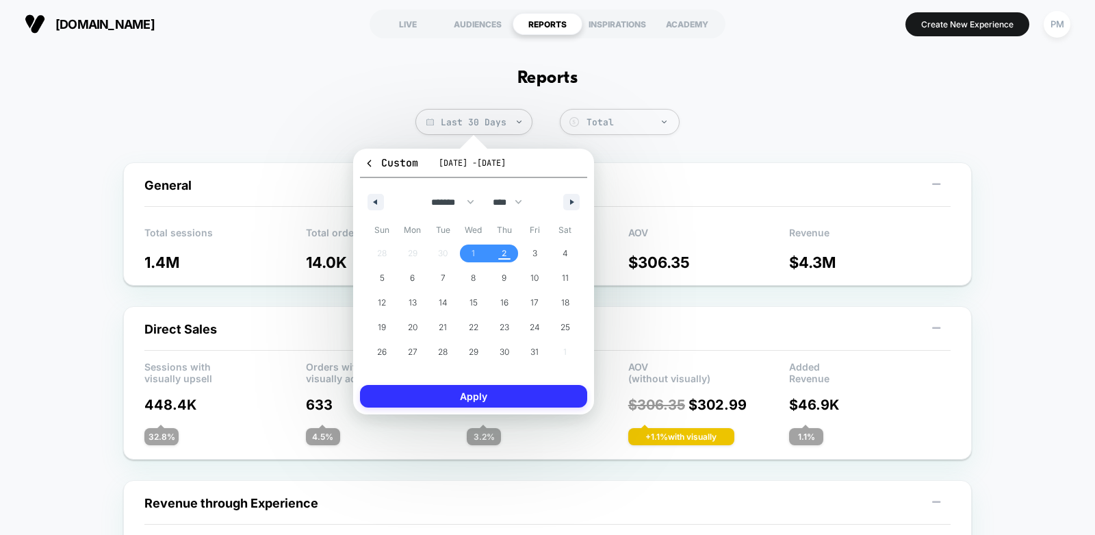
click at [487, 396] on button "Apply" at bounding box center [473, 396] width 227 height 23
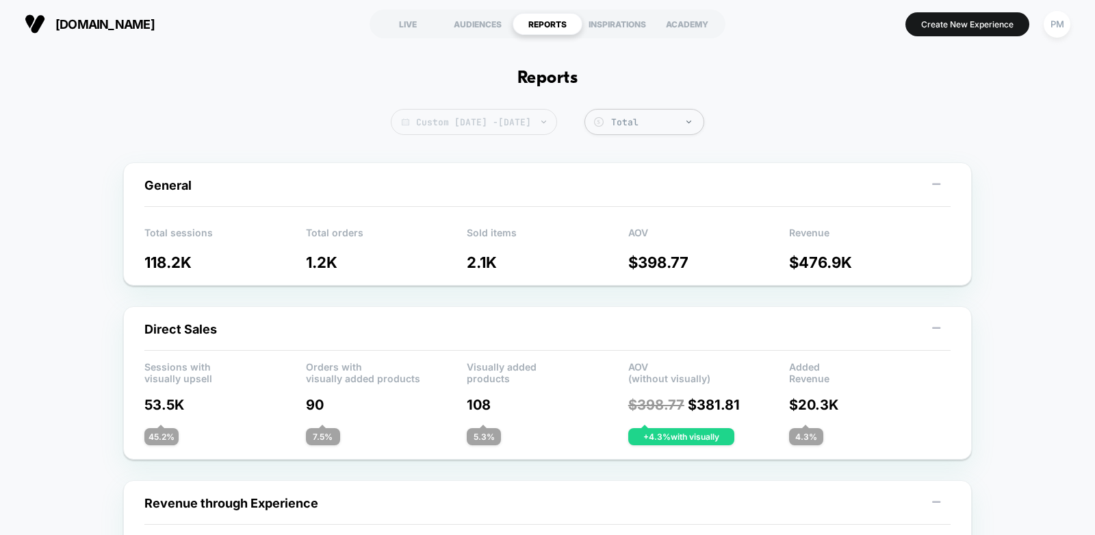
click at [506, 109] on span "Custom [DATE] - [DATE]" at bounding box center [474, 122] width 166 height 26
select select "*"
select select "****"
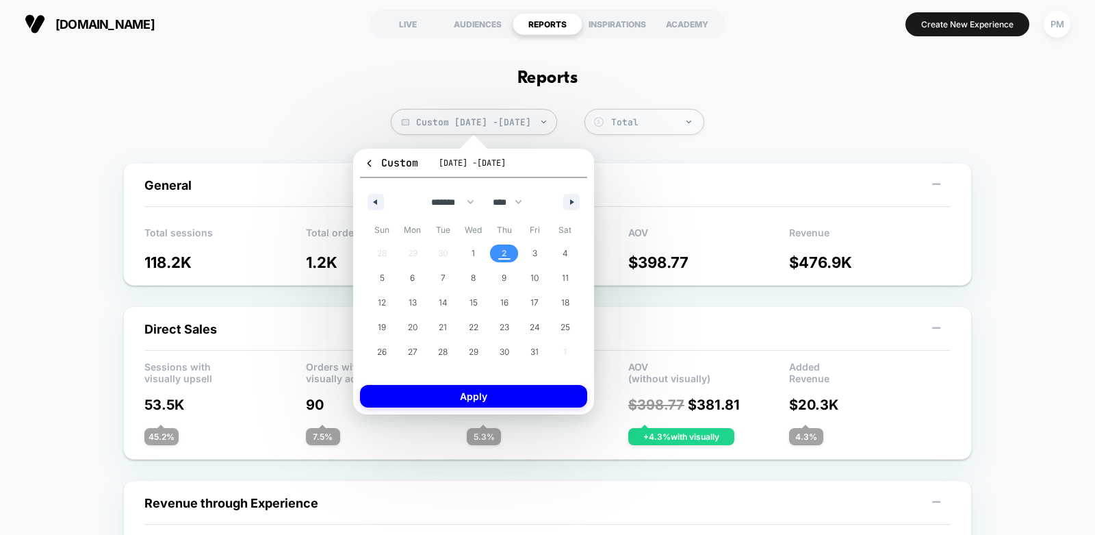
click at [508, 248] on span "2" at bounding box center [504, 253] width 31 height 18
click at [500, 391] on button "Apply" at bounding box center [473, 396] width 227 height 23
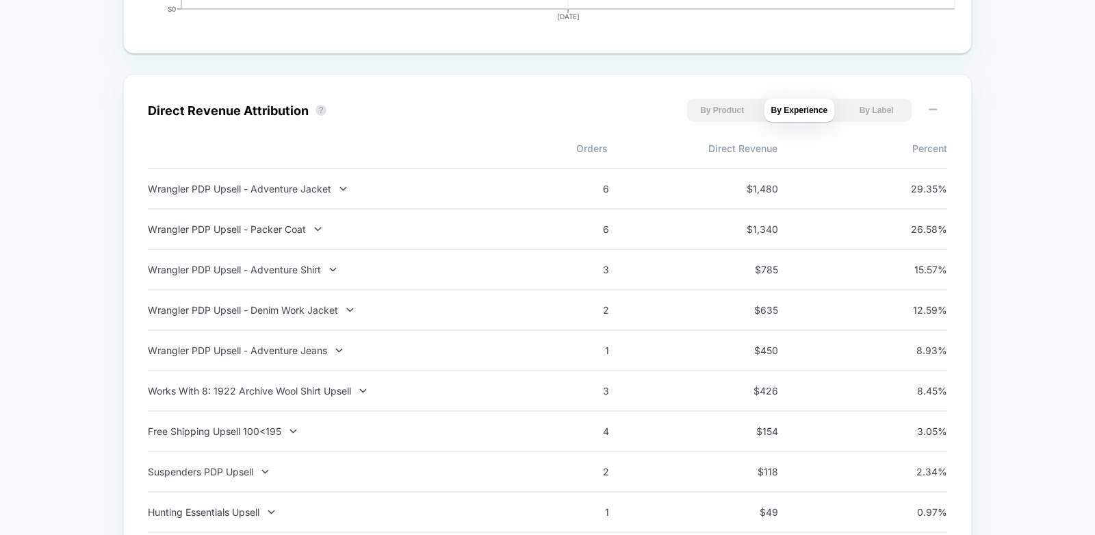
scroll to position [904, 0]
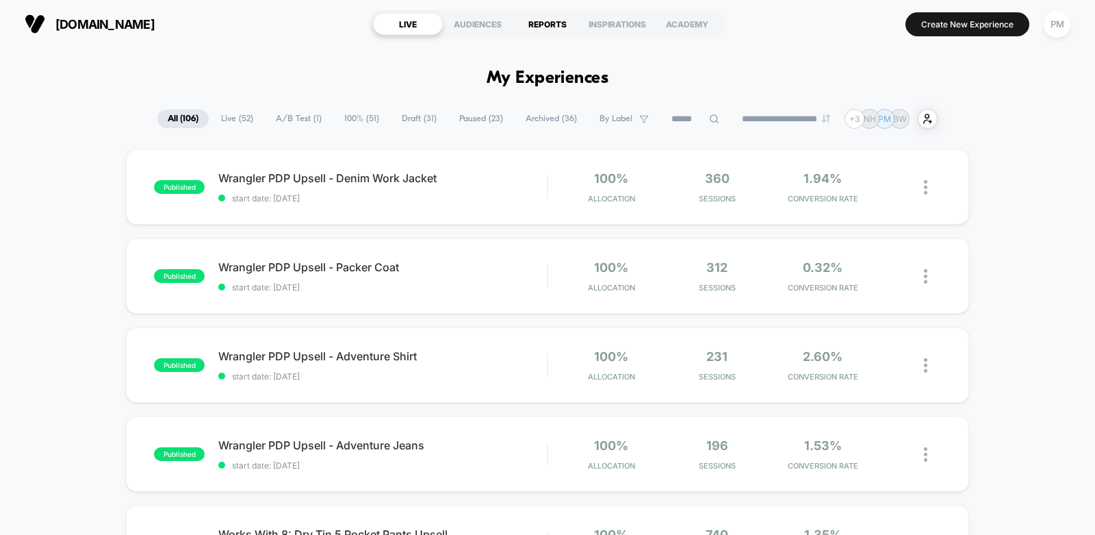
click at [544, 25] on div "REPORTS" at bounding box center [548, 24] width 70 height 22
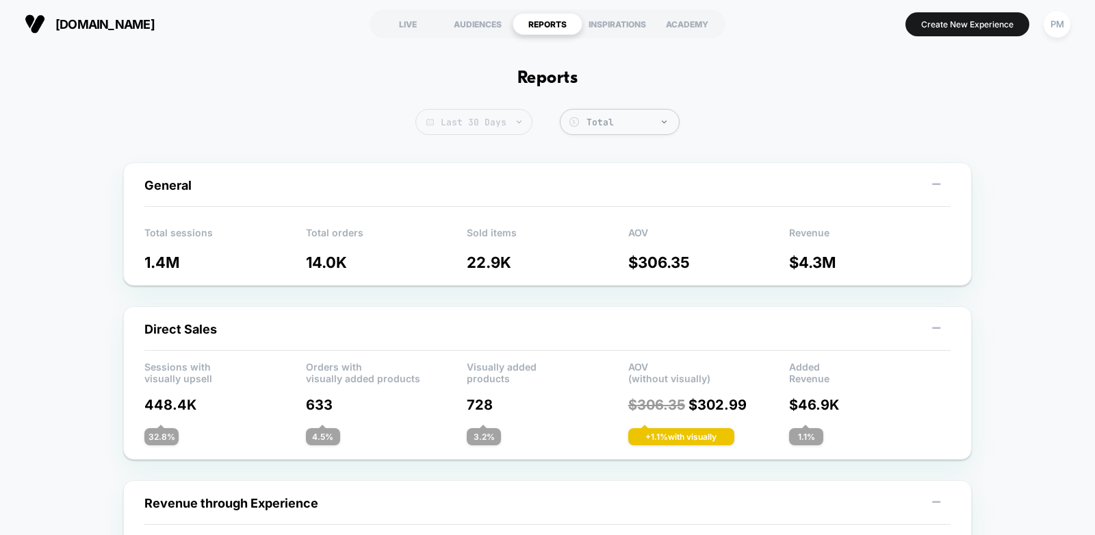
click at [477, 124] on span "Last 30 Days" at bounding box center [473, 122] width 117 height 26
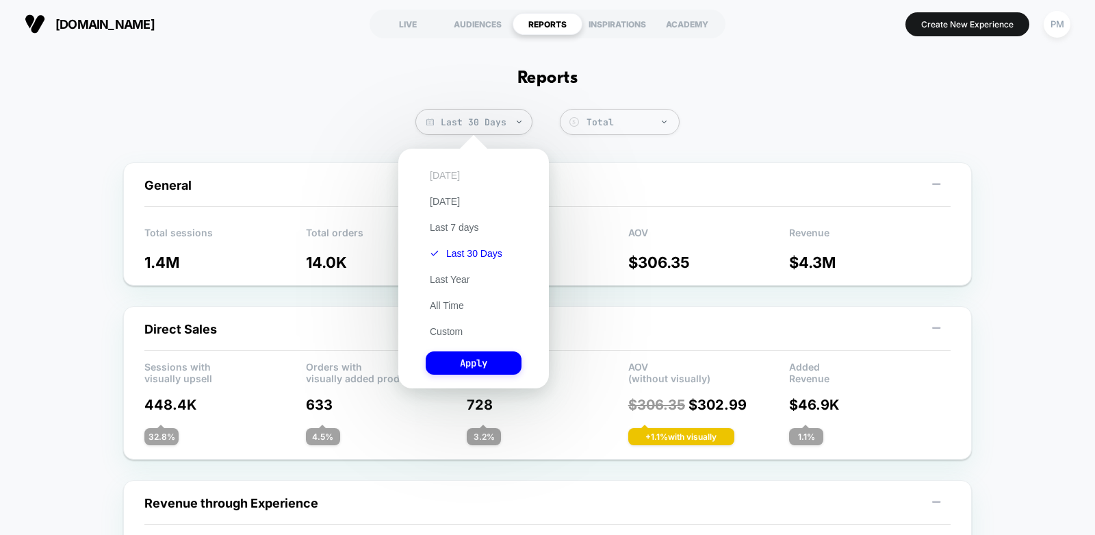
click at [435, 177] on button "[DATE]" at bounding box center [445, 175] width 38 height 12
click at [489, 369] on button "Apply" at bounding box center [474, 362] width 96 height 23
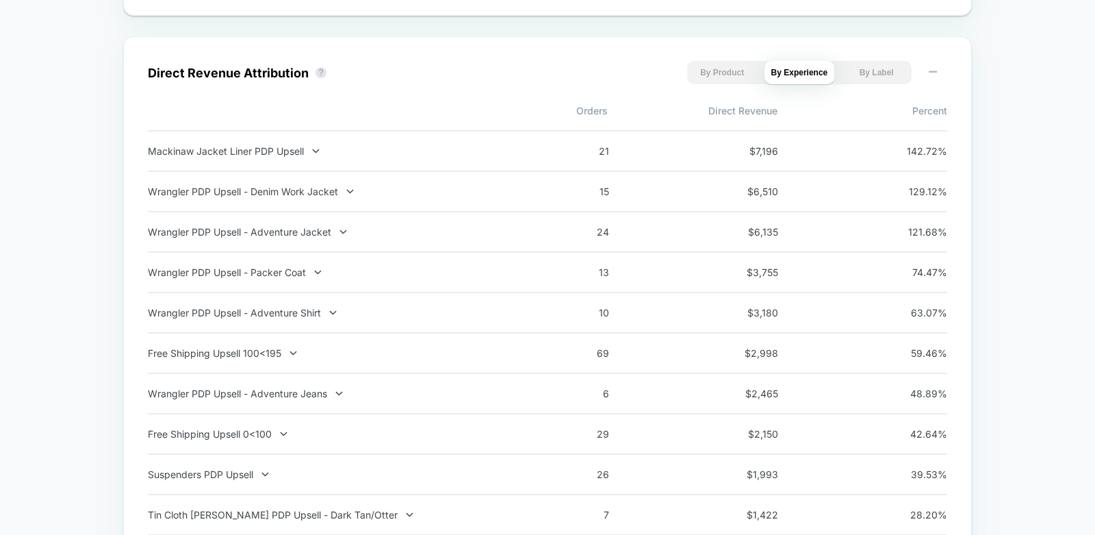
scroll to position [932, 0]
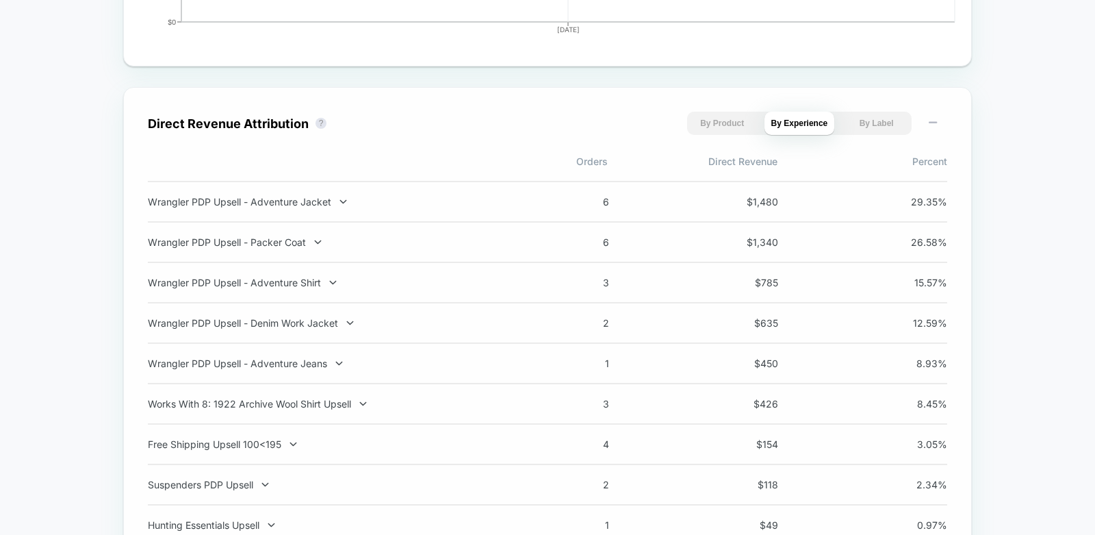
scroll to position [887, 0]
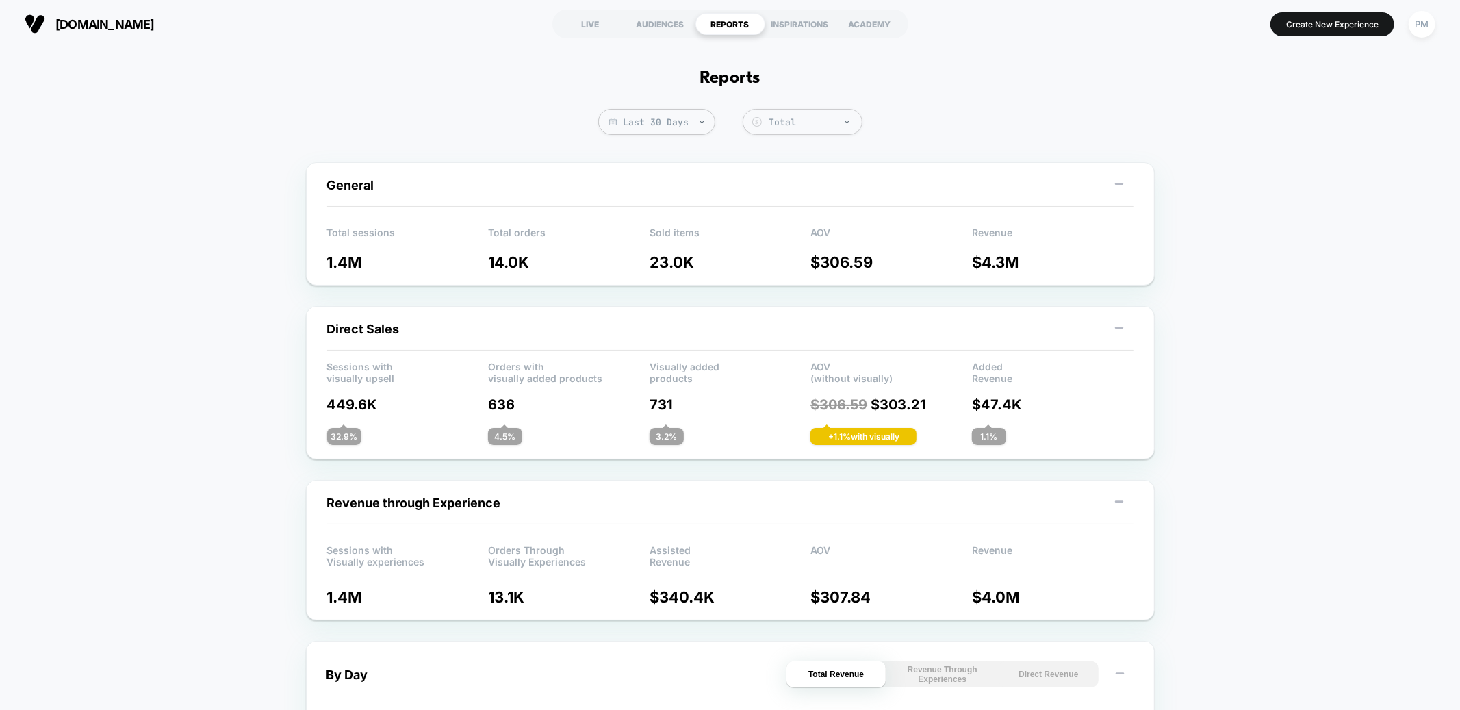
click at [669, 120] on span "Last 30 Days" at bounding box center [656, 122] width 117 height 26
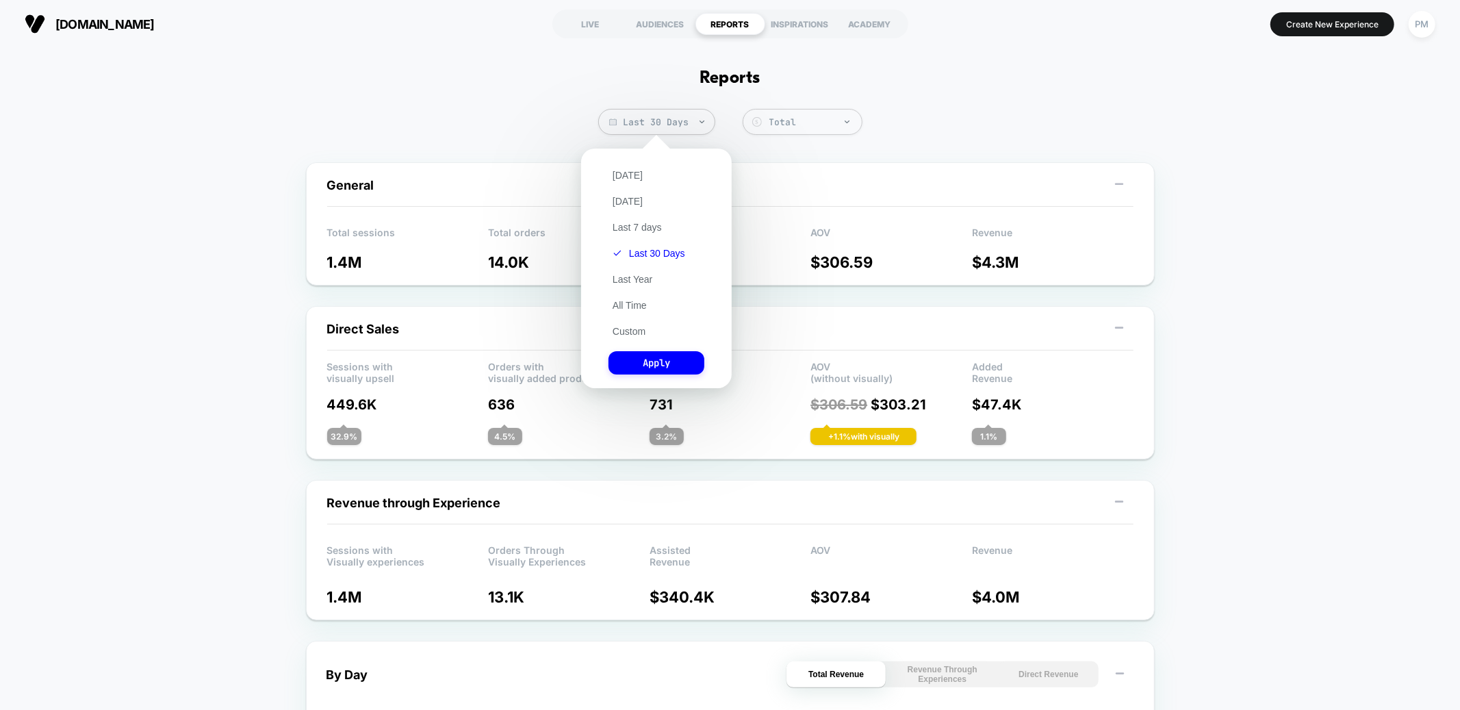
click at [625, 183] on div "Today Yesterday Last 7 days Last 30 Days Last Year All Time Custom Apply" at bounding box center [656, 268] width 137 height 226
click at [625, 180] on button "Today" at bounding box center [628, 175] width 38 height 12
click at [637, 362] on button "Apply" at bounding box center [657, 362] width 96 height 23
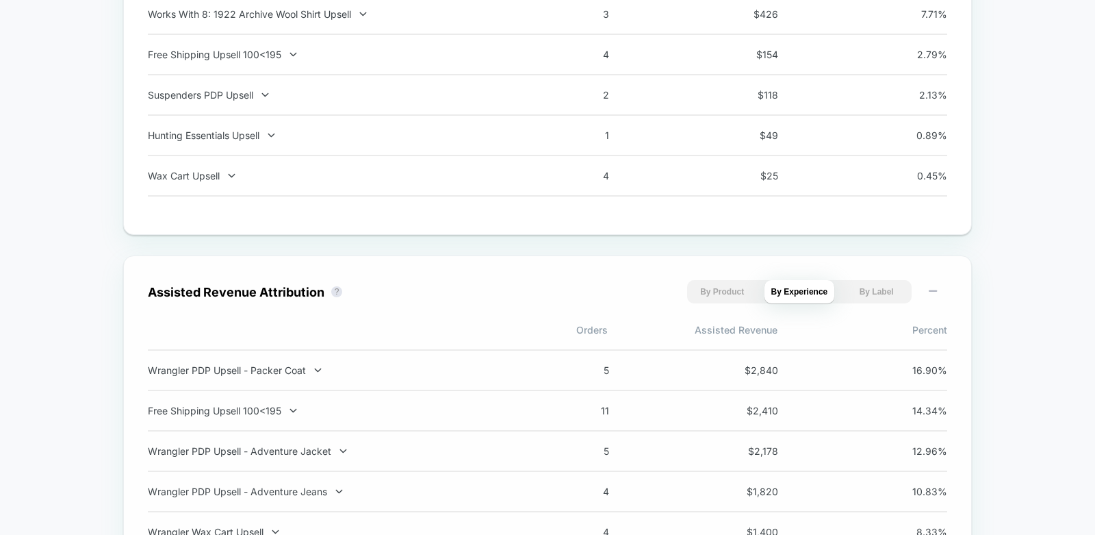
scroll to position [1277, 0]
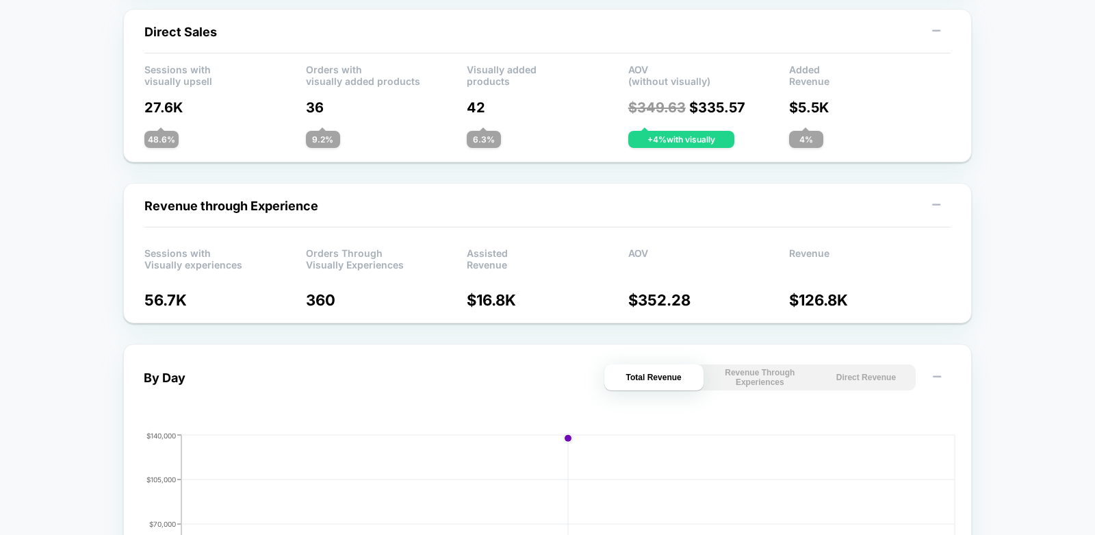
scroll to position [3, 0]
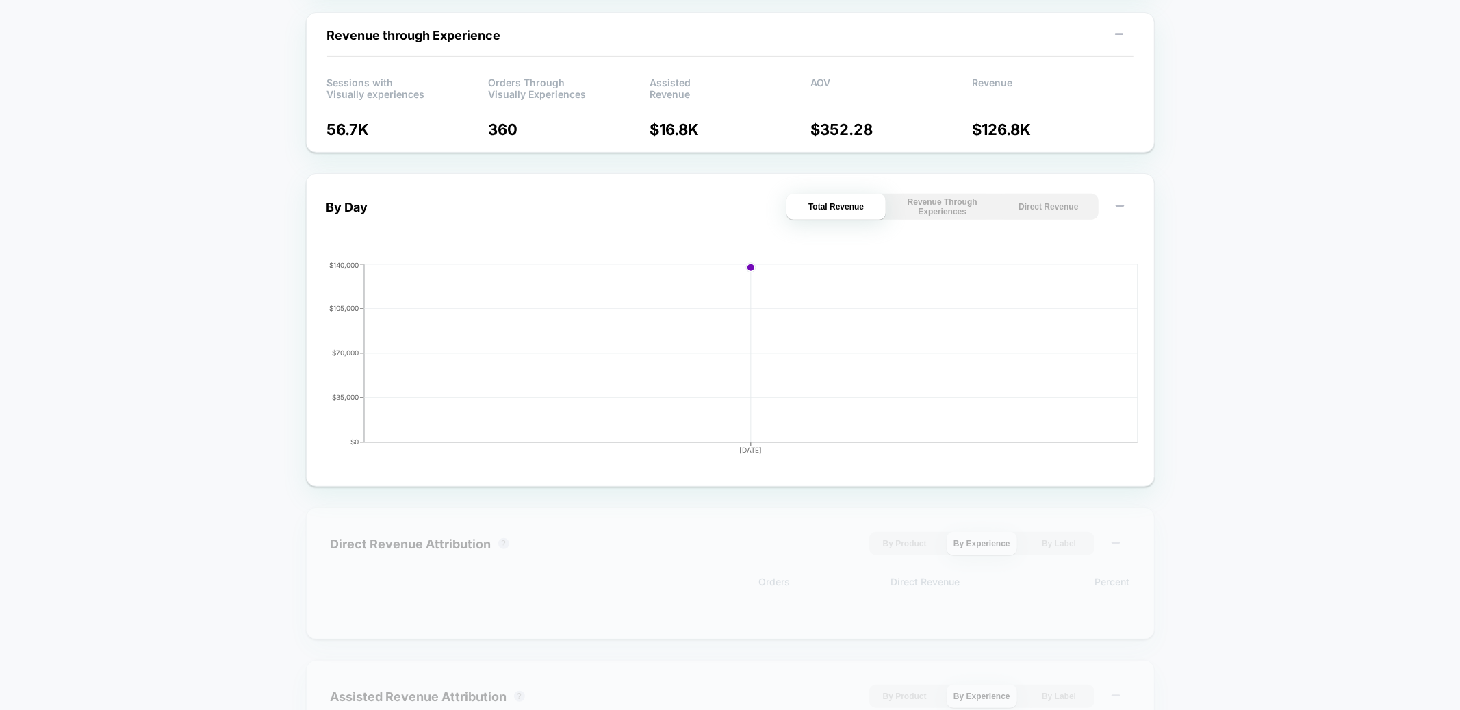
scroll to position [468, 0]
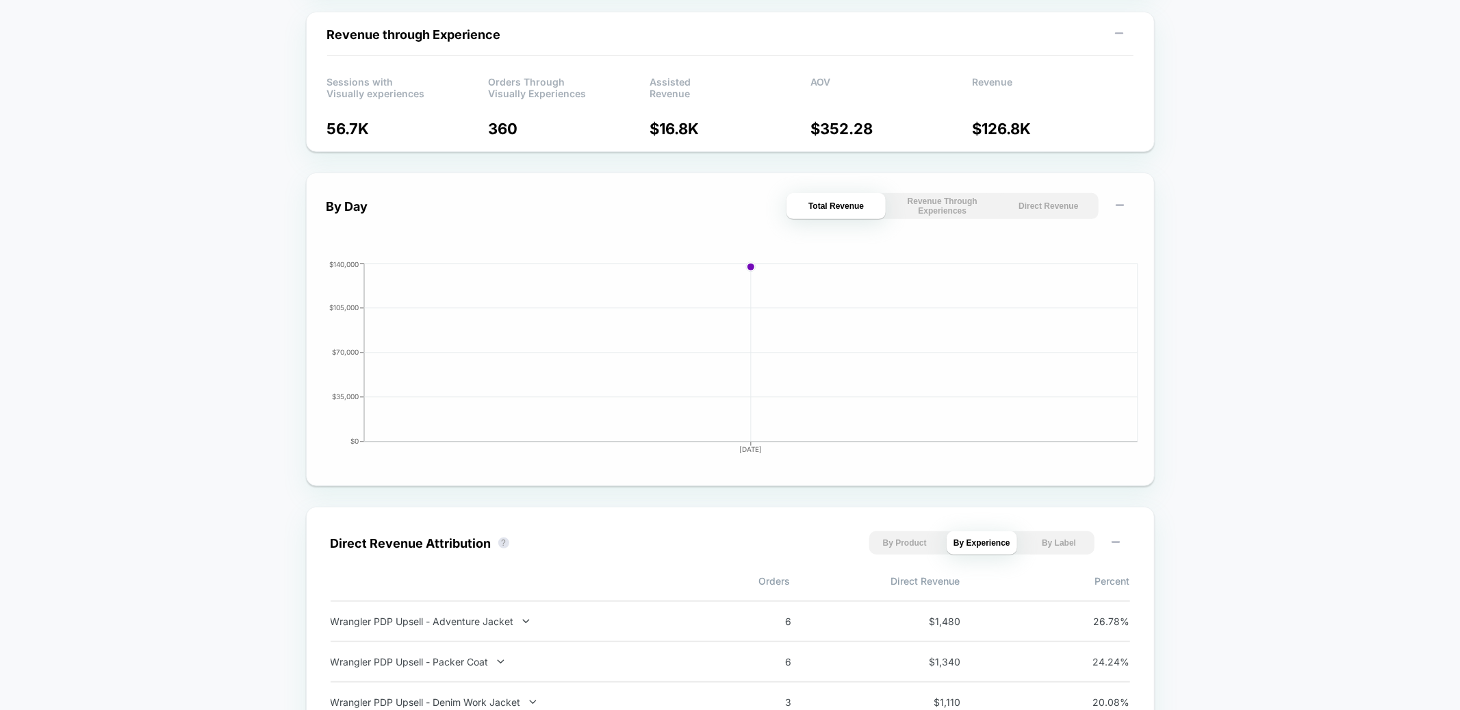
click at [1054, 210] on button "Direct Revenue" at bounding box center [1048, 206] width 99 height 26
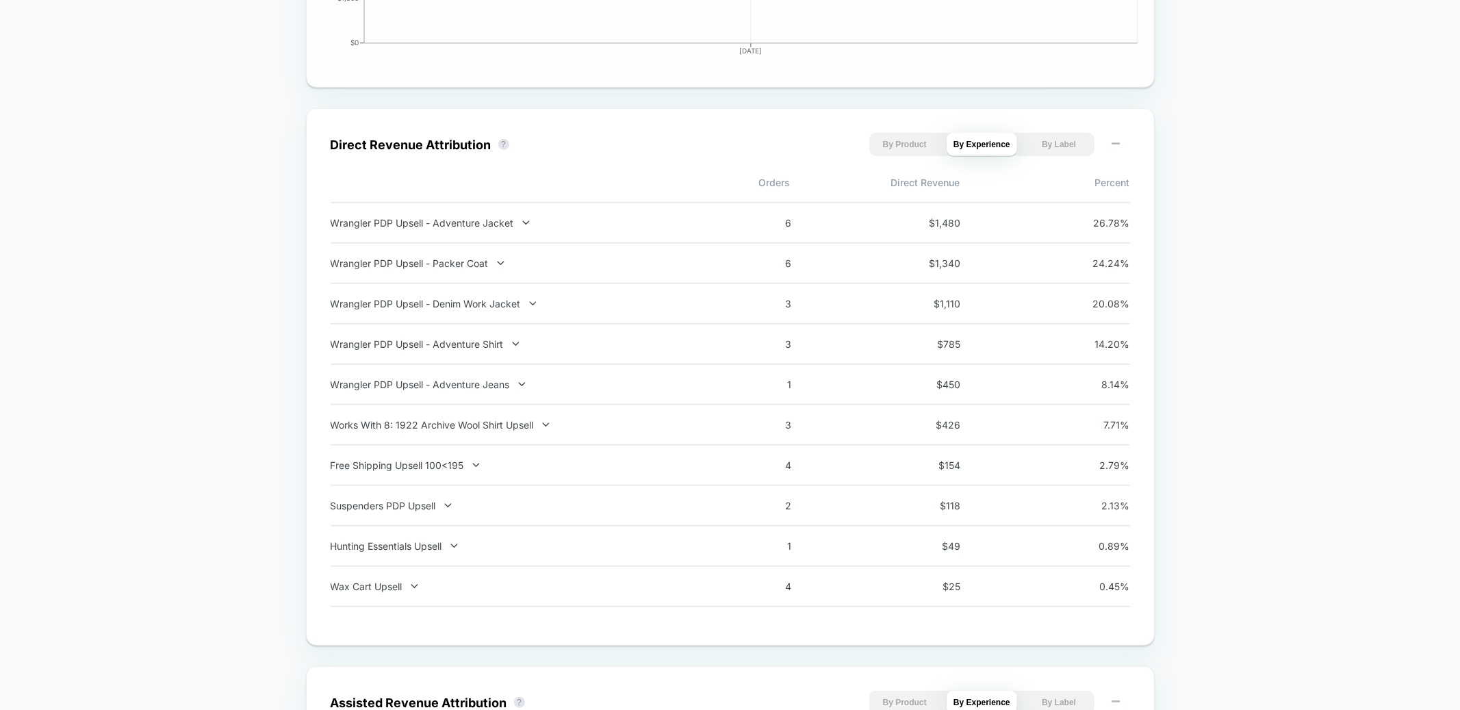
scroll to position [872, 0]
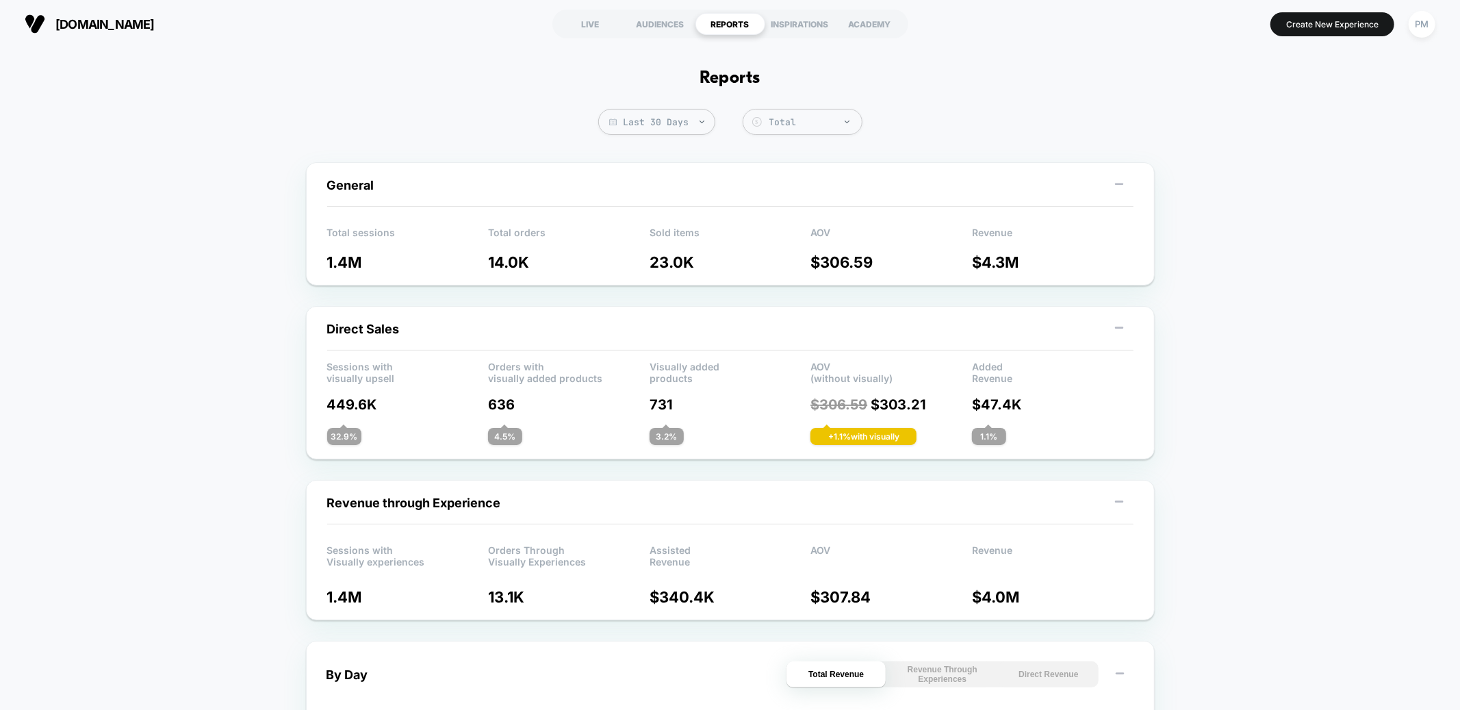
click at [618, 132] on span "Last 30 Days" at bounding box center [656, 122] width 117 height 26
select select "*"
select select "****"
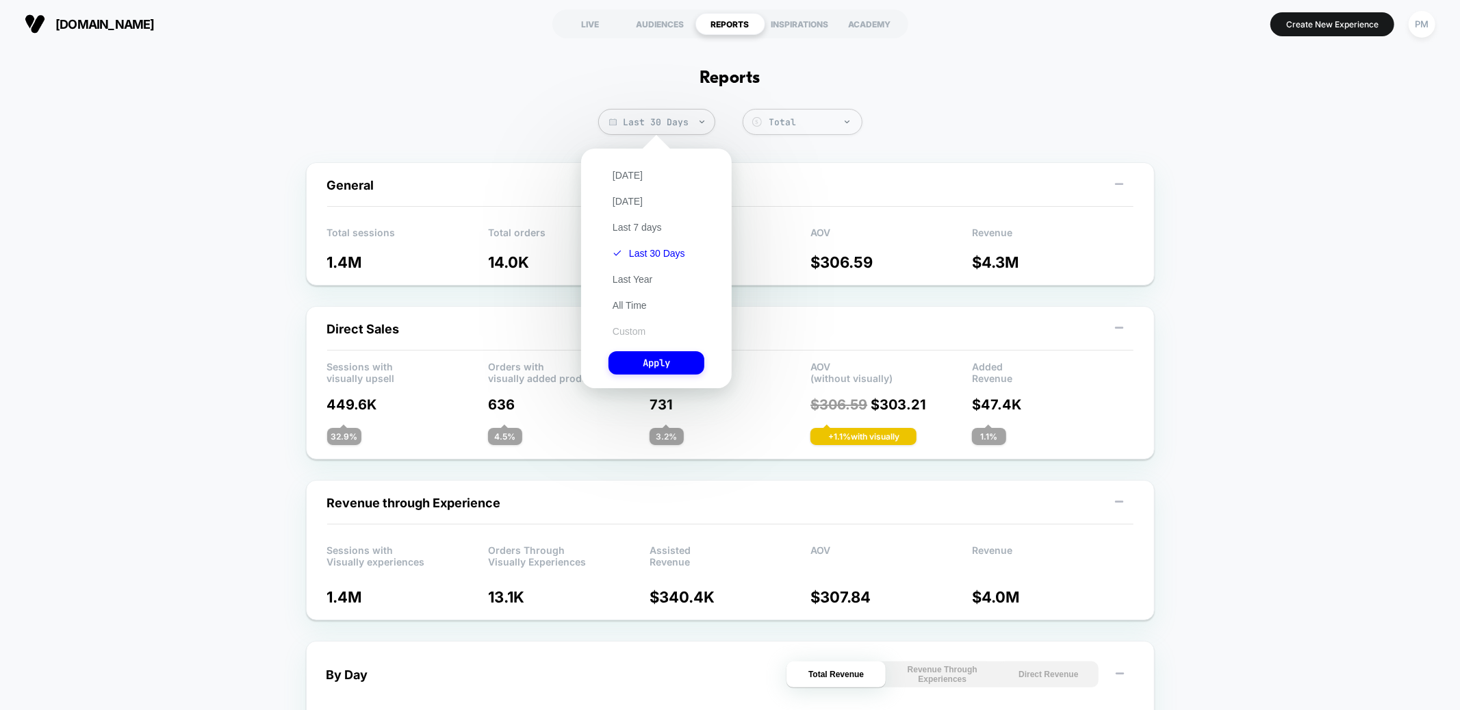
click at [622, 333] on button "Custom" at bounding box center [629, 331] width 41 height 12
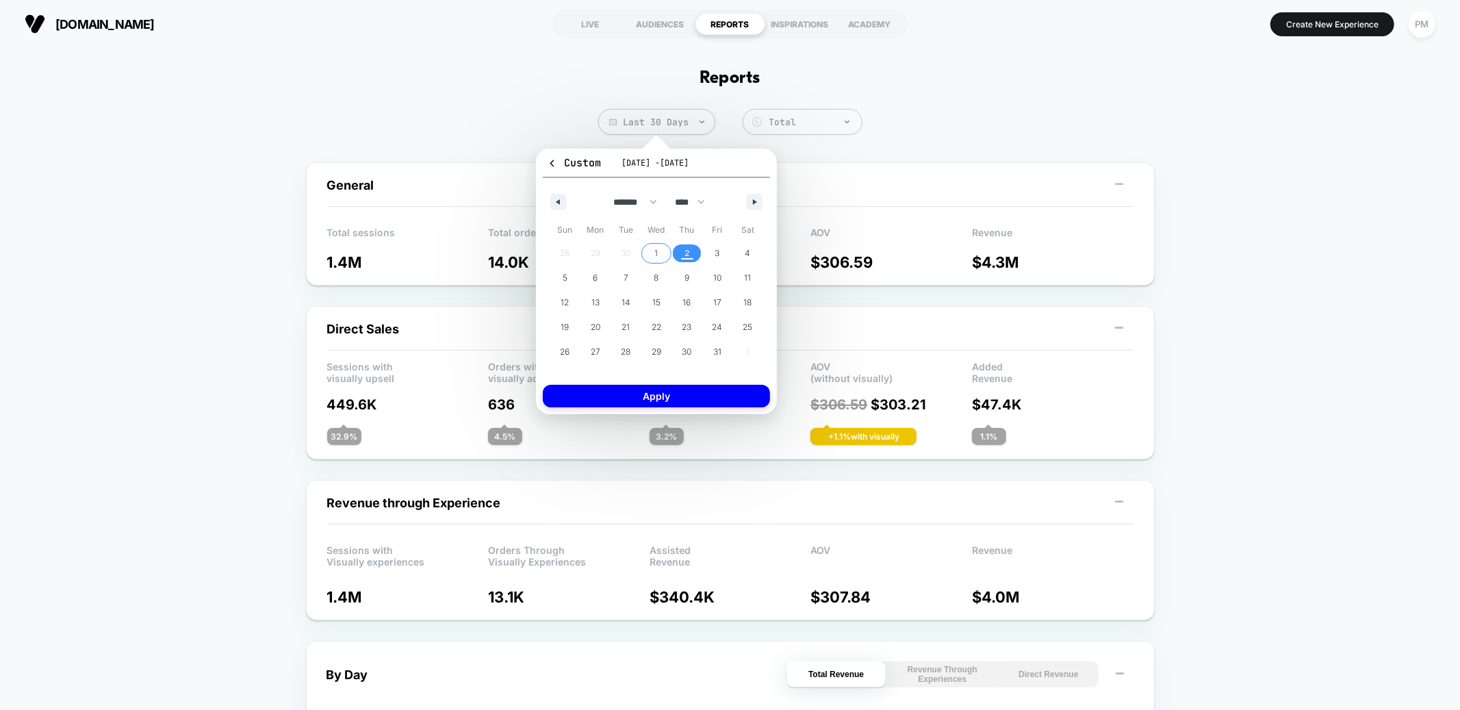
click at [659, 248] on span "1" at bounding box center [656, 253] width 31 height 18
click at [689, 248] on span "2" at bounding box center [687, 253] width 5 height 25
click at [669, 402] on button "Apply" at bounding box center [656, 396] width 227 height 23
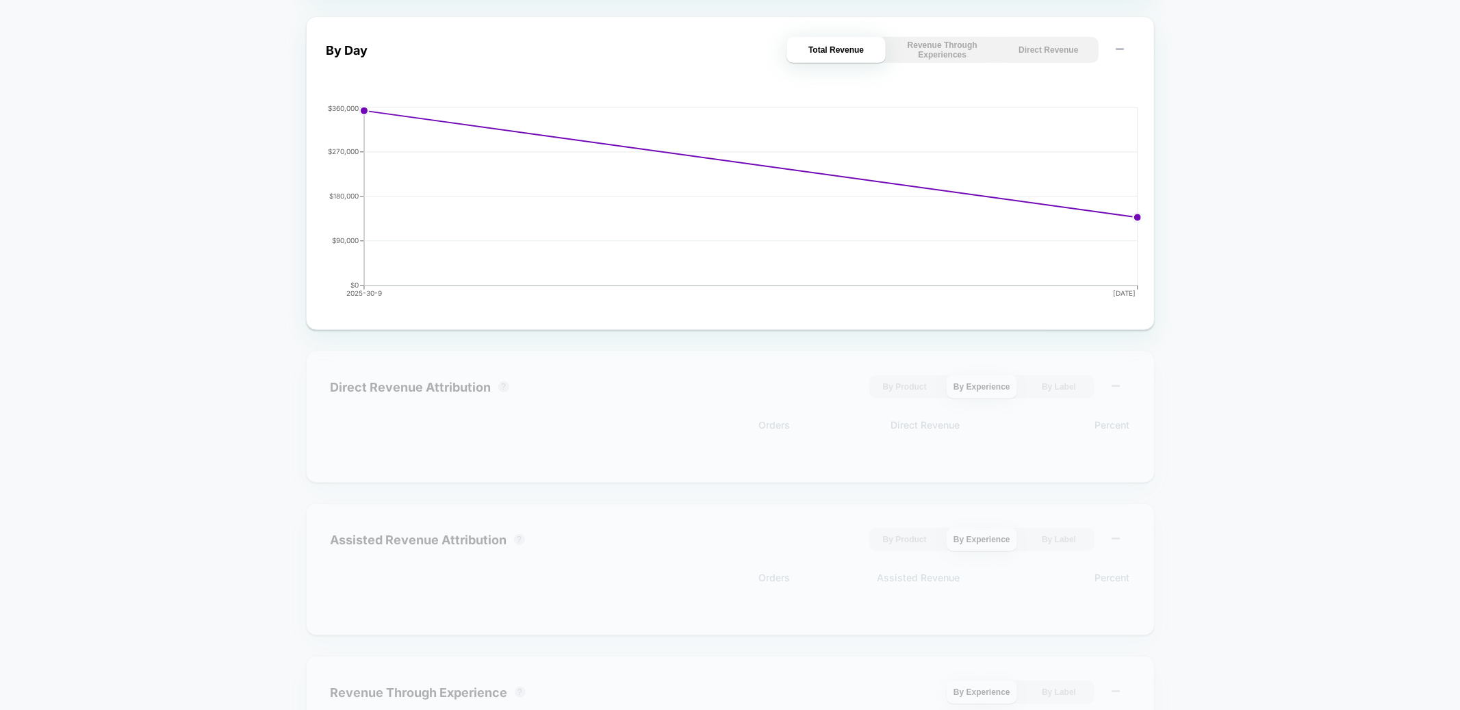
scroll to position [673, 0]
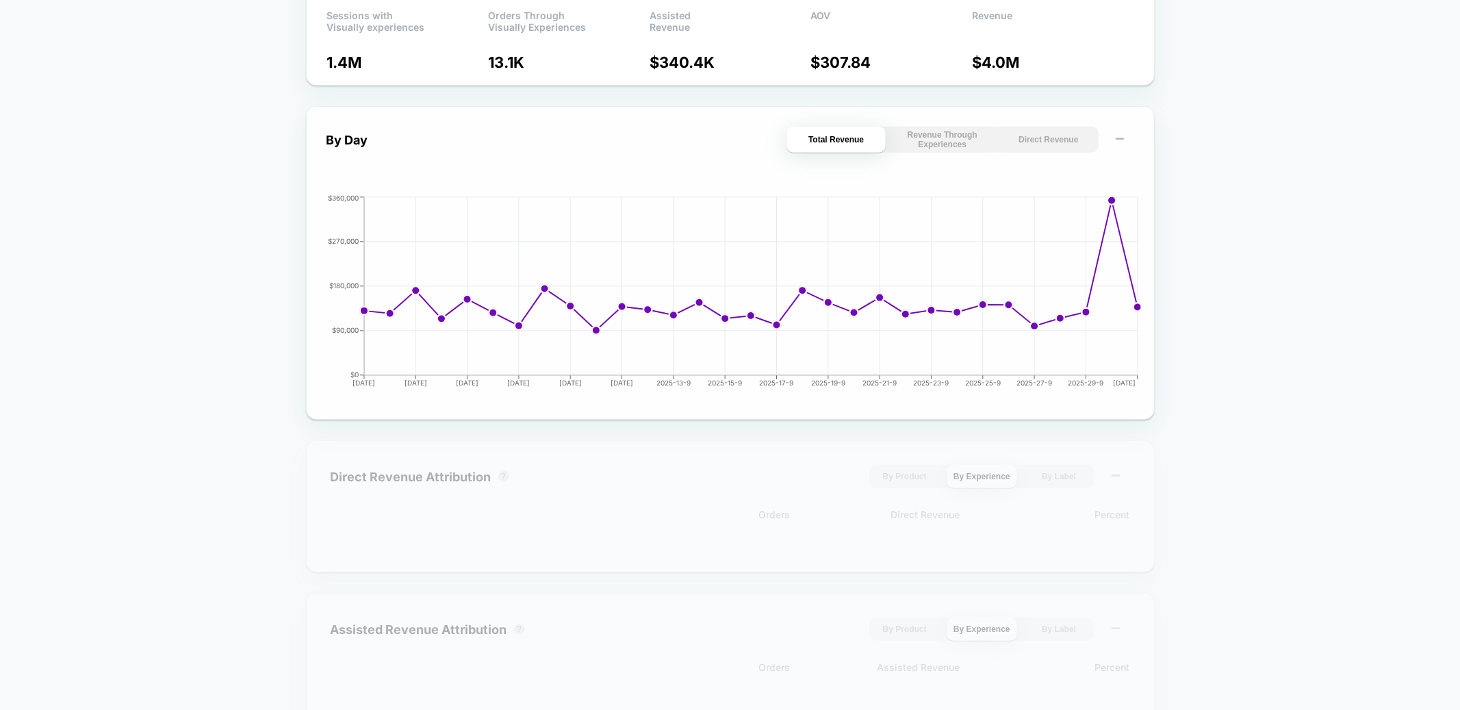
click at [1050, 140] on button "Direct Revenue" at bounding box center [1048, 140] width 99 height 26
